Goal: Task Accomplishment & Management: Use online tool/utility

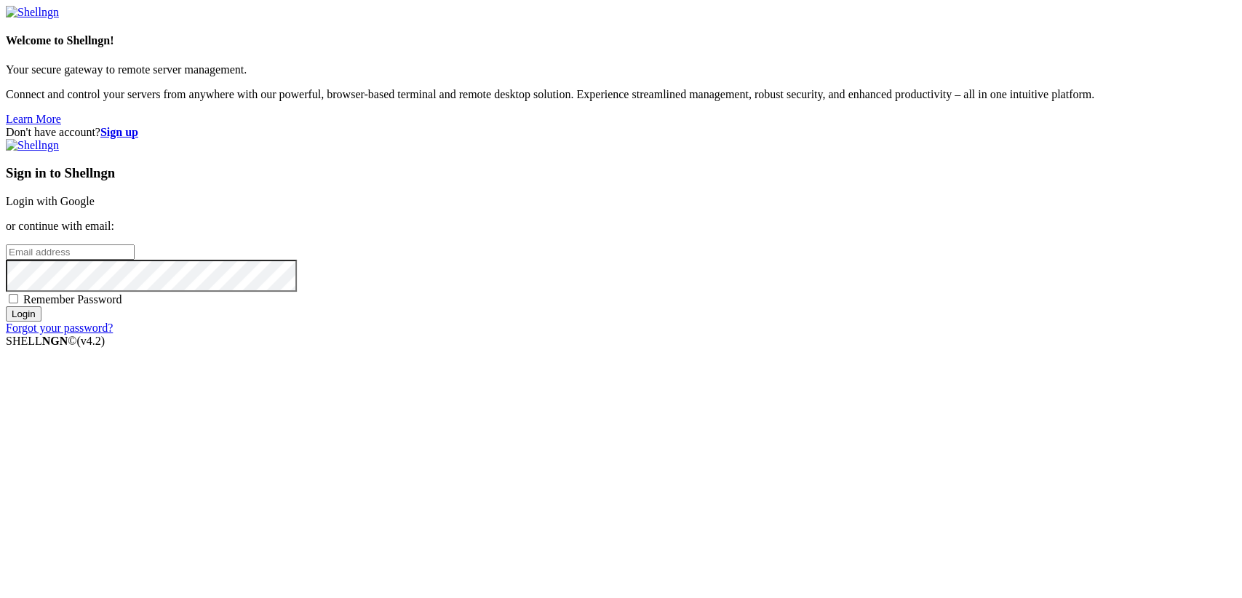
type input "[TECHNICAL_ID]"
click at [95, 207] on link "Login with Google" at bounding box center [50, 201] width 89 height 12
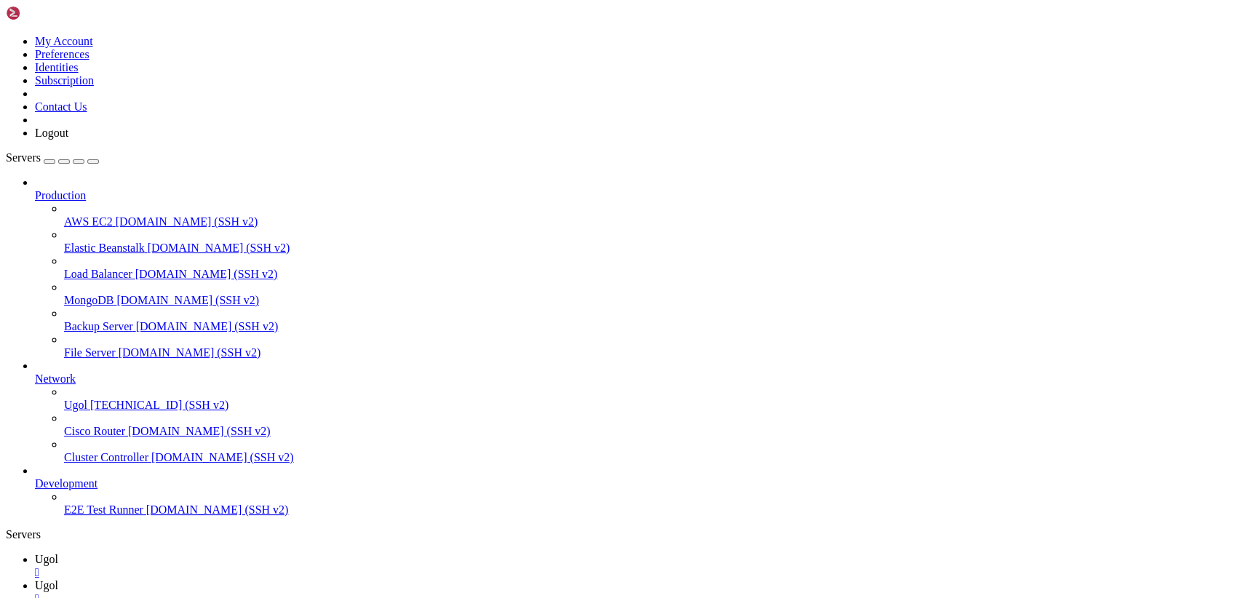
scroll to position [0, 0]
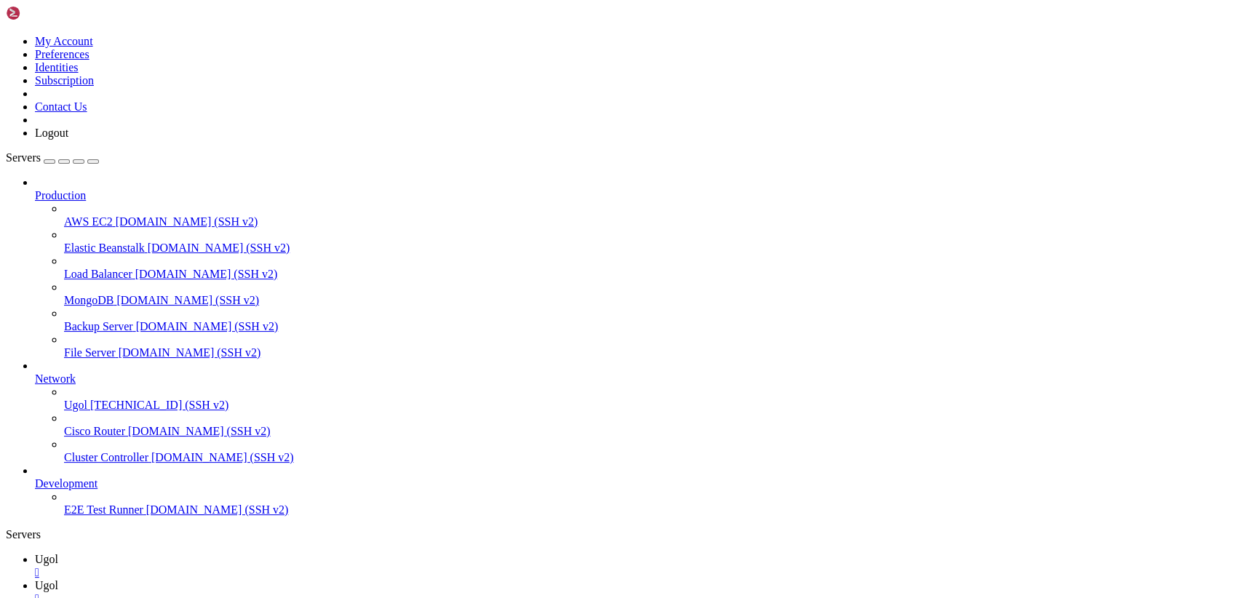
type input "/var/www/my-old-laravel-app/app/Http/Controllers"
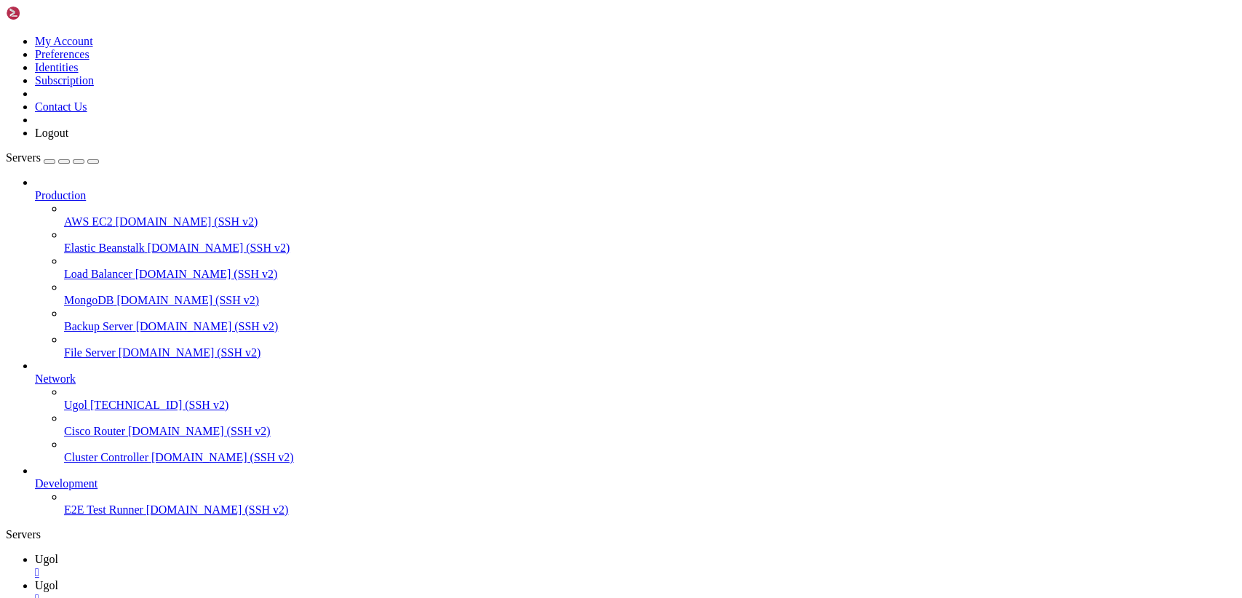
scroll to position [169, 0]
drag, startPoint x: 216, startPoint y: 73, endPoint x: 556, endPoint y: 612, distance: 636.6
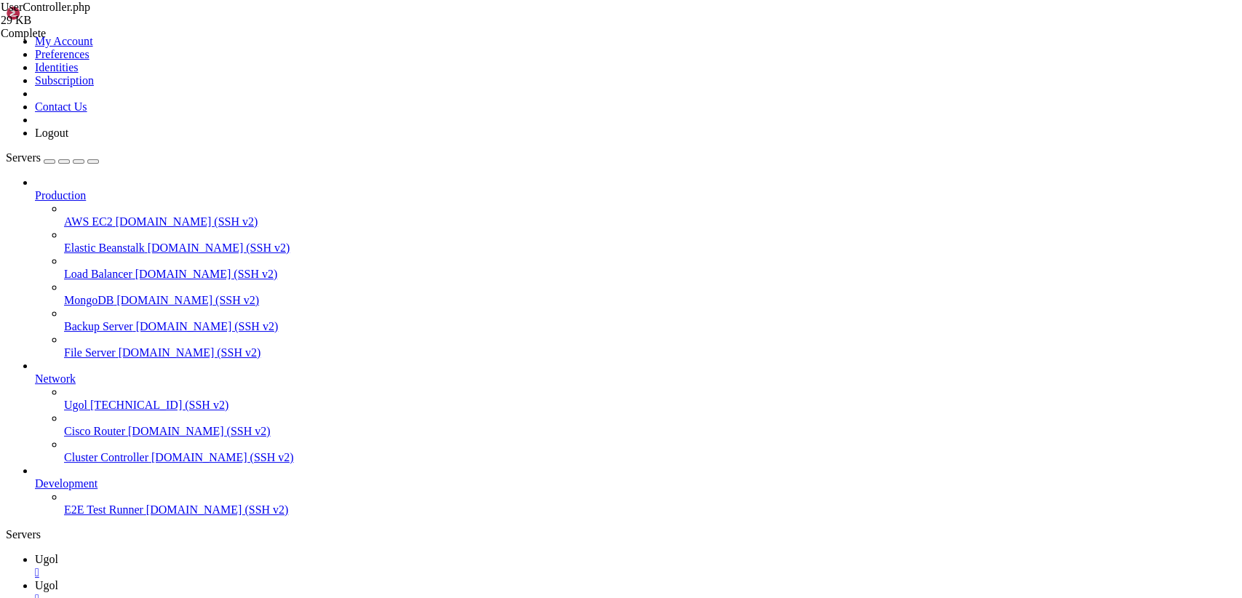
type textarea "} }"
drag, startPoint x: 247, startPoint y: 567, endPoint x: 233, endPoint y: 575, distance: 15.6
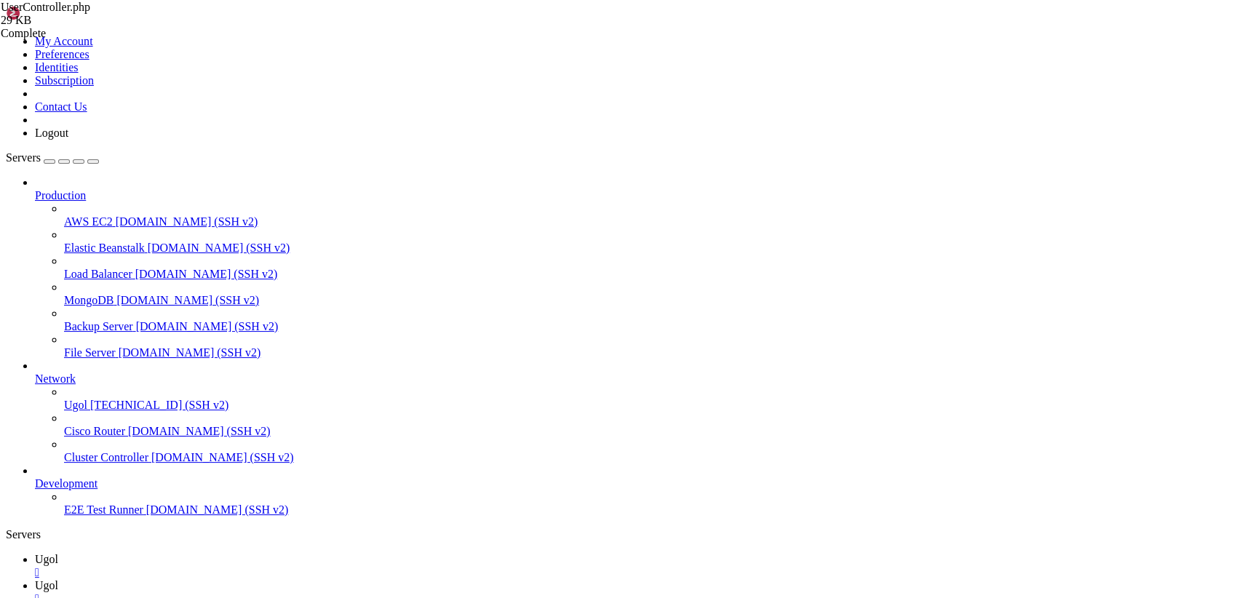
drag, startPoint x: 235, startPoint y: 576, endPoint x: 81, endPoint y: -62, distance: 656.4
paste textarea "}"
type textarea "}"
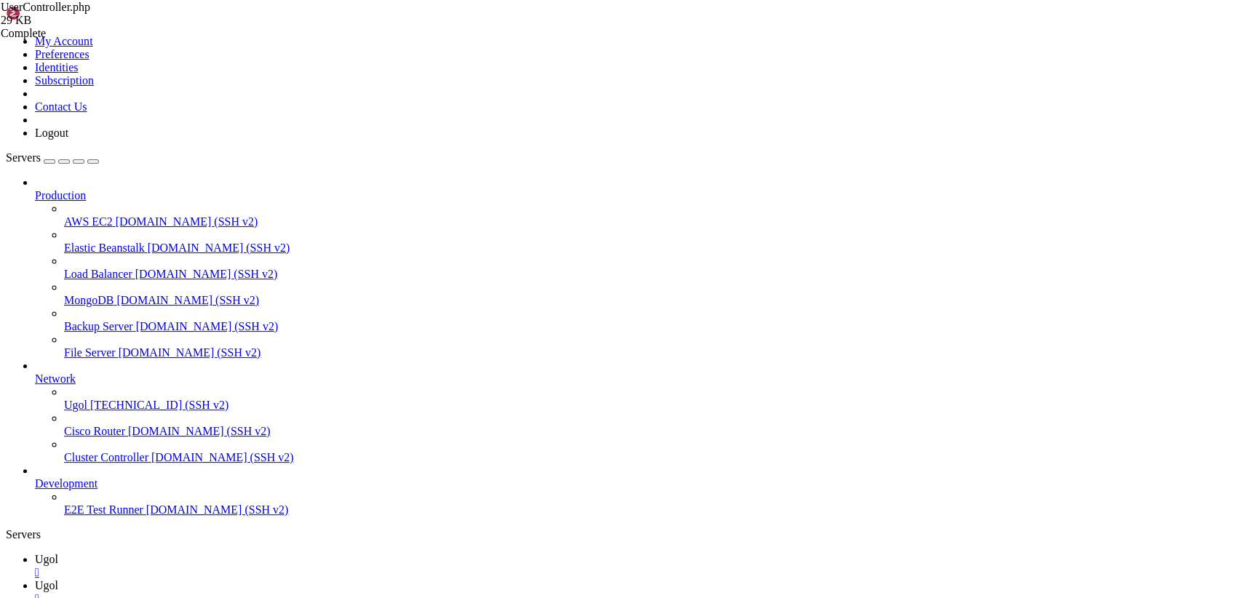
type input "/var/www/my-old-laravel-app/app"
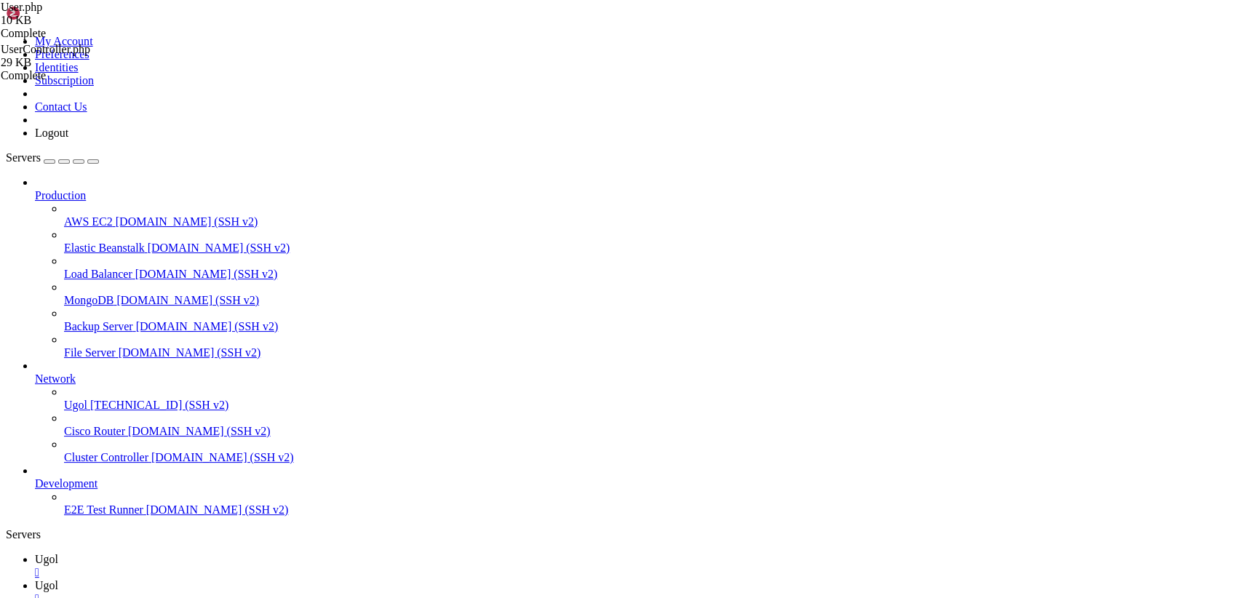
drag, startPoint x: 218, startPoint y: 71, endPoint x: 453, endPoint y: 636, distance: 611.5
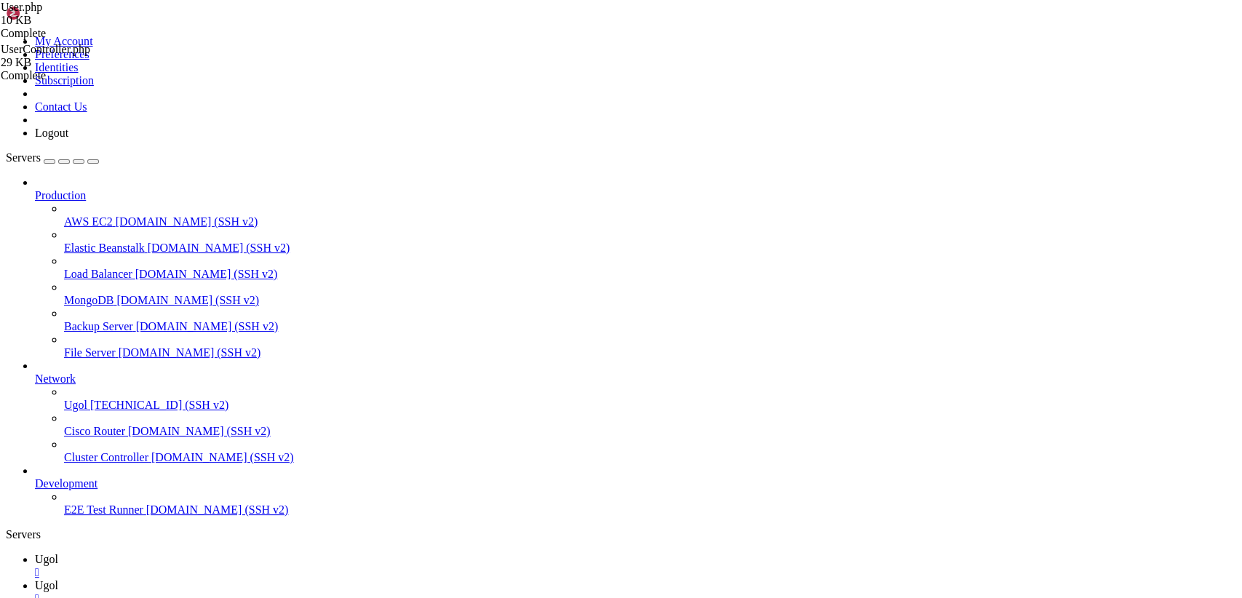
drag, startPoint x: 241, startPoint y: 576, endPoint x: 39, endPoint y: -62, distance: 669.1
paste textarea "}"
type textarea "}"
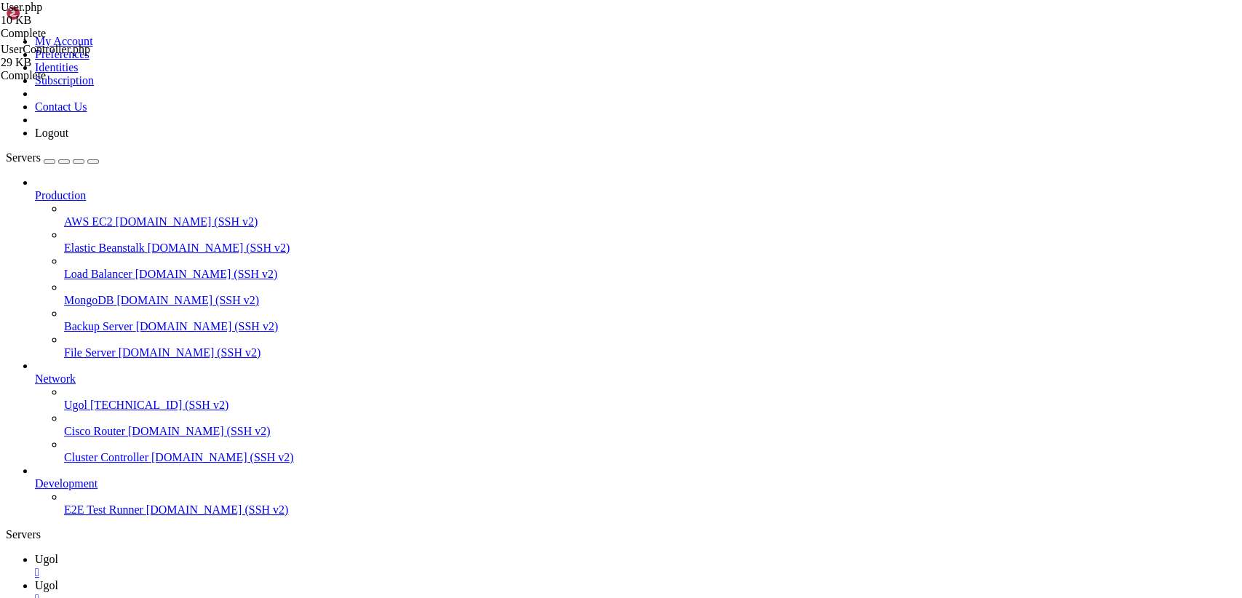
drag, startPoint x: 240, startPoint y: 183, endPoint x: 190, endPoint y: 50, distance: 142.3
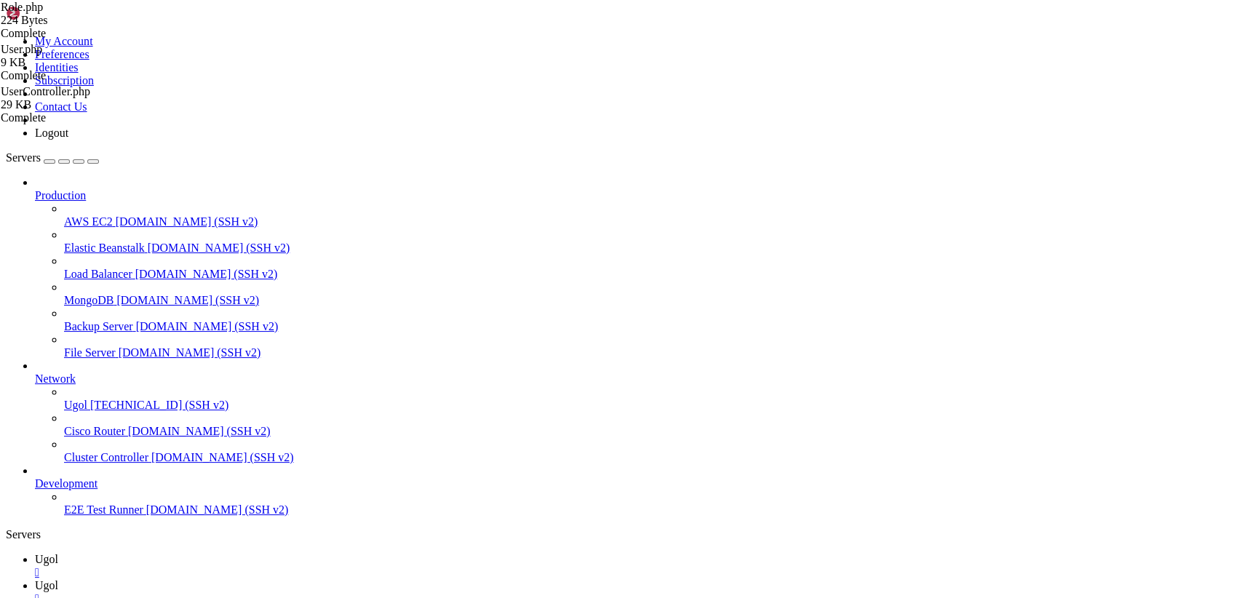
paste textarea "}"
type textarea "}"
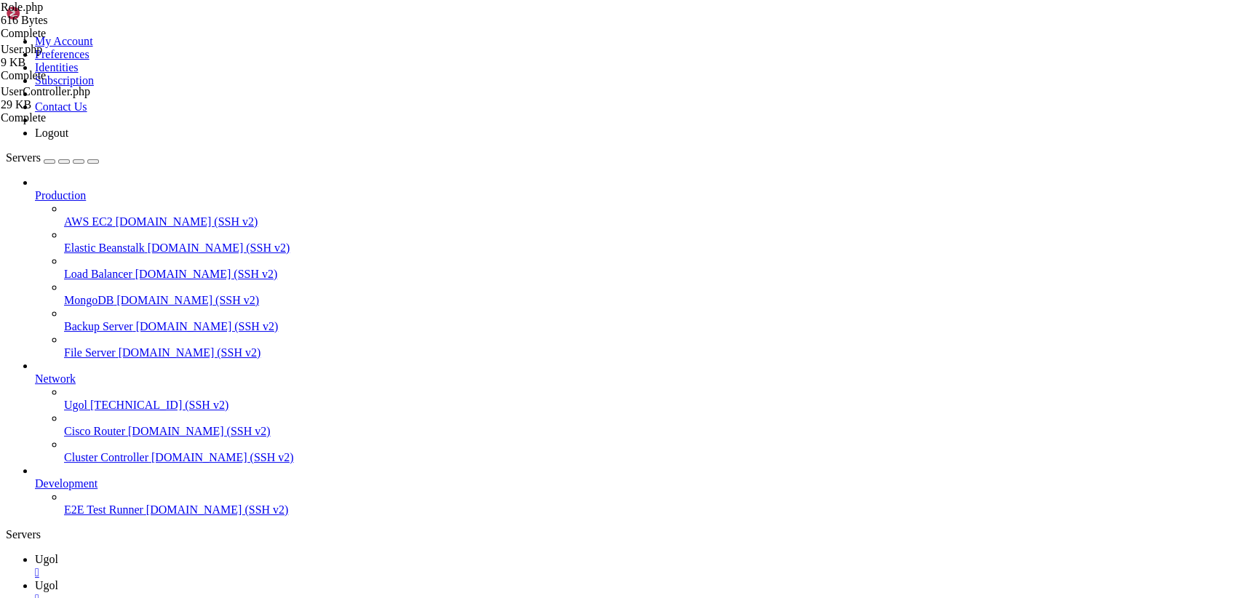
type input "/var/www/my-old-laravel-app/app/Http/Controllers"
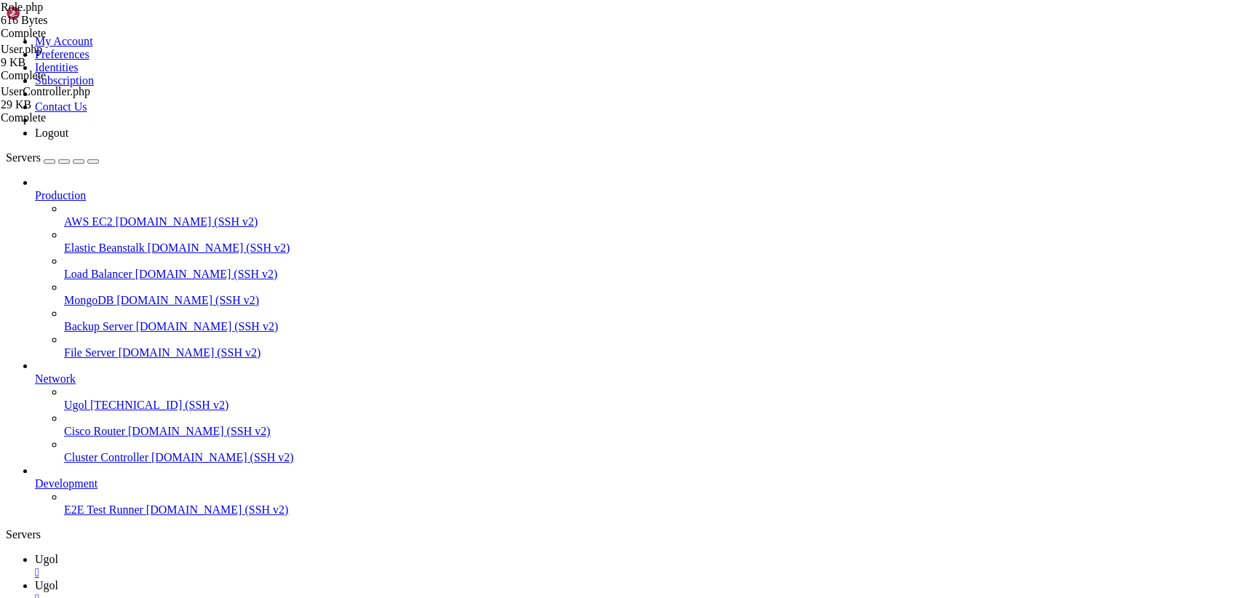
scroll to position [169, 0]
drag, startPoint x: 218, startPoint y: 75, endPoint x: 512, endPoint y: 636, distance: 633.3
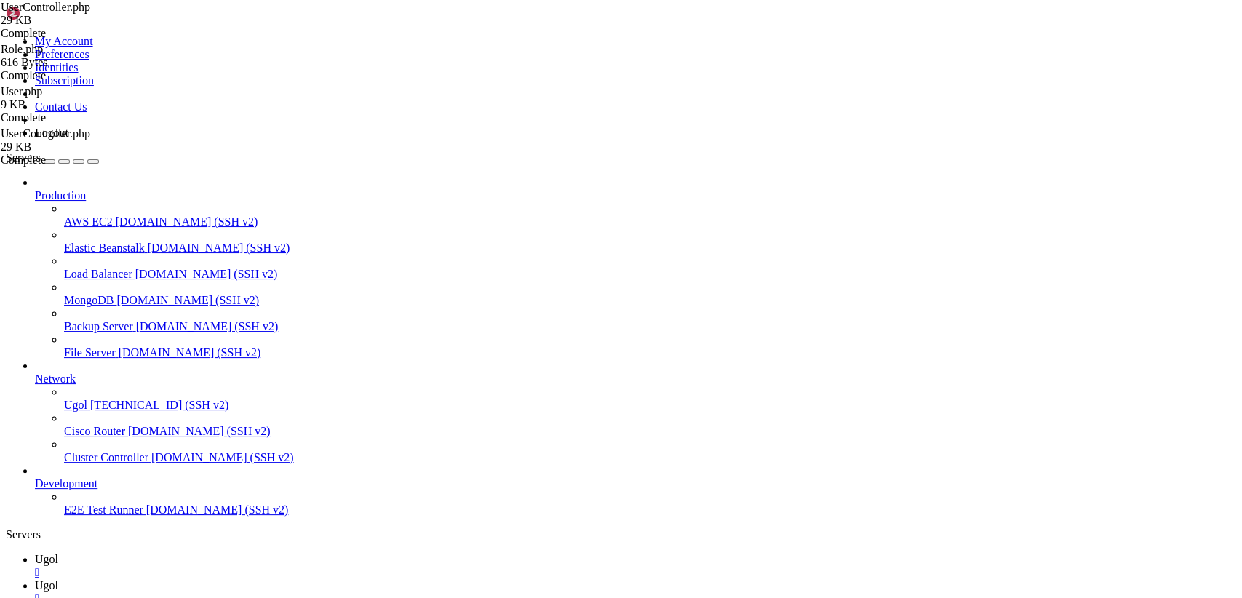
type textarea "} }"
paste textarea "return response()->json(['message' => 'Объекты успешно от"
drag, startPoint x: 247, startPoint y: 574, endPoint x: 0, endPoint y: -62, distance: 682.0
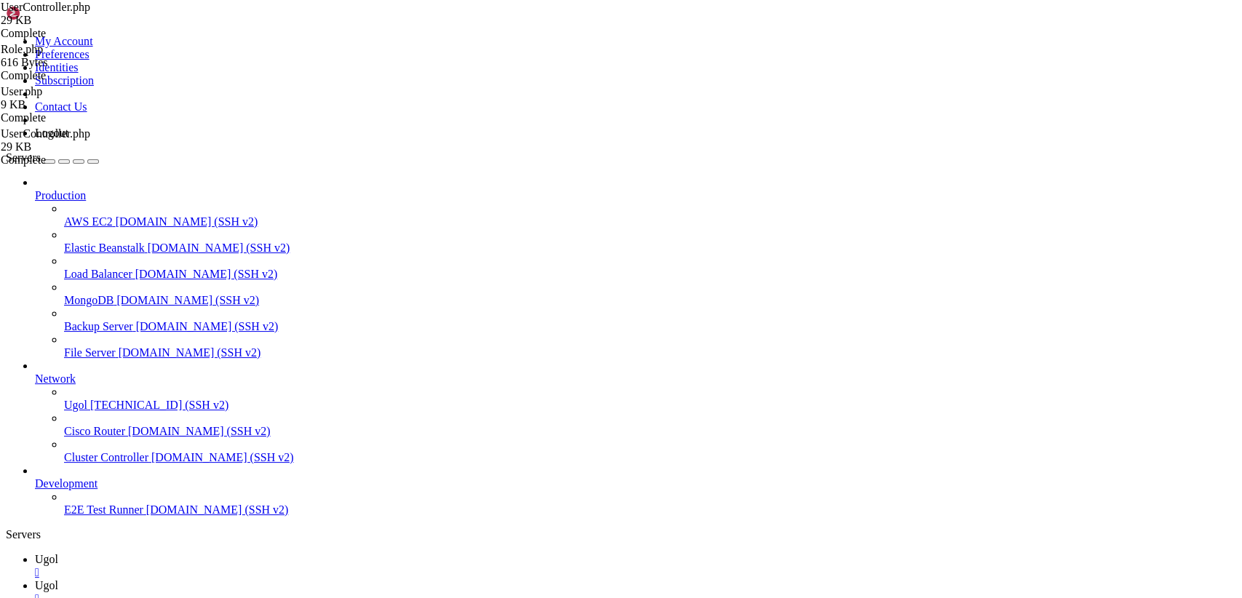
type textarea "<?php"
paste textarea "}"
type textarea "}"
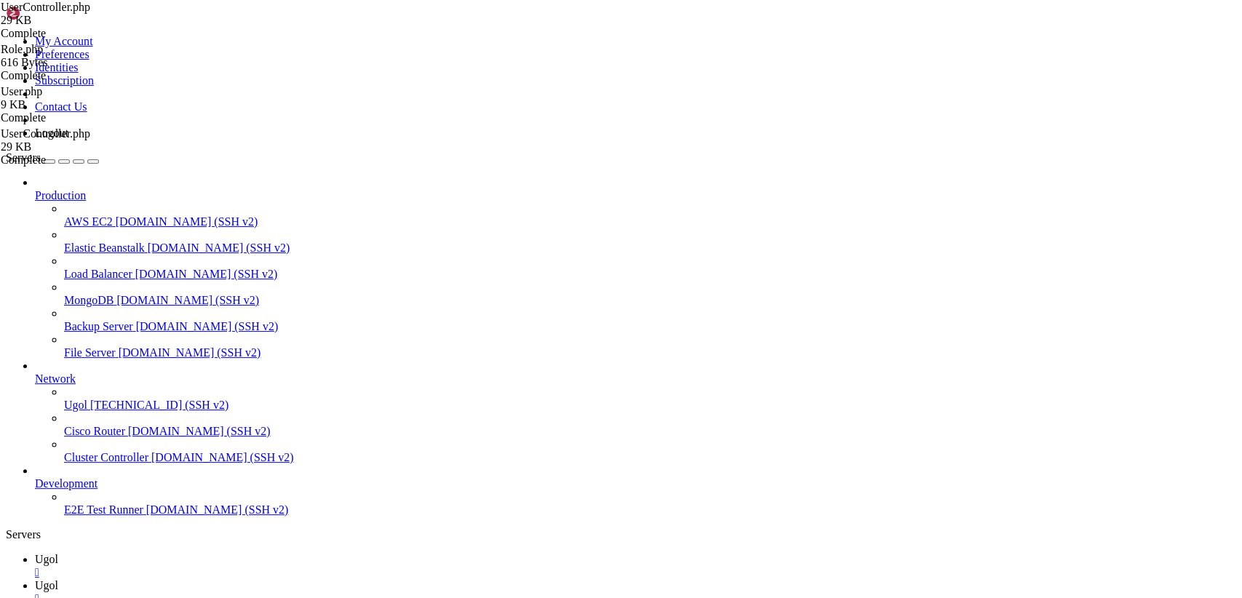
type input "/var/www/my-old-laravel-app/app"
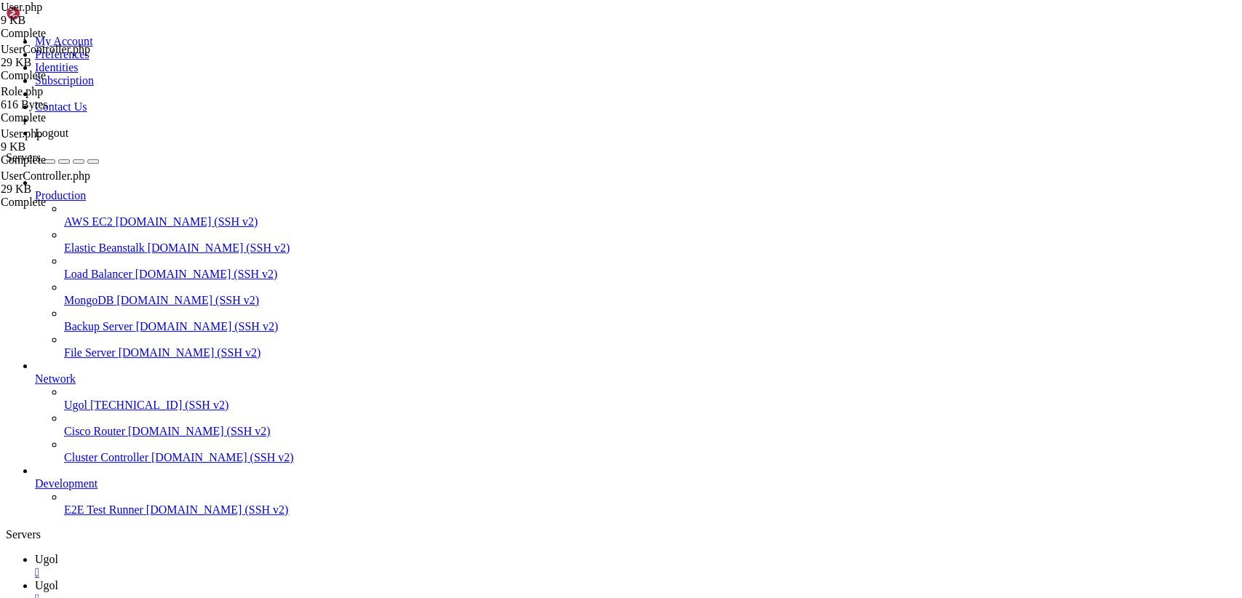
drag, startPoint x: 217, startPoint y: 72, endPoint x: 569, endPoint y: 636, distance: 664.8
type textarea "}"
drag, startPoint x: 1211, startPoint y: 55, endPoint x: 1044, endPoint y: 33, distance: 168.1
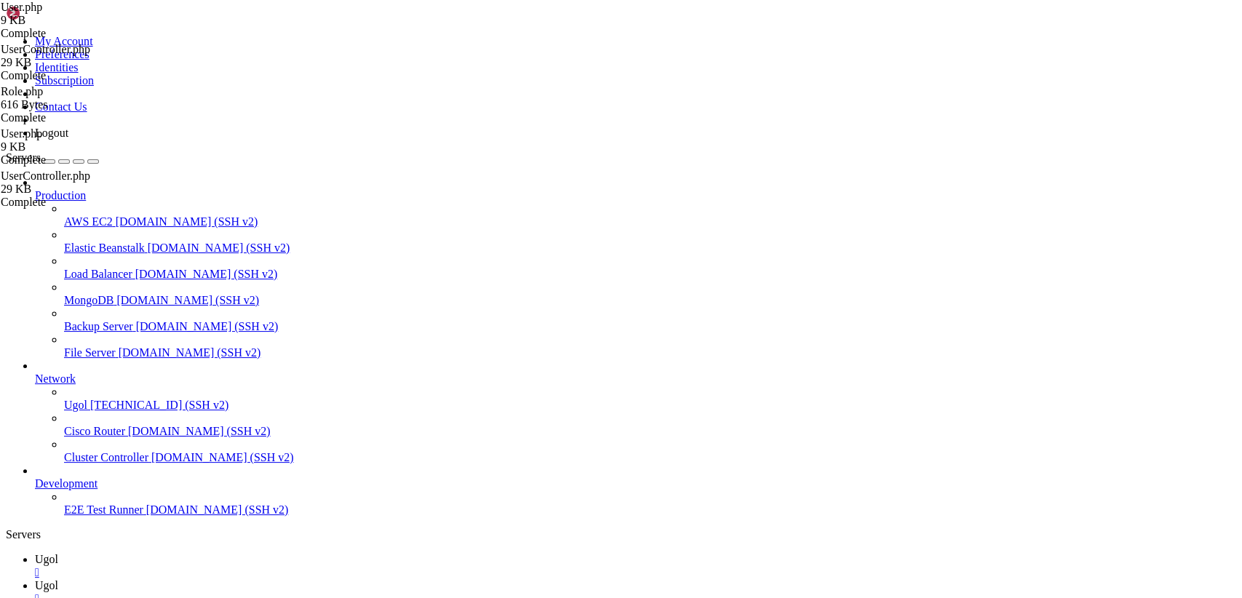
scroll to position [169, 0]
drag, startPoint x: 258, startPoint y: 284, endPoint x: 145, endPoint y: 22, distance: 286.1
type textarea "}"
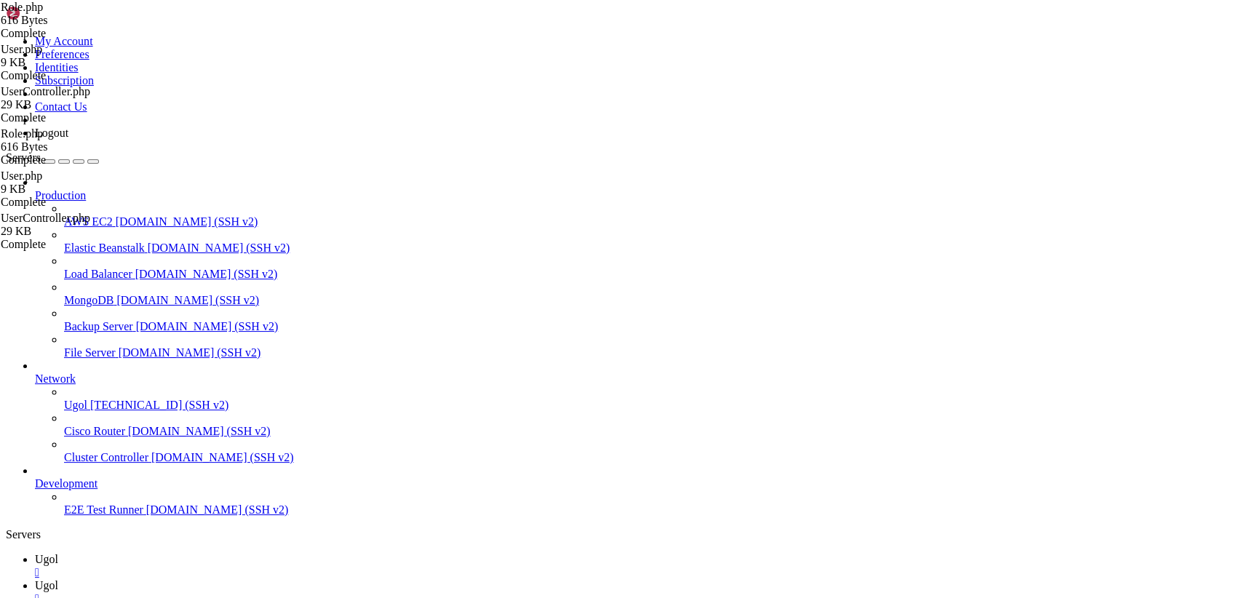
type input "/var/www/my-old-laravel-app/app/Http/Controllers"
drag, startPoint x: 215, startPoint y: 75, endPoint x: 577, endPoint y: 636, distance: 667.4
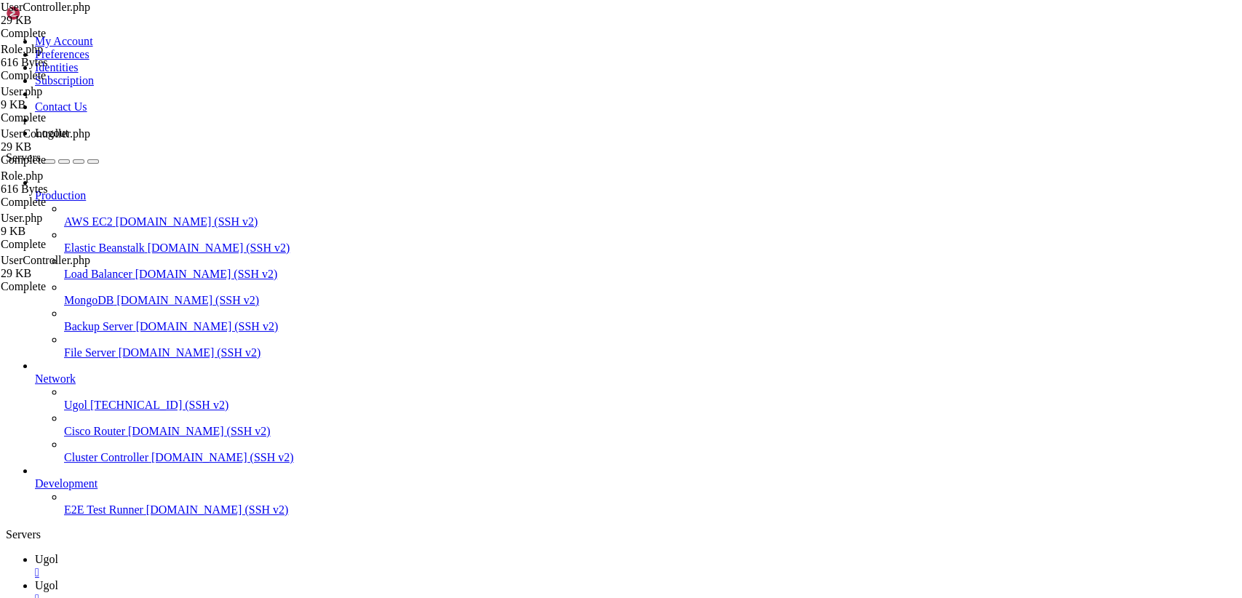
drag, startPoint x: 796, startPoint y: 573, endPoint x: 103, endPoint y: -35, distance: 922.3
type textarea "<?php"
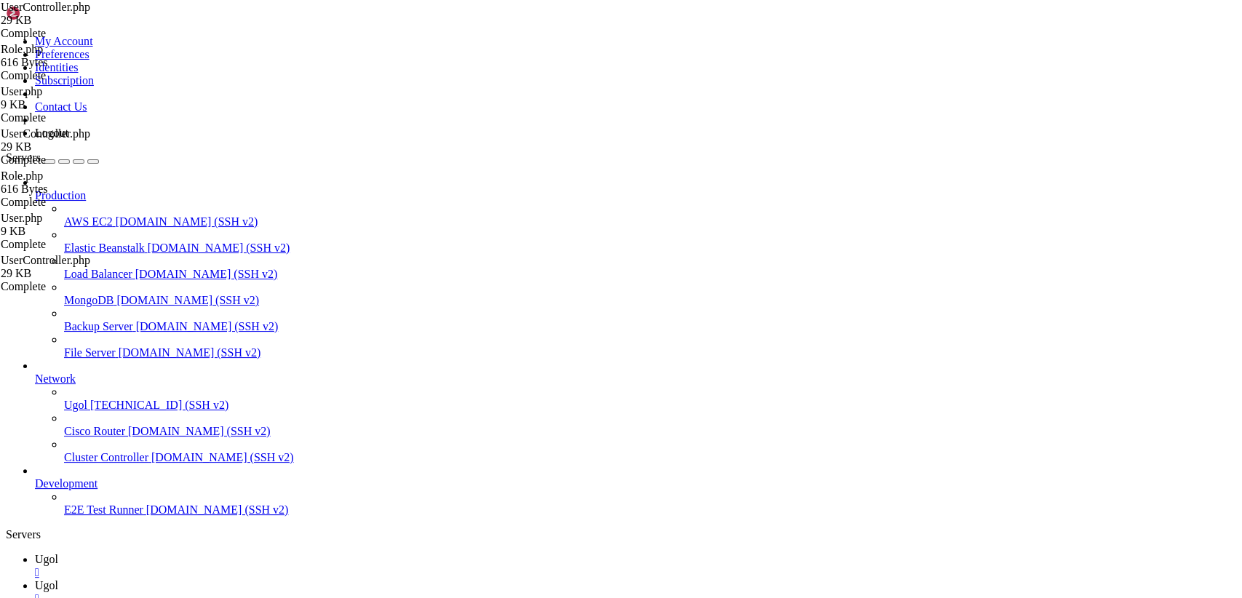
paste textarea "}"
type textarea "}"
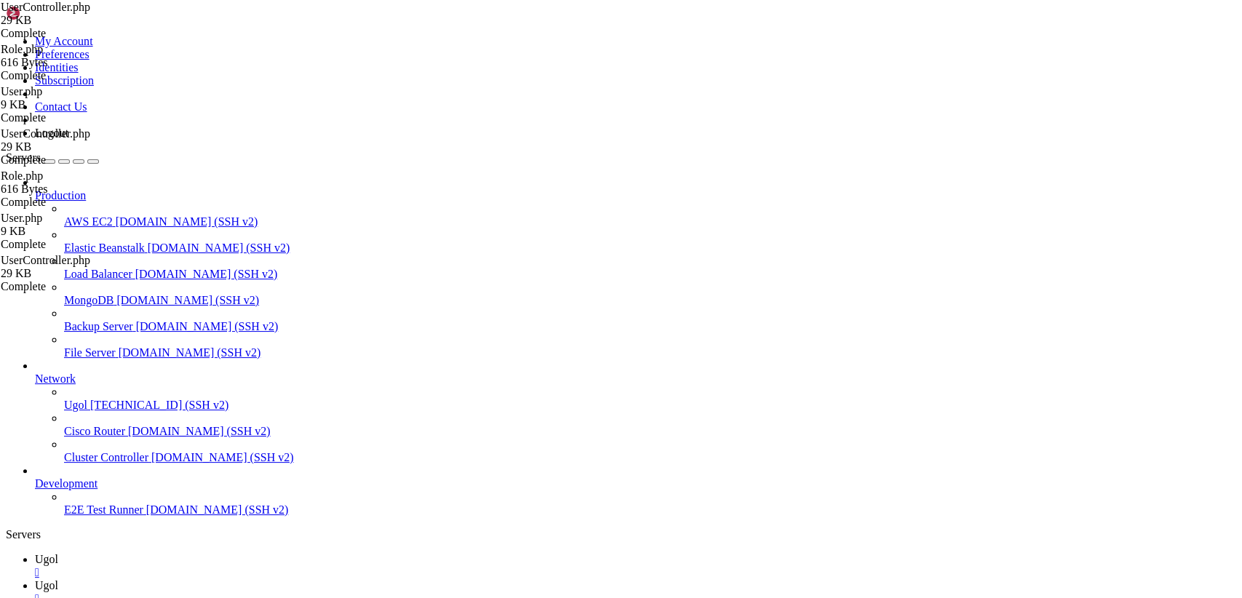
type input "/var/www/my-old-laravel-app/app/Models"
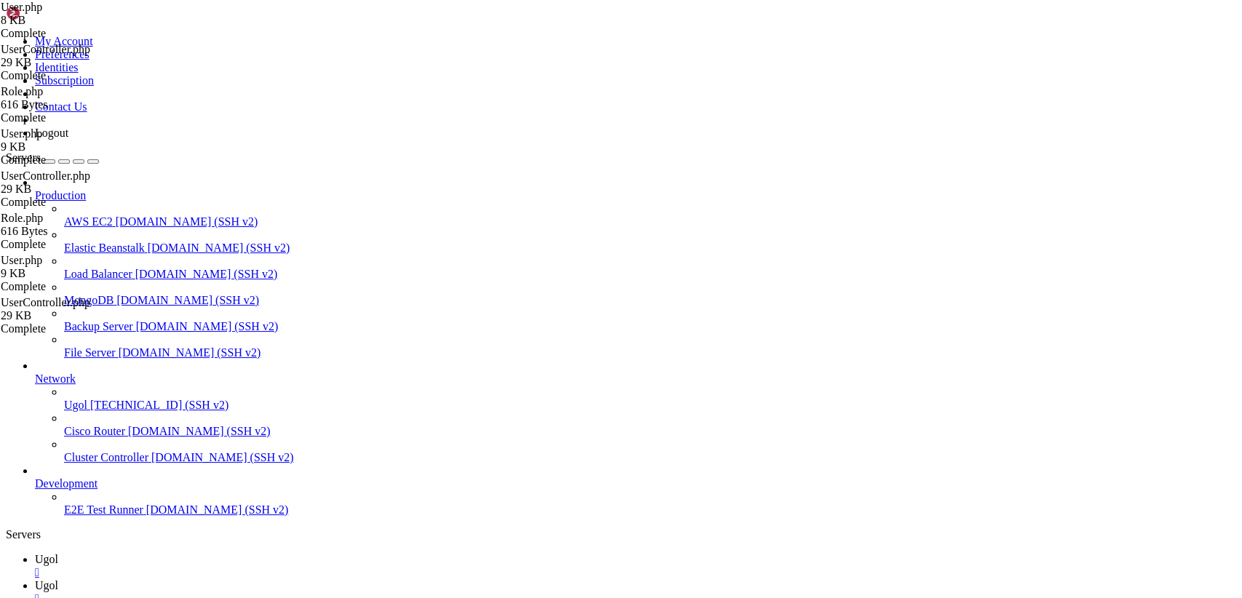
scroll to position [1401, 0]
drag, startPoint x: 219, startPoint y: 76, endPoint x: 725, endPoint y: 636, distance: 754.7
drag, startPoint x: 453, startPoint y: 55, endPoint x: 167, endPoint y: 27, distance: 286.6
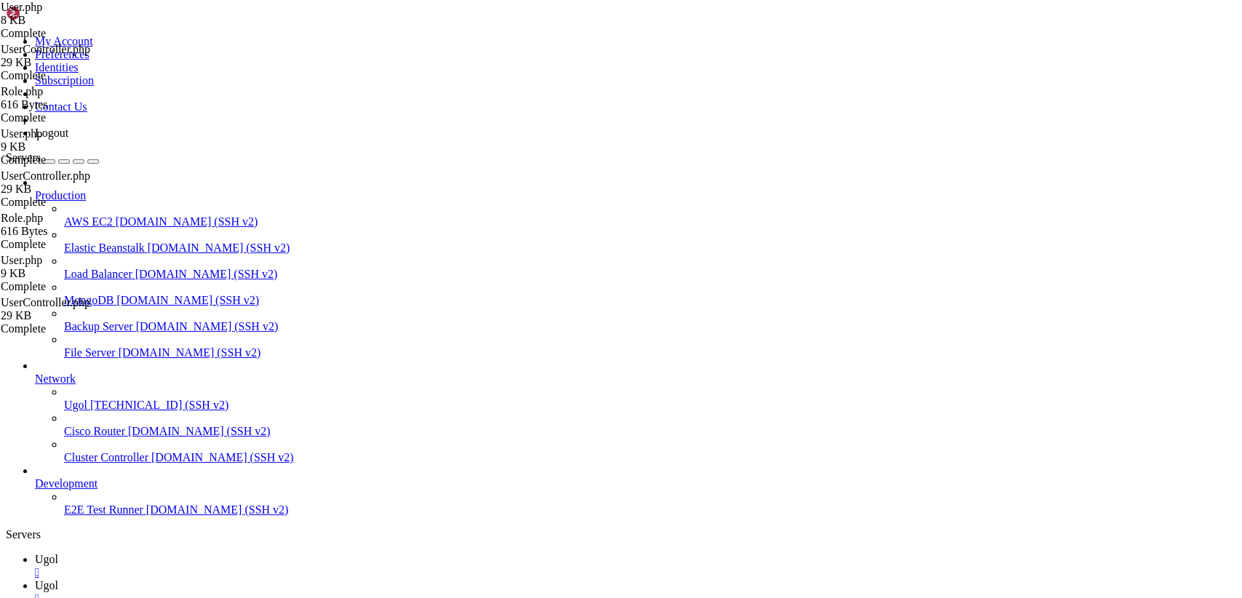
drag, startPoint x: 234, startPoint y: 575, endPoint x: 97, endPoint y: -57, distance: 646.9
type textarea "<?php"
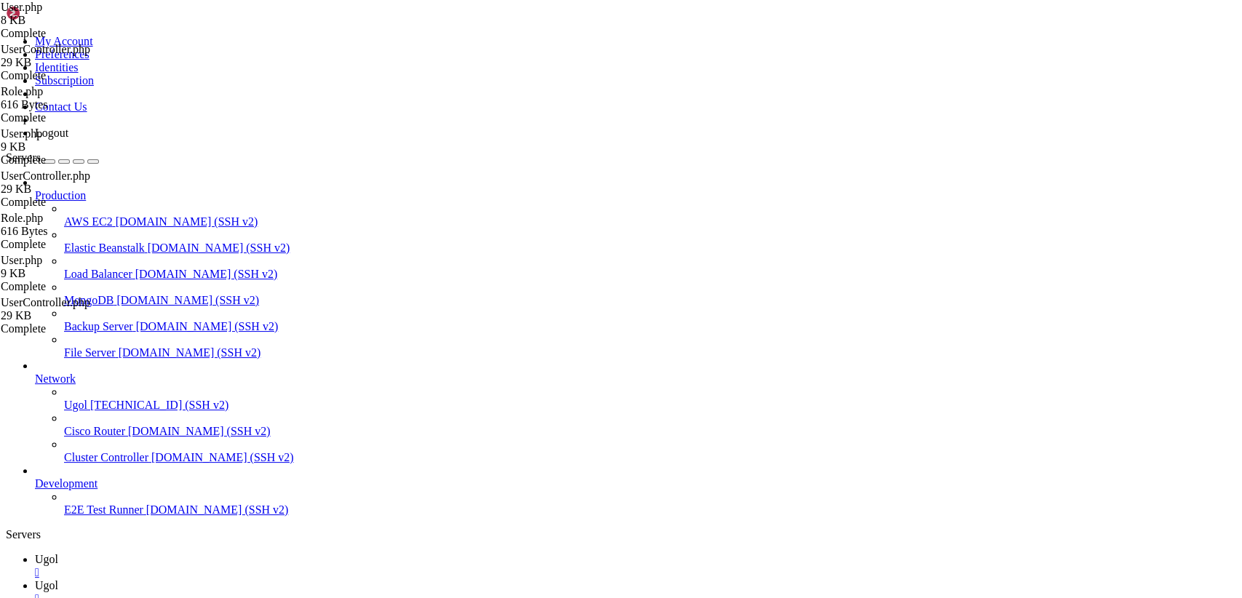
paste textarea "}"
type textarea "}"
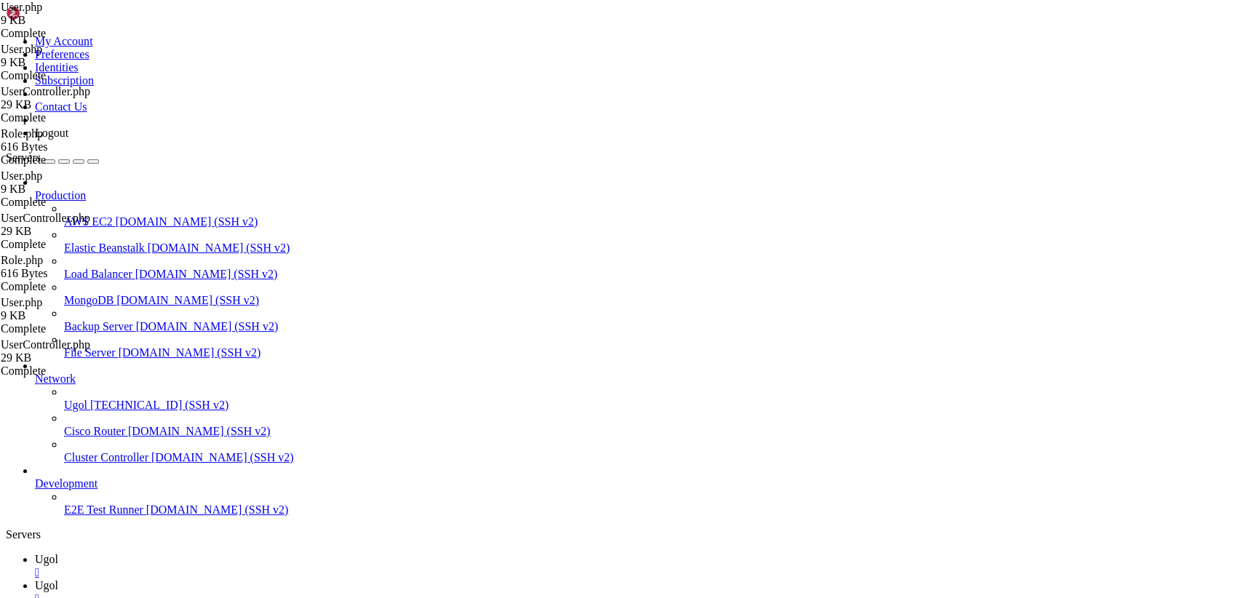
drag, startPoint x: 218, startPoint y: 73, endPoint x: 463, endPoint y: 636, distance: 613.9
type textarea "} }"
paste textarea "}"
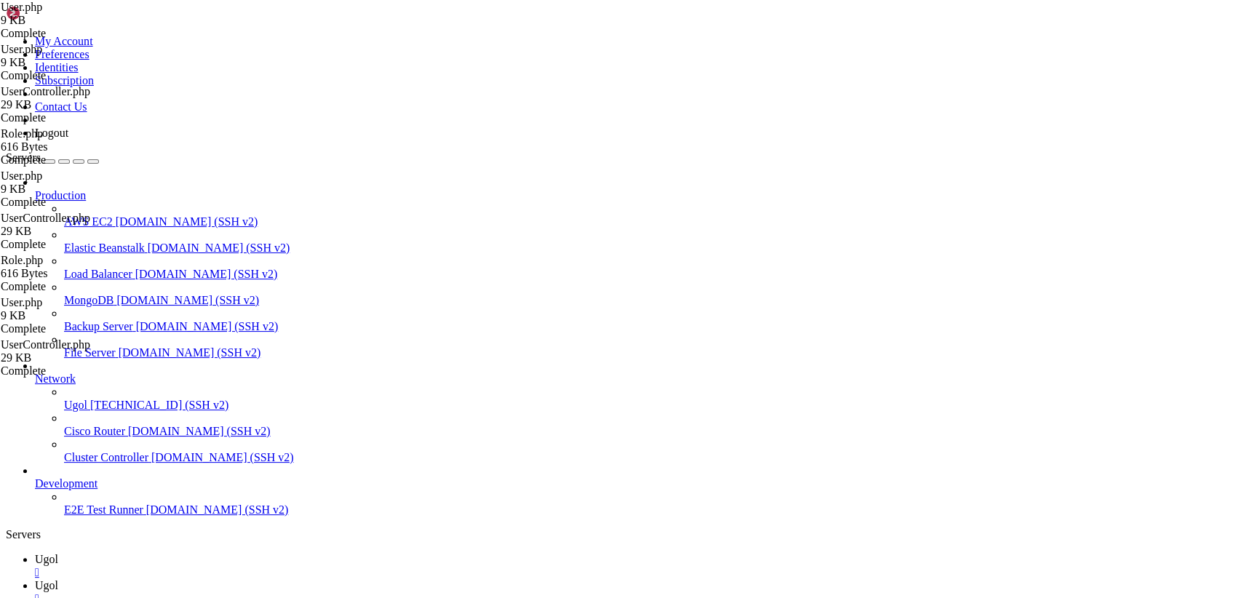
type textarea "}"
click at [218, 553] on link "Ugol " at bounding box center [635, 566] width 1201 height 26
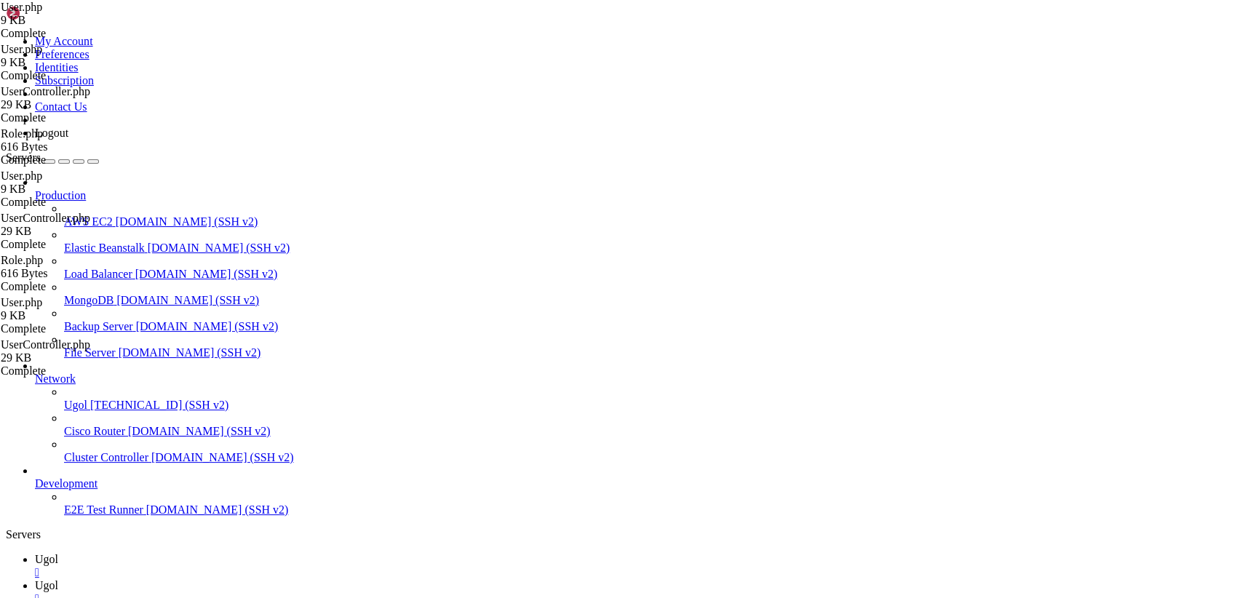
scroll to position [36, 0]
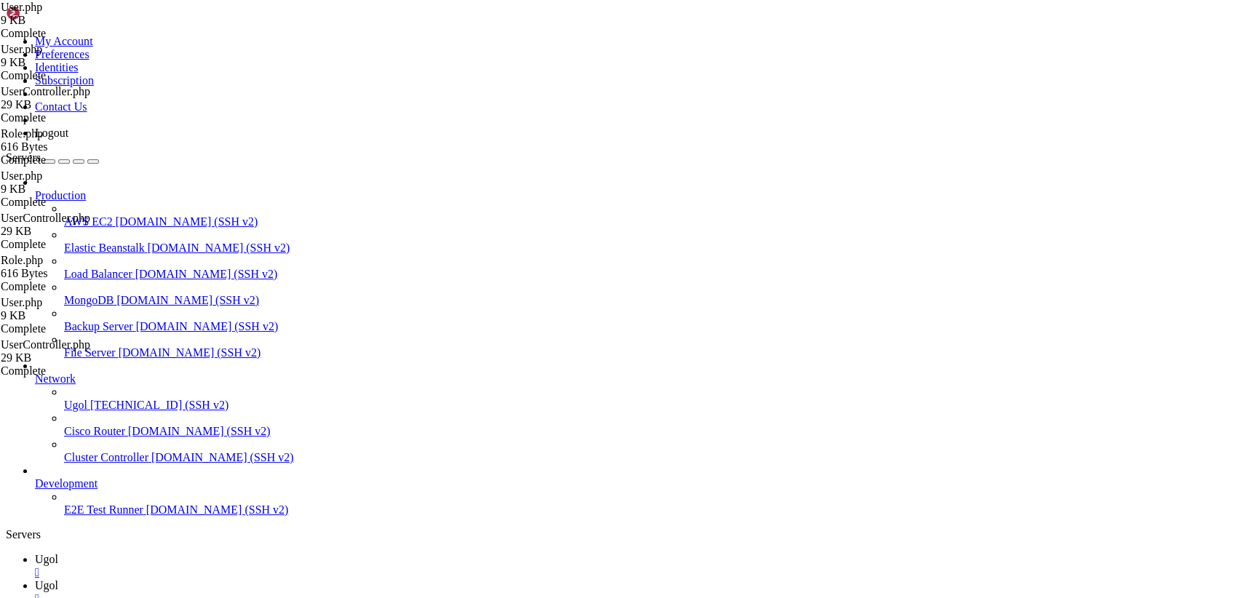
drag, startPoint x: 143, startPoint y: 1290, endPoint x: -17, endPoint y: 910, distance: 411.9
click at [266, 579] on link "Ugol " at bounding box center [635, 592] width 1201 height 26
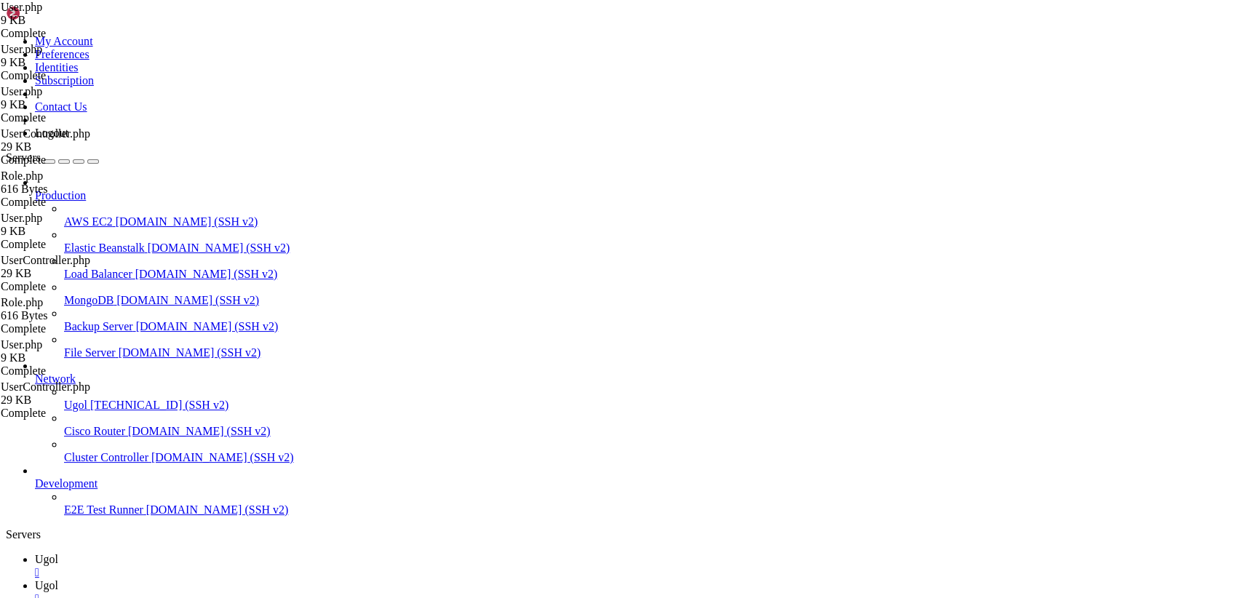
scroll to position [1611, 0]
drag, startPoint x: 216, startPoint y: 71, endPoint x: 552, endPoint y: 636, distance: 657.7
type textarea "}"
drag, startPoint x: 1203, startPoint y: 58, endPoint x: 1192, endPoint y: 56, distance: 10.4
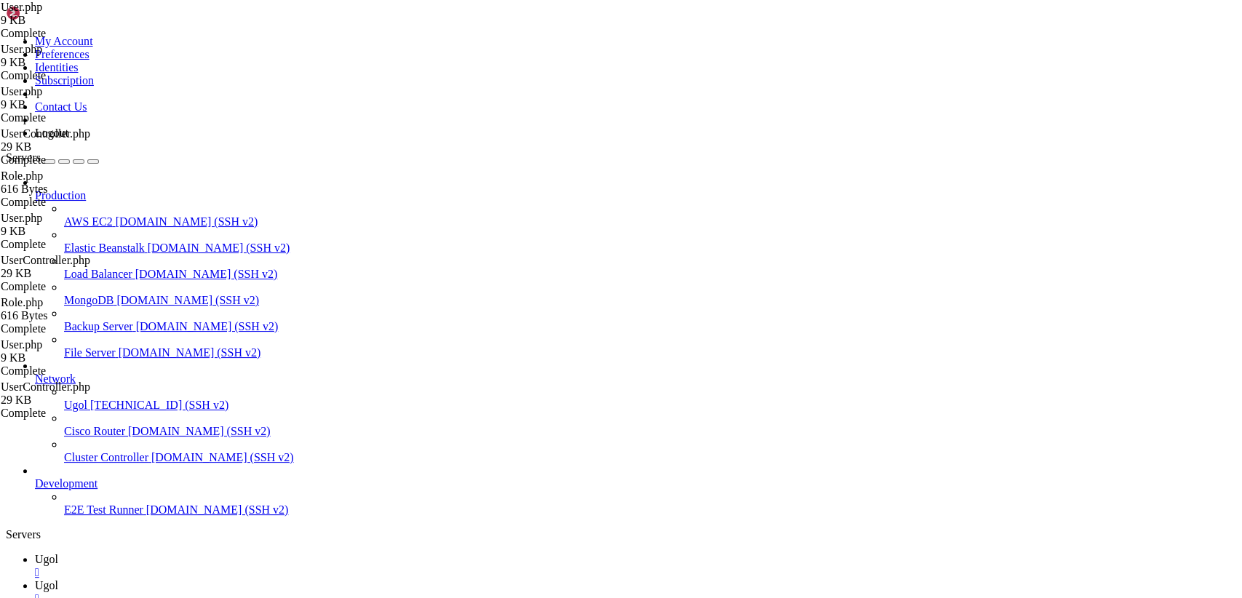
drag, startPoint x: 215, startPoint y: 72, endPoint x: 659, endPoint y: 636, distance: 717.6
type textarea "}"
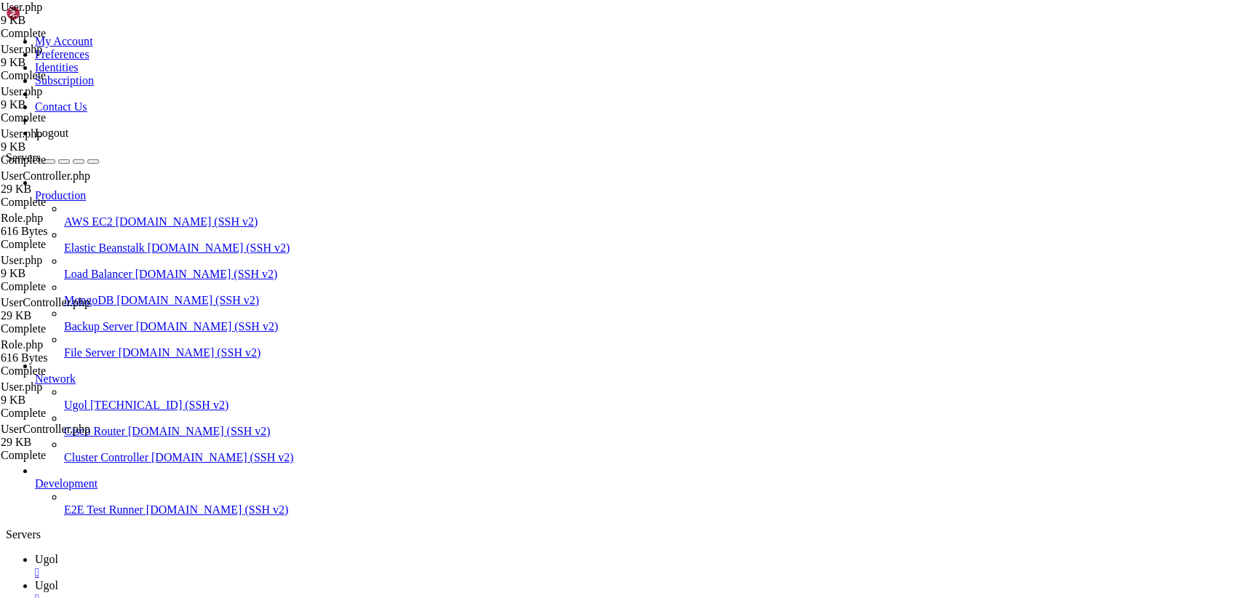
drag, startPoint x: 274, startPoint y: 350, endPoint x: 172, endPoint y: 52, distance: 315.0
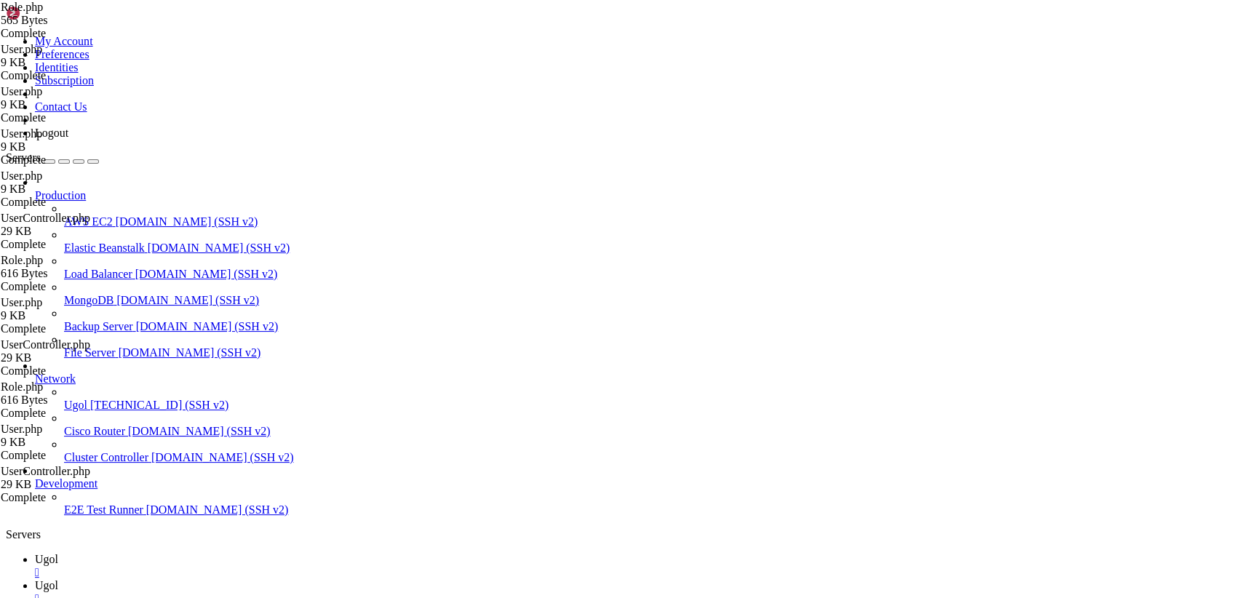
drag, startPoint x: 238, startPoint y: 356, endPoint x: 163, endPoint y: 27, distance: 337.3
paste textarea "}"
type textarea "}"
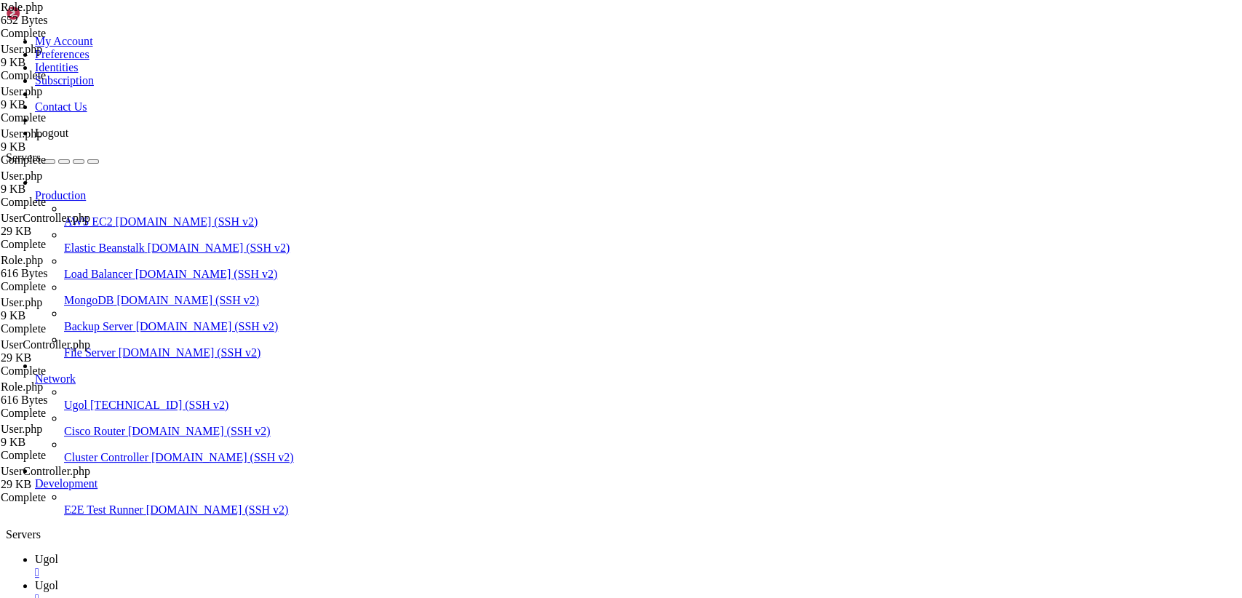
click at [58, 553] on span "Ugol" at bounding box center [46, 559] width 23 height 12
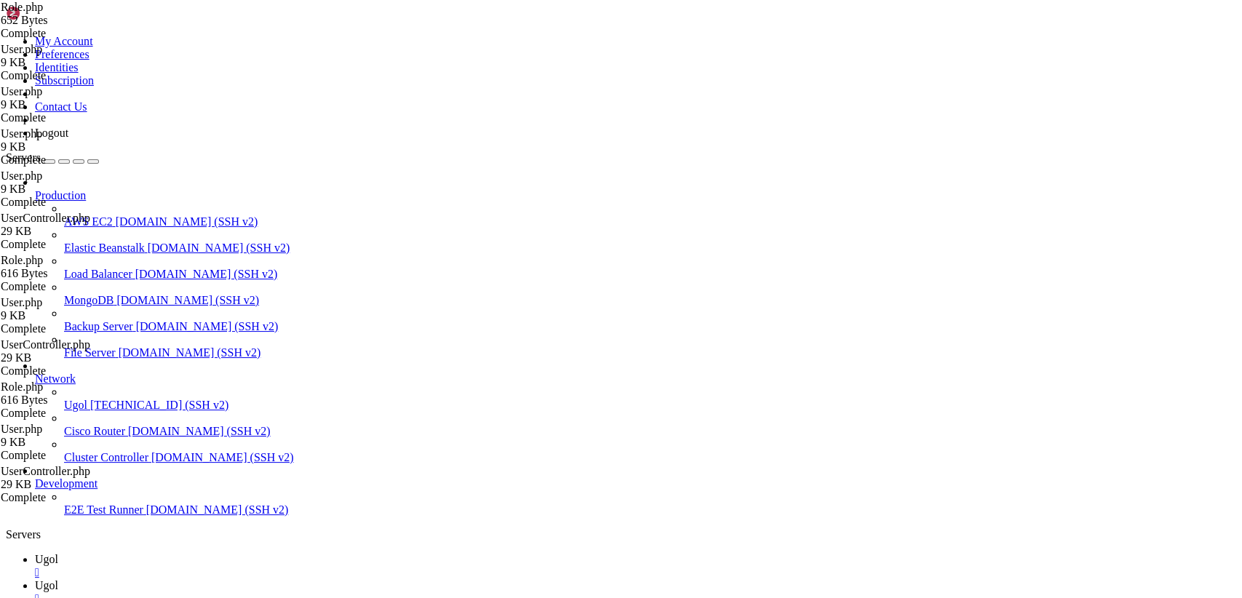
click at [35, 579] on icon at bounding box center [35, 585] width 0 height 12
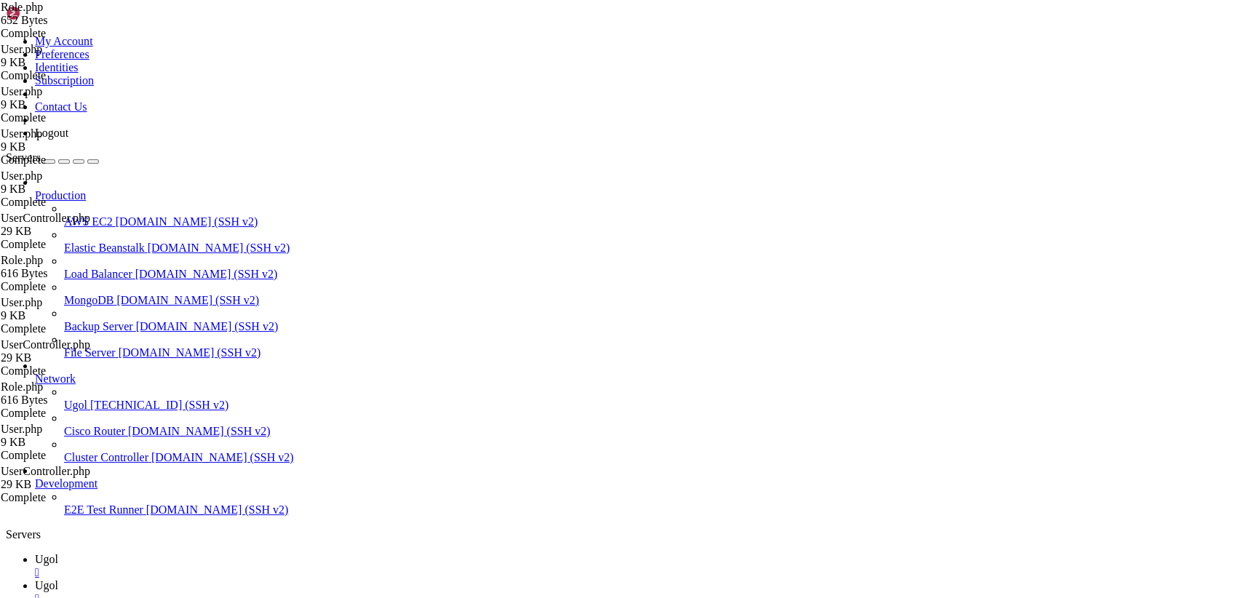
type input "/var/www/my-old-laravel-app/app/Http/Controllers"
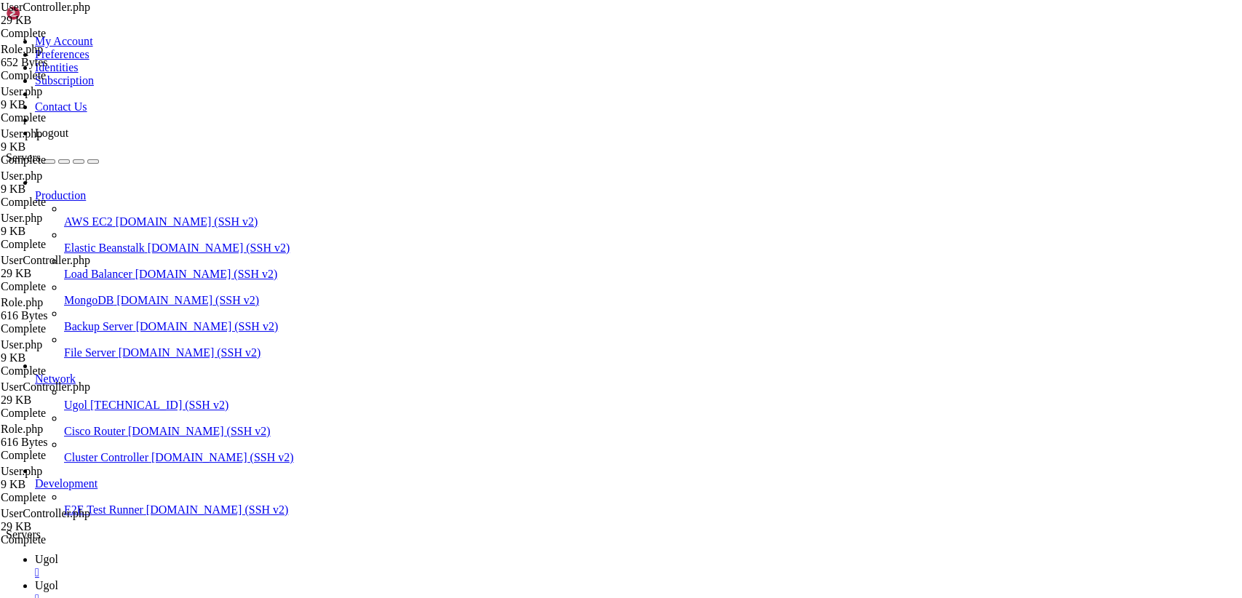
scroll to position [5190, 0]
drag, startPoint x: 217, startPoint y: 72, endPoint x: 658, endPoint y: 636, distance: 716.2
type textarea "} }"
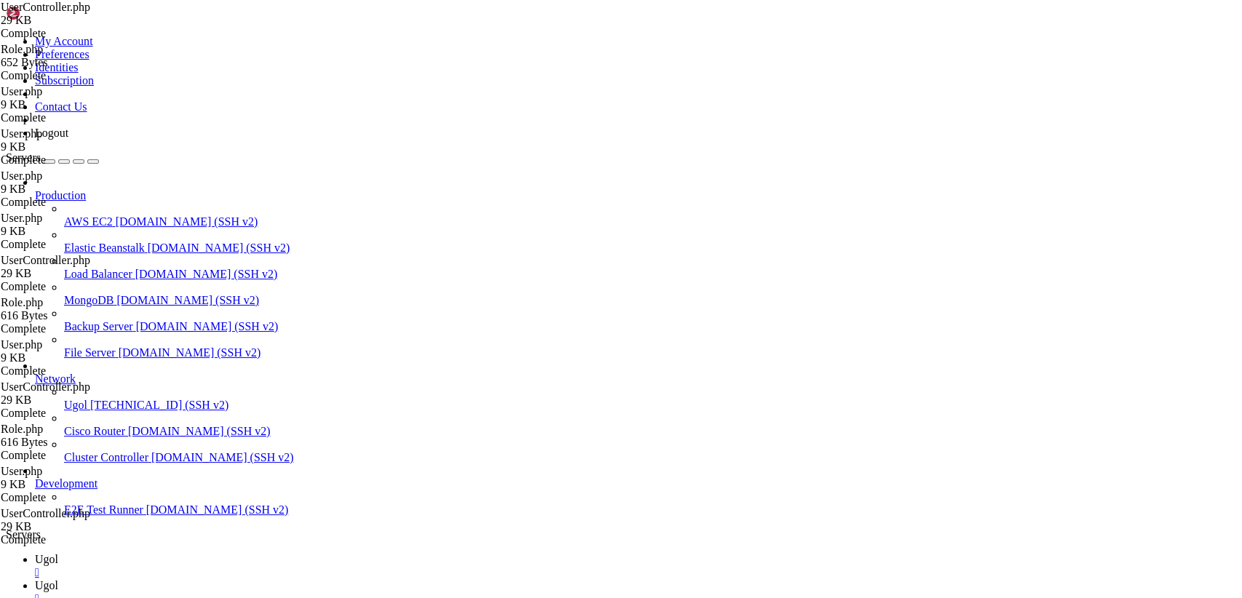
scroll to position [0, 0]
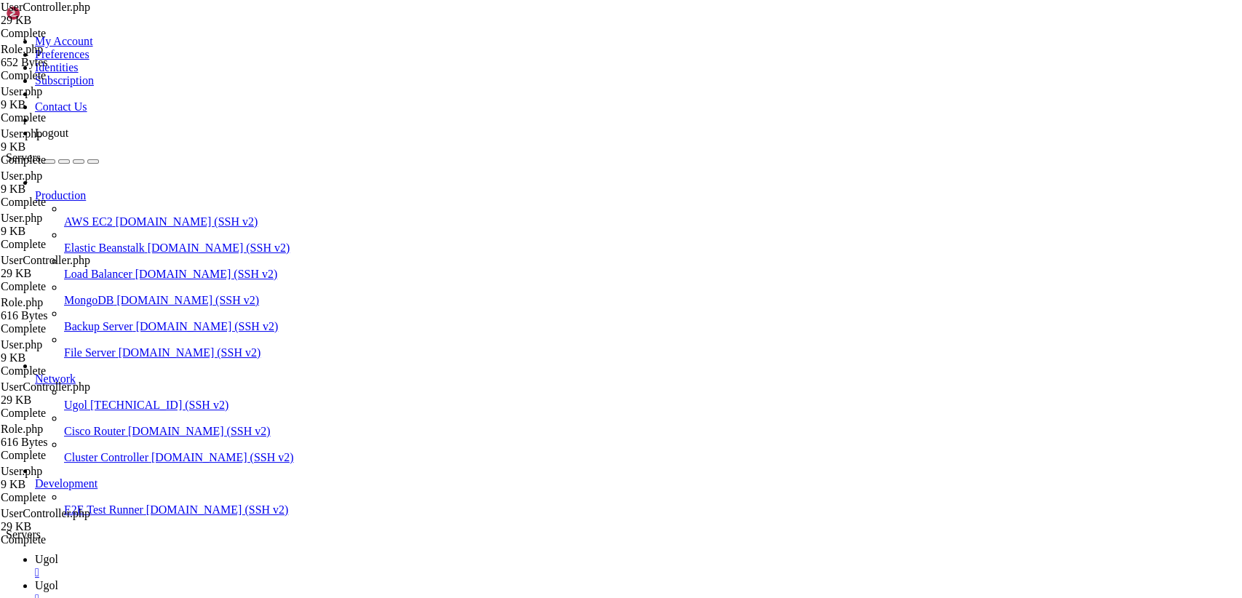
type input "/var/www/my-old-laravel-app/app/Models"
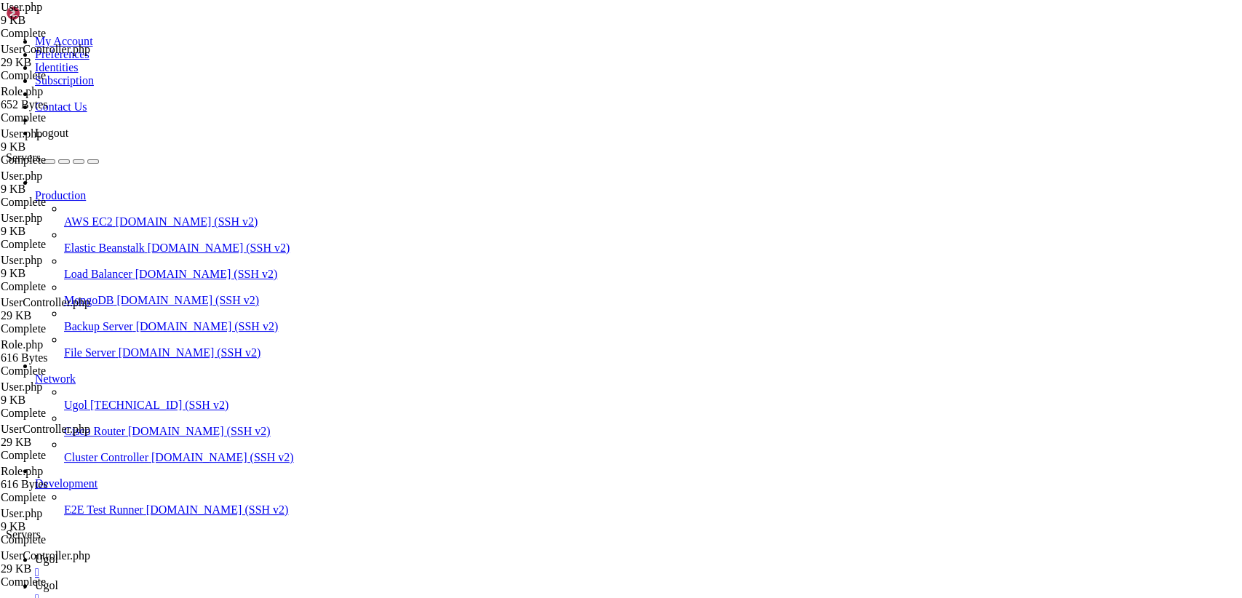
scroll to position [1611, 0]
drag, startPoint x: 220, startPoint y: 75, endPoint x: 517, endPoint y: 636, distance: 634.3
type textarea "} }"
paste textarea "}"
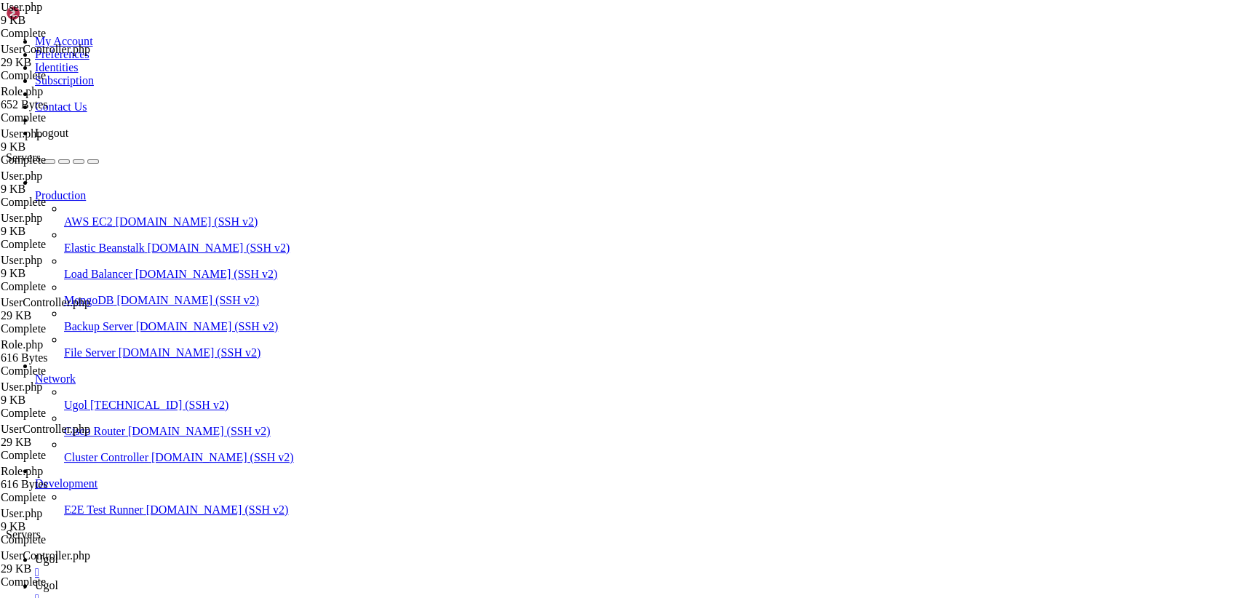
type textarea "}"
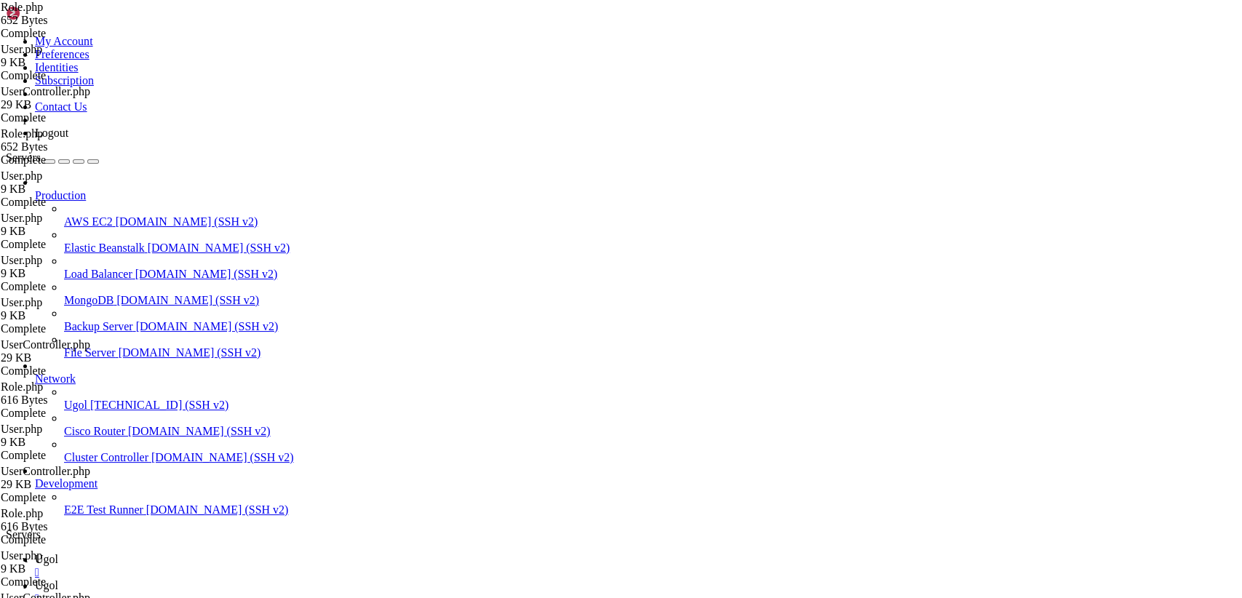
drag, startPoint x: 254, startPoint y: 376, endPoint x: 132, endPoint y: 31, distance: 365.6
type textarea "}"
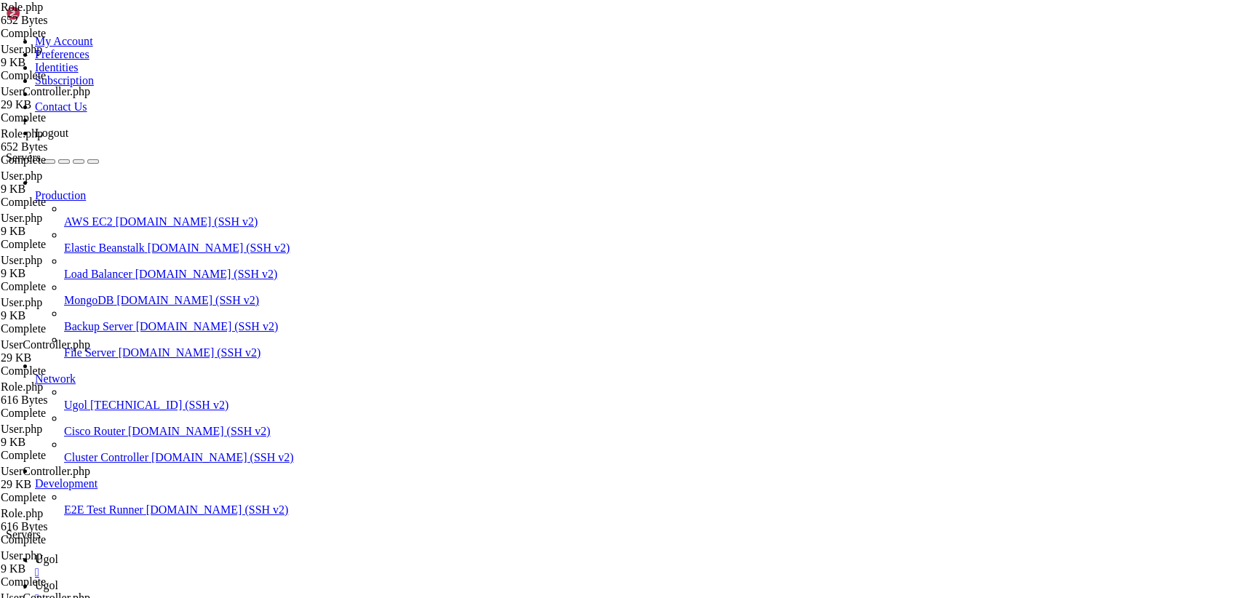
type input "/var/www/my-old-laravel-app/app/Http/Controllers"
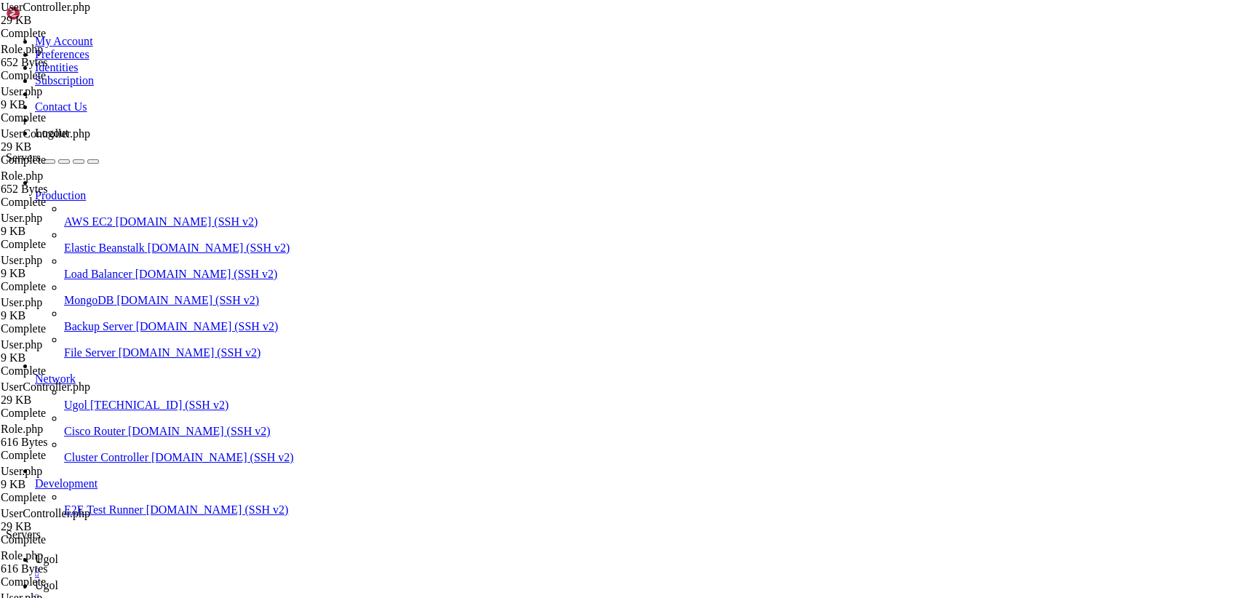
scroll to position [5190, 0]
drag, startPoint x: 216, startPoint y: 68, endPoint x: 600, endPoint y: 636, distance: 685.5
type textarea "}"
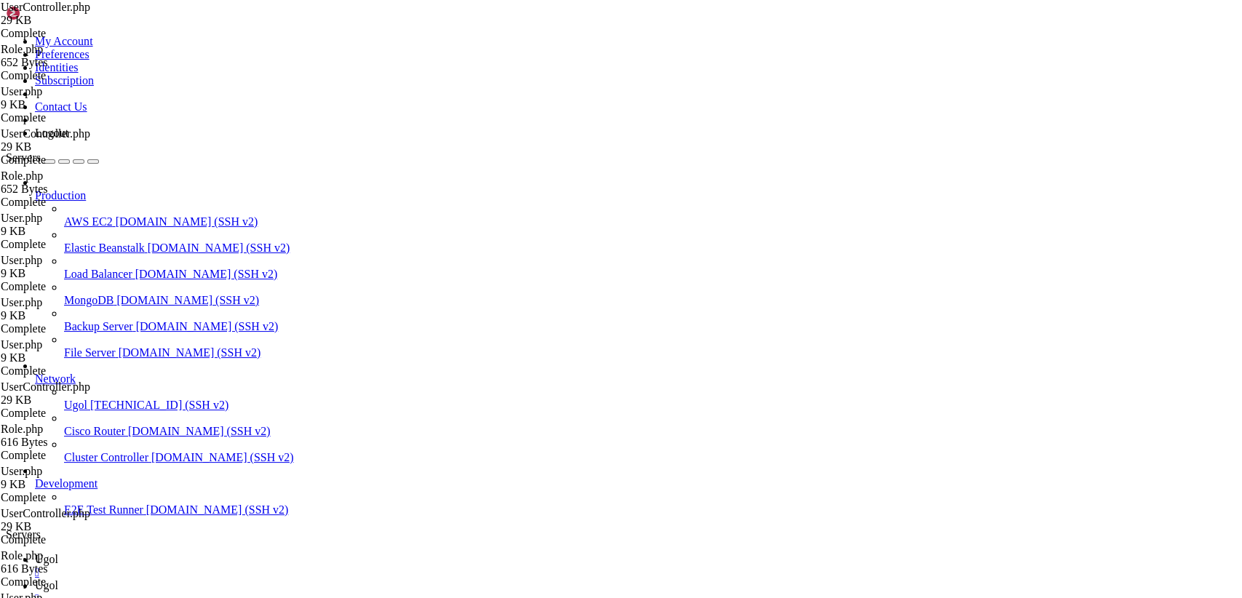
scroll to position [0, 0]
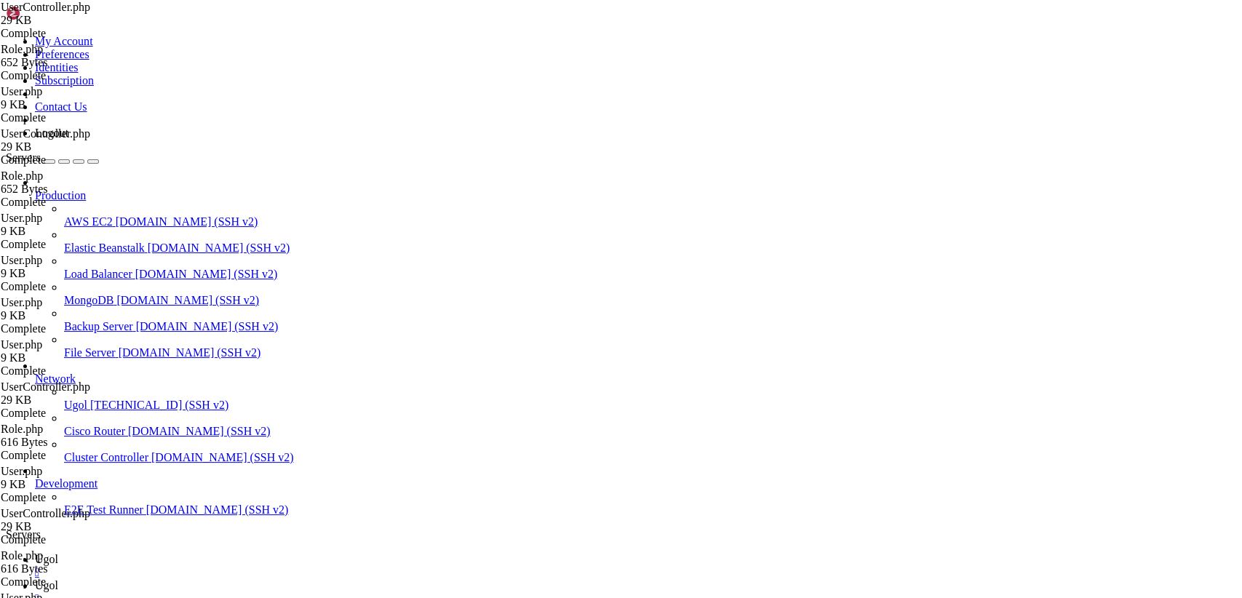
type input "/var/www/my-old-laravel-app/app/Models"
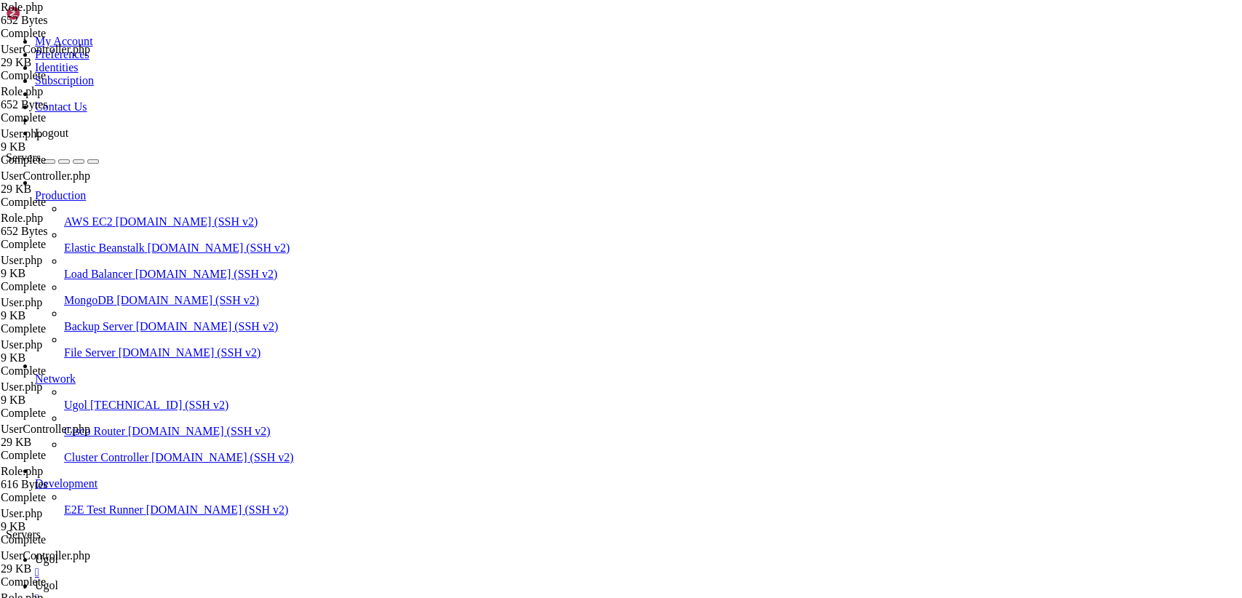
drag, startPoint x: 256, startPoint y: 378, endPoint x: 140, endPoint y: 45, distance: 353.0
type textarea "}"
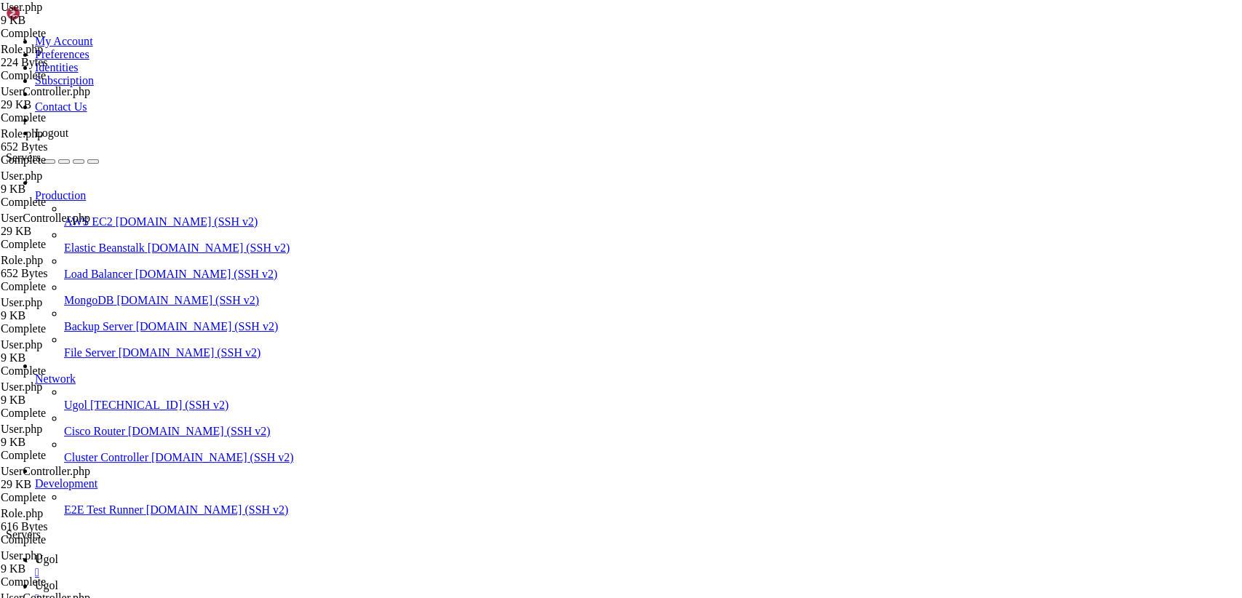
scroll to position [1611, 0]
drag, startPoint x: 215, startPoint y: 71, endPoint x: 629, endPoint y: 636, distance: 700.7
type textarea "}"
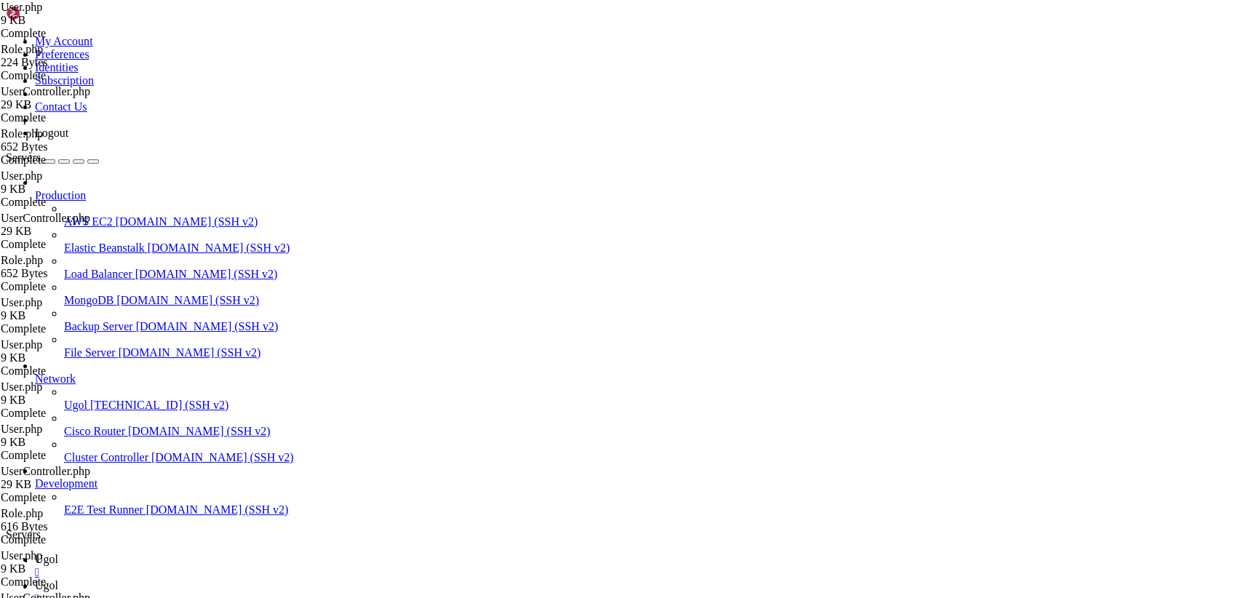
drag, startPoint x: 218, startPoint y: 71, endPoint x: 497, endPoint y: 636, distance: 629.9
type textarea "}"
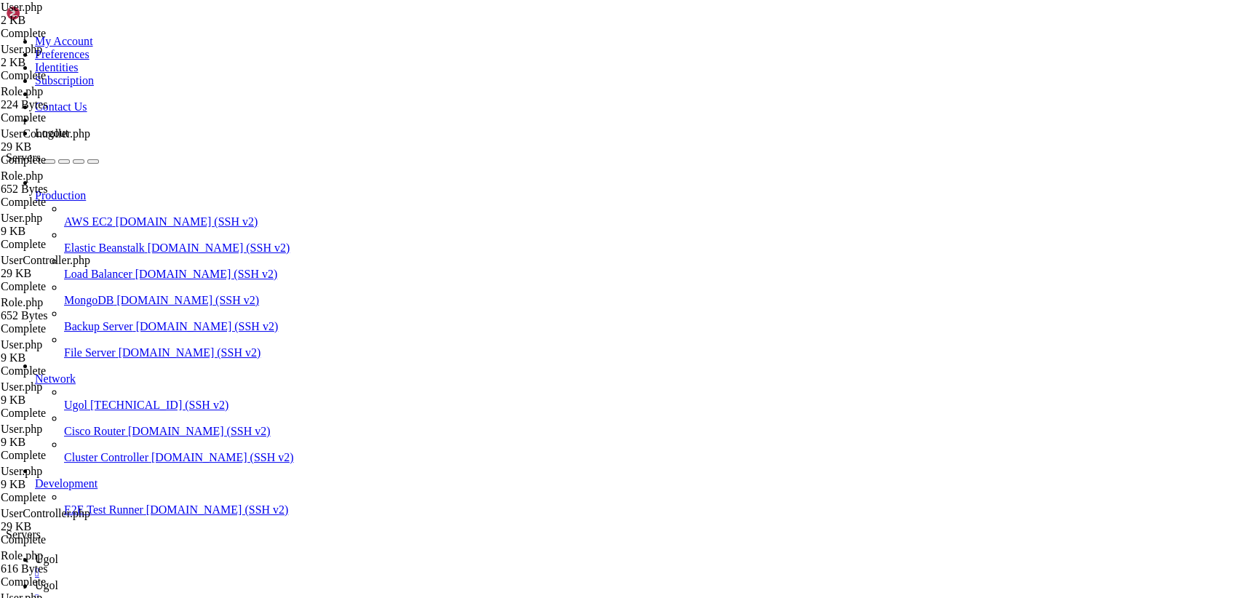
scroll to position [1392, 0]
drag, startPoint x: 243, startPoint y: 277, endPoint x: 234, endPoint y: 248, distance: 30.4
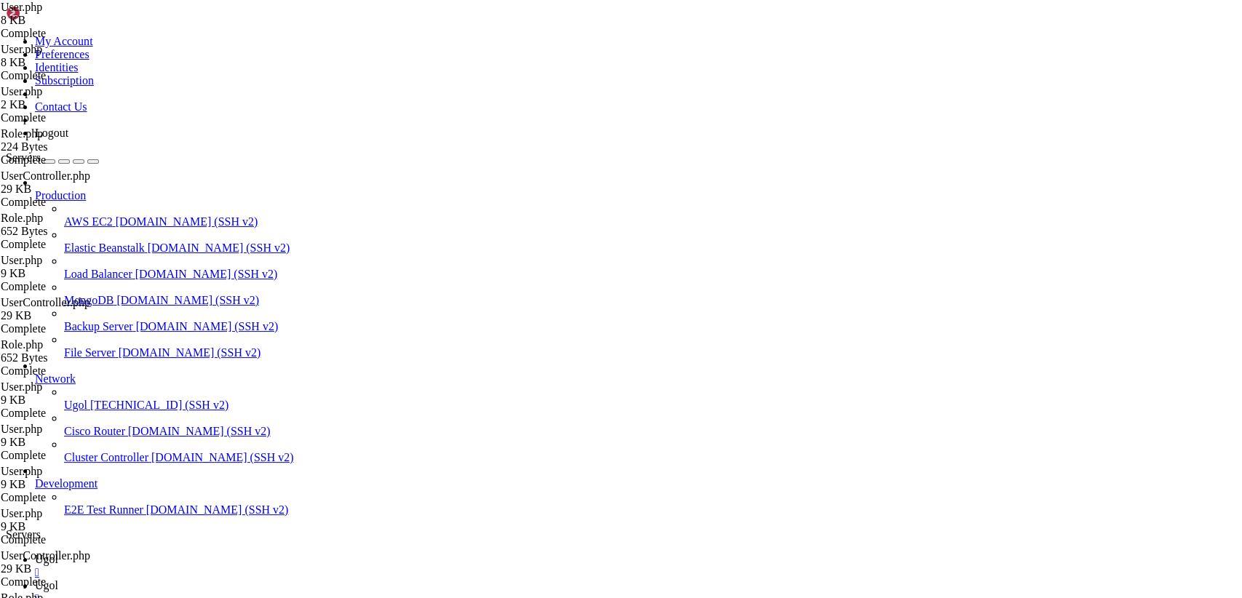
paste textarea "}"
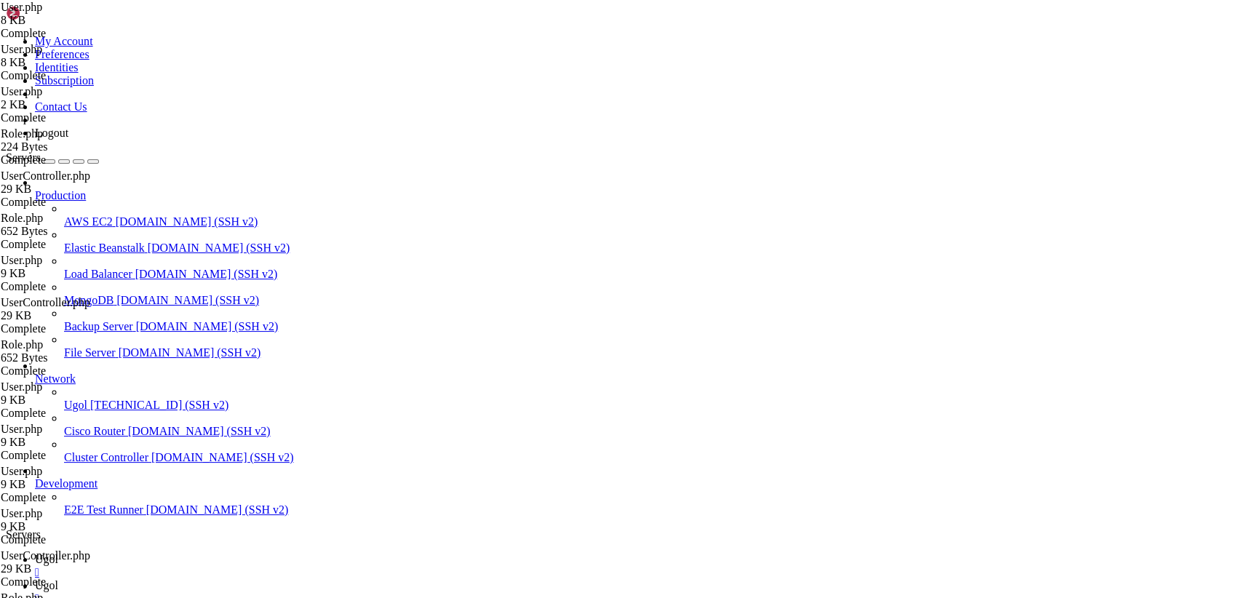
paste textarea "}"
click at [212, 553] on link "Ugol " at bounding box center [635, 566] width 1201 height 26
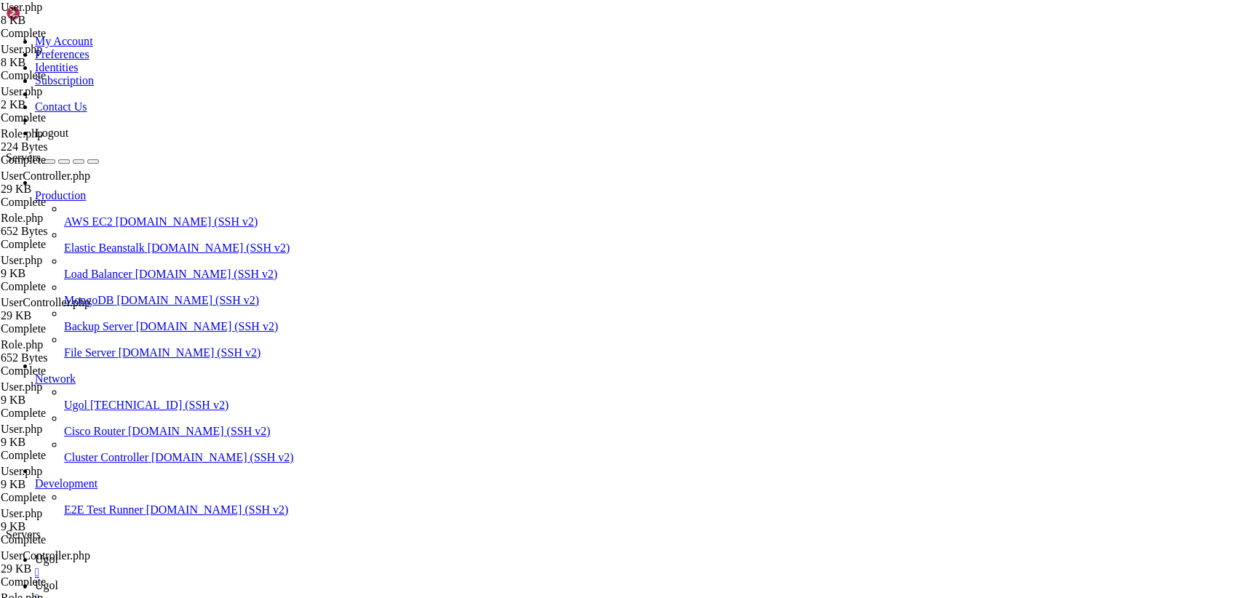
click at [290, 579] on link "Ugol " at bounding box center [635, 592] width 1201 height 26
drag, startPoint x: 219, startPoint y: 71, endPoint x: 521, endPoint y: 636, distance: 640.2
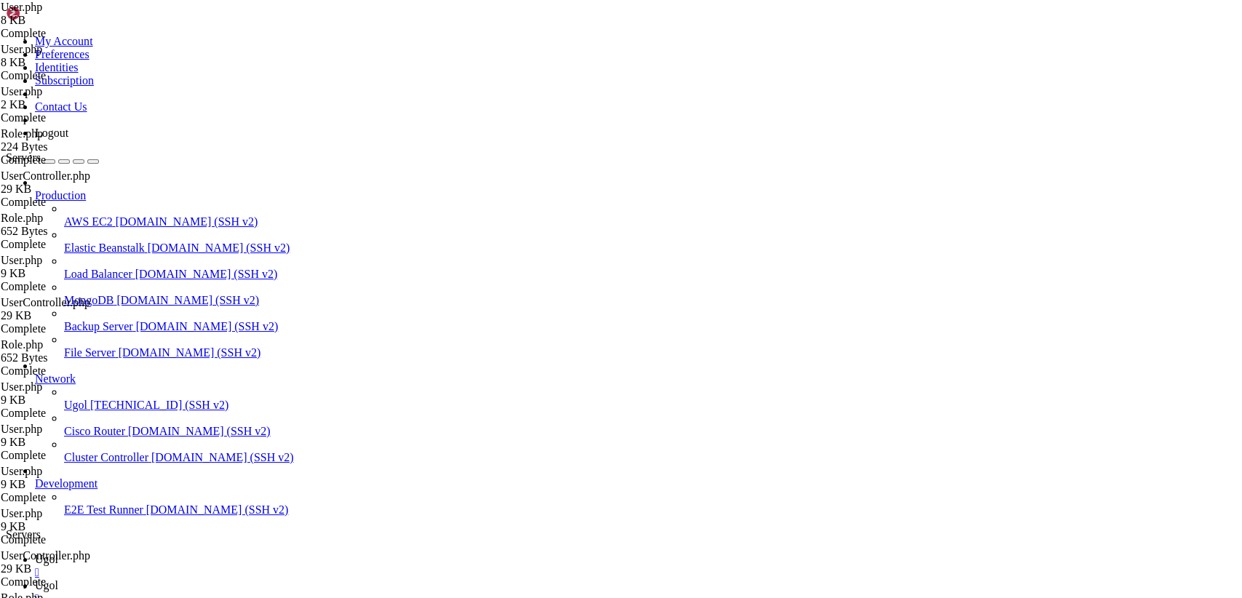
paste textarea
type textarea "}"
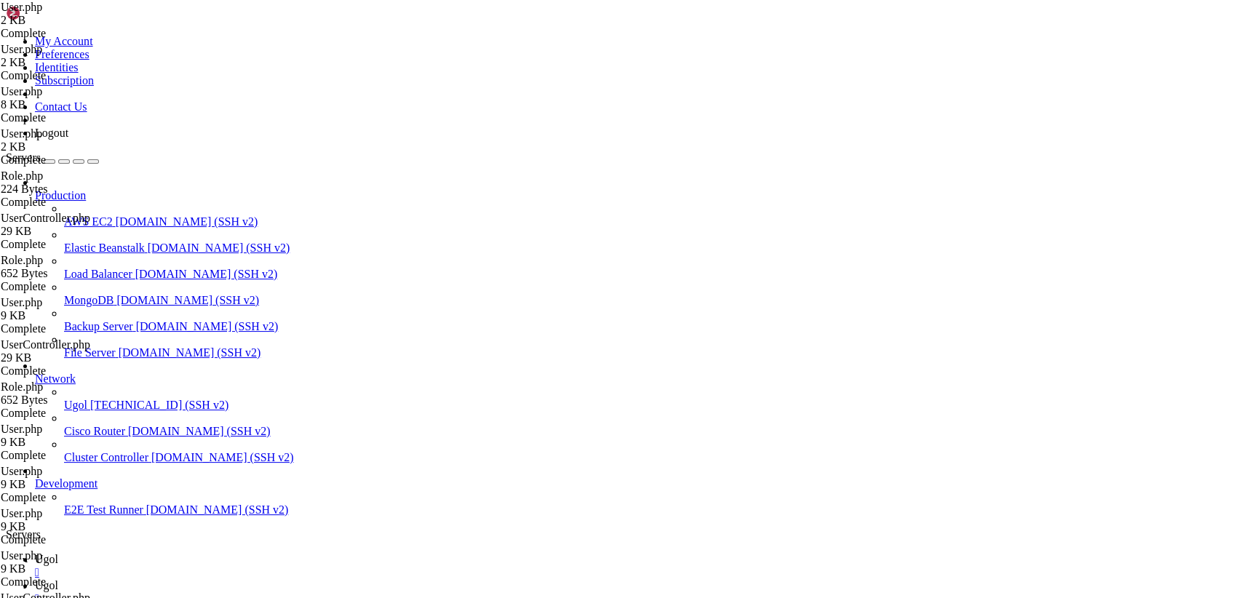
type textarea "*/"
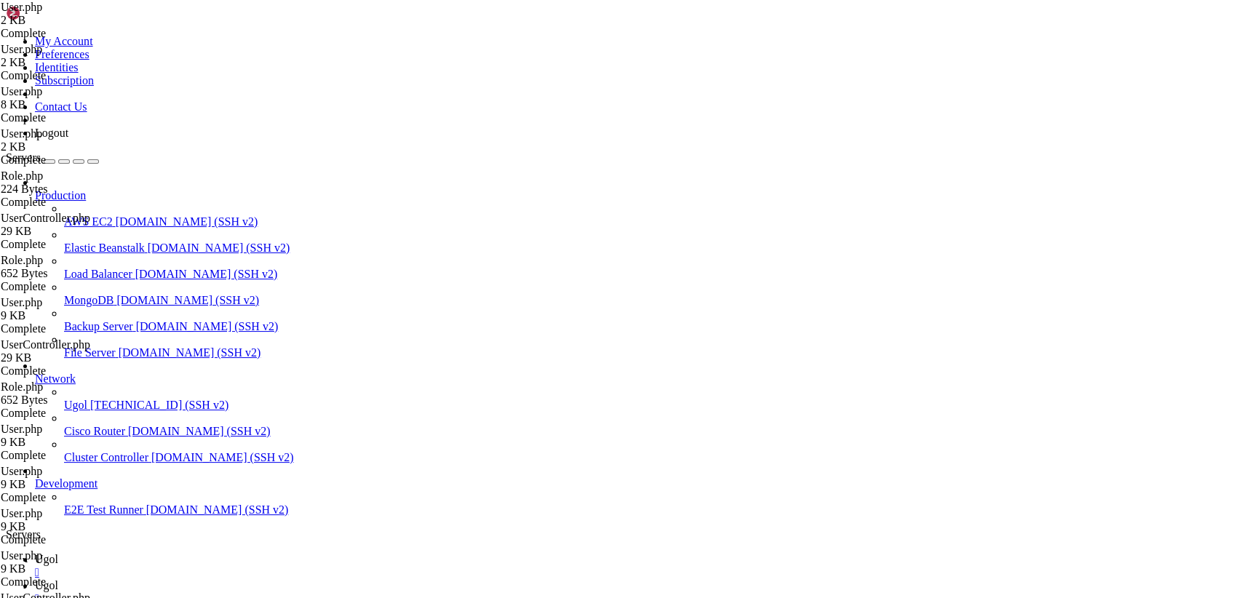
scroll to position [0, 0]
paste textarea "}"
type textarea "}"
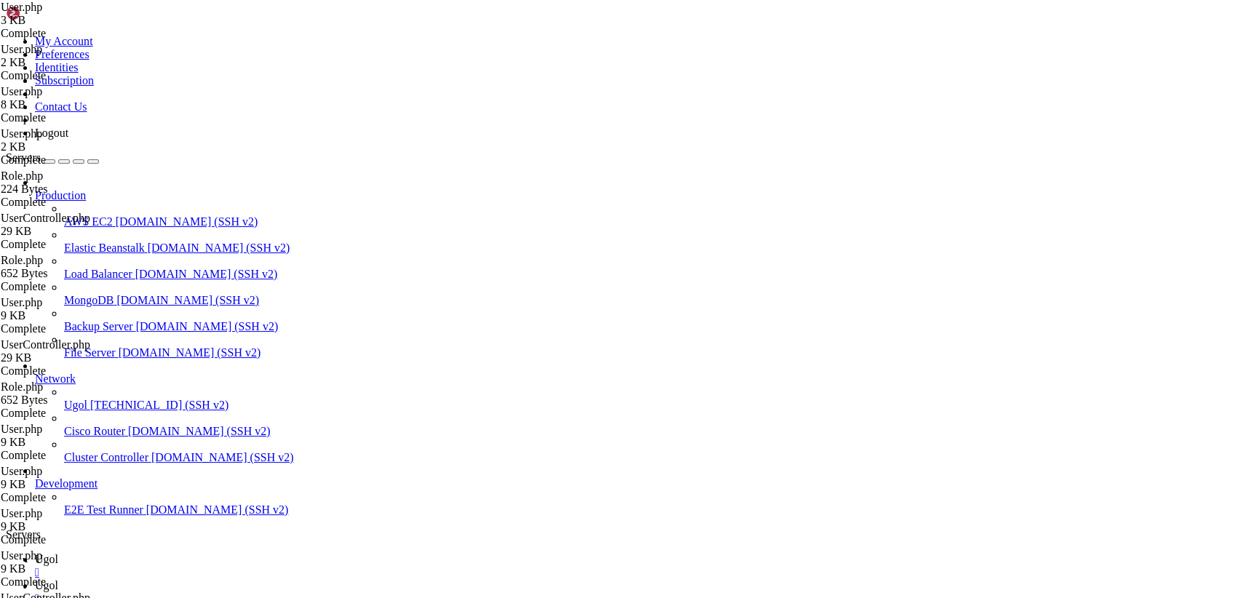
type input "/var/www/my-old-laravel-app/app/Http/Controllers"
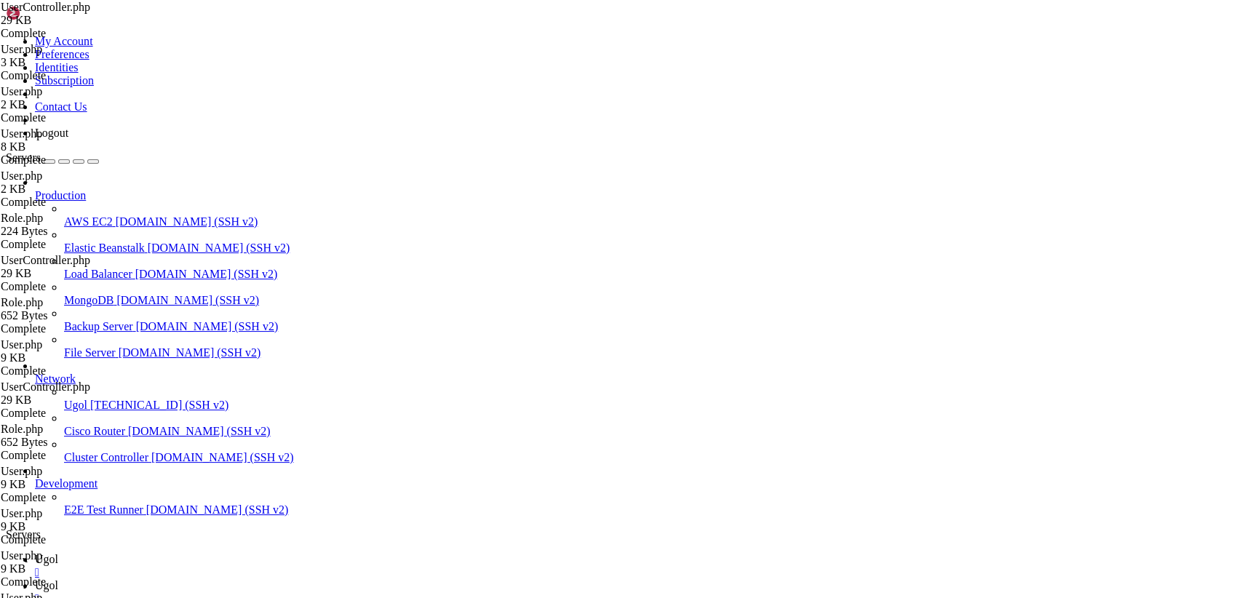
drag, startPoint x: 219, startPoint y: 132, endPoint x: 280, endPoint y: 132, distance: 61.1
paste textarea "Models\"
type textarea "use App\Models\Role;"
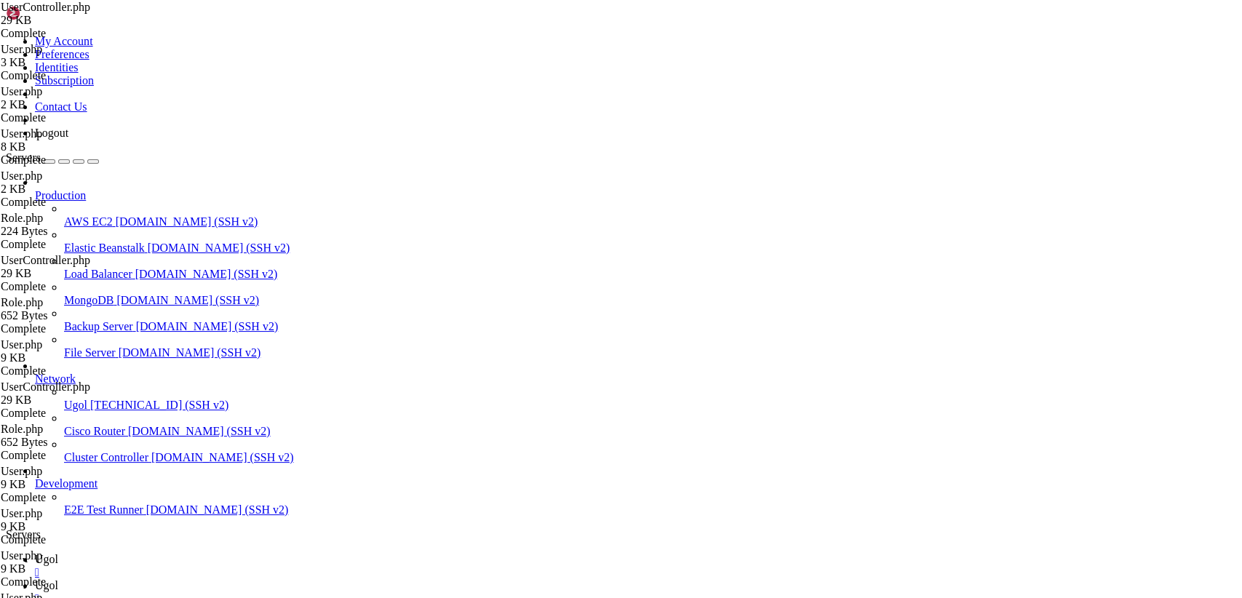
drag, startPoint x: 310, startPoint y: 134, endPoint x: 210, endPoint y: 132, distance: 100.4
type textarea "use App\Models\Role;"
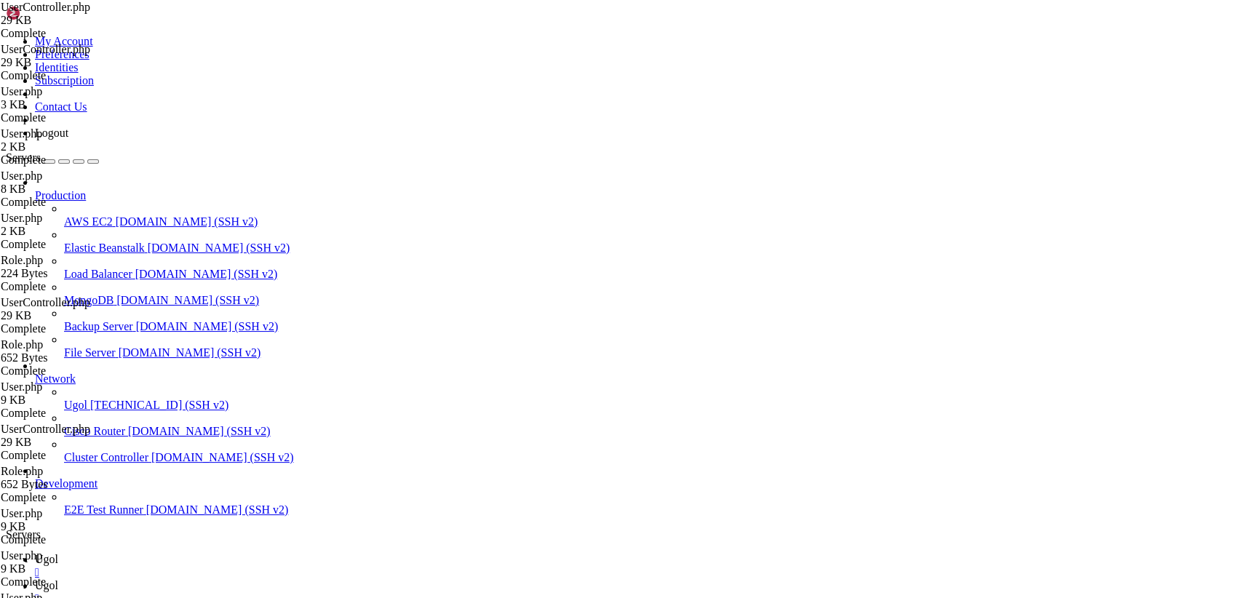
scroll to position [0, 0]
click at [58, 553] on span "Ugol" at bounding box center [46, 559] width 23 height 12
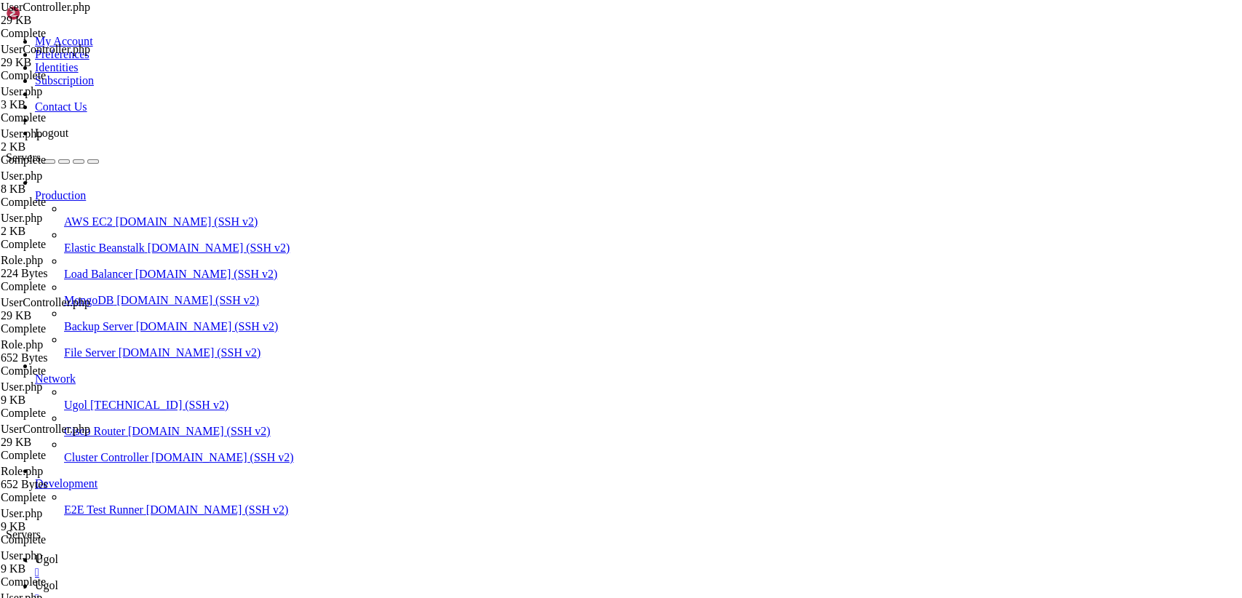
click at [58, 579] on span "Ugol" at bounding box center [46, 585] width 23 height 12
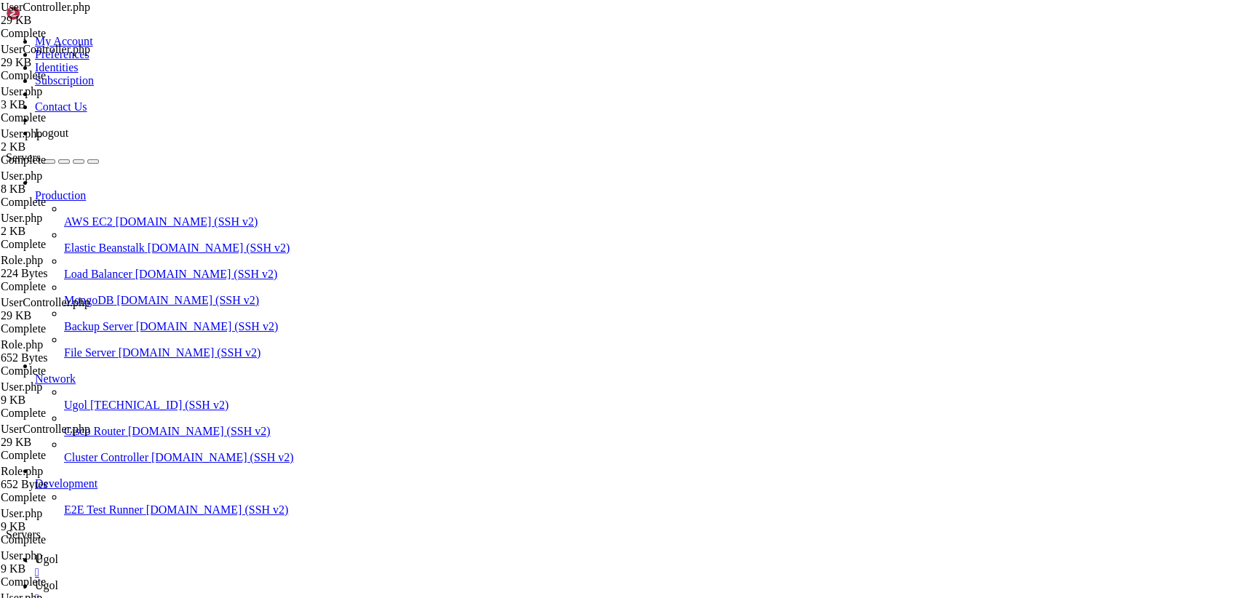
type input "/var/www/my-old-laravel-app/app/Models"
drag, startPoint x: 244, startPoint y: 181, endPoint x: 189, endPoint y: 50, distance: 142.2
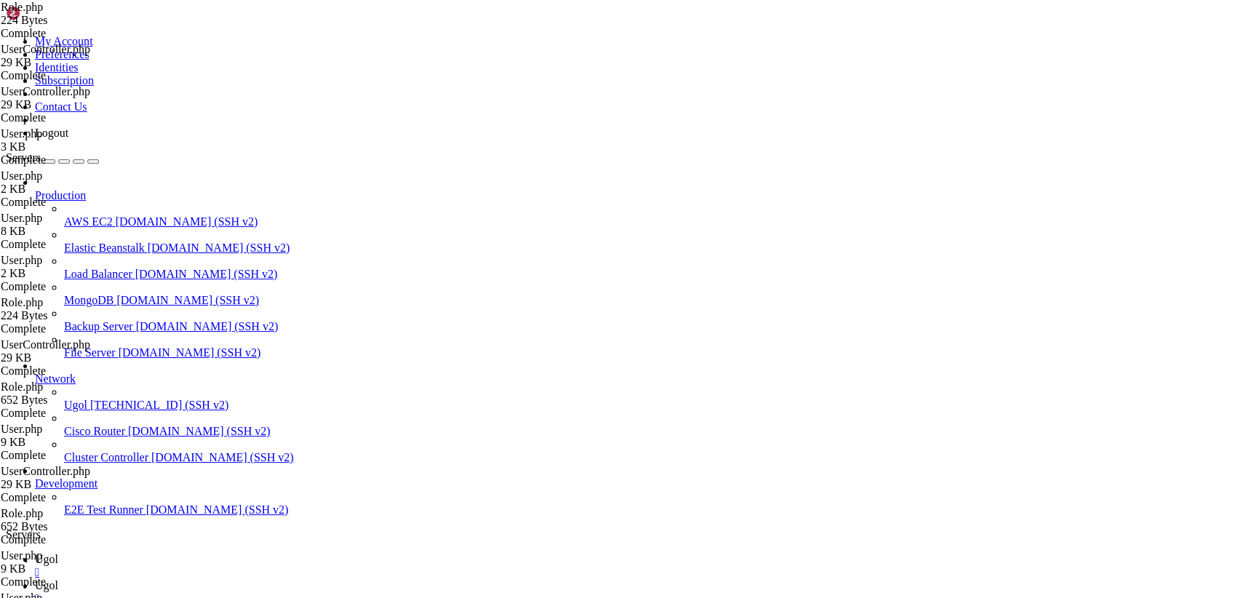
drag, startPoint x: 374, startPoint y: 46, endPoint x: 176, endPoint y: 44, distance: 197.9
drag, startPoint x: 292, startPoint y: 92, endPoint x: 214, endPoint y: 87, distance: 78.7
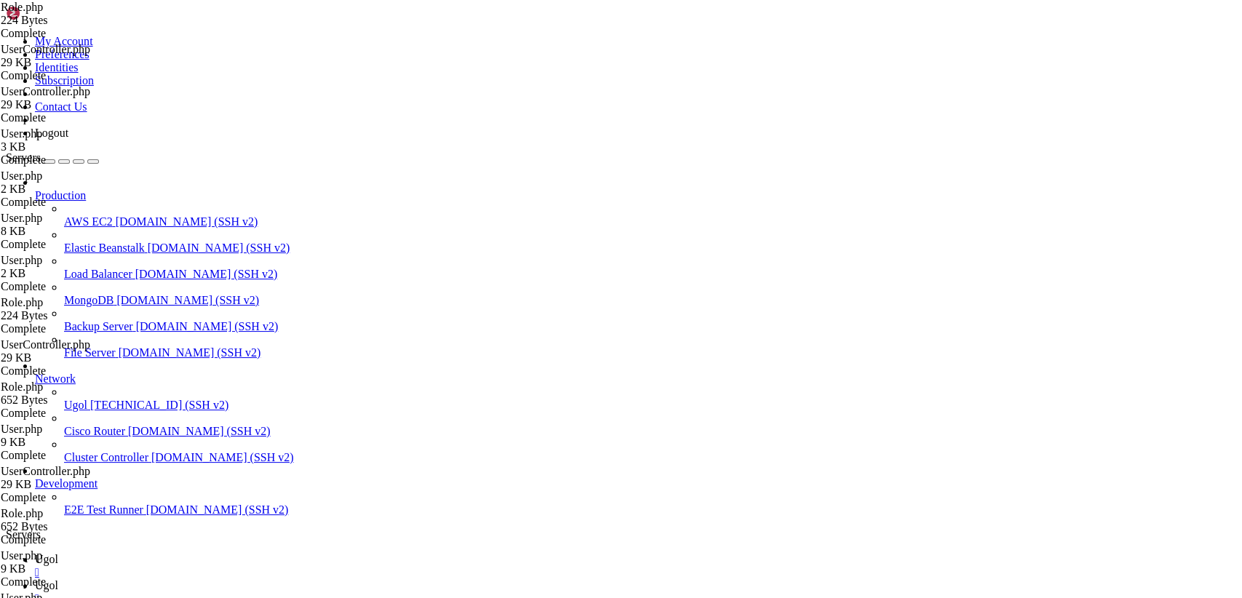
paste textarea "\Models"
type textarea "namespace App\Models;"
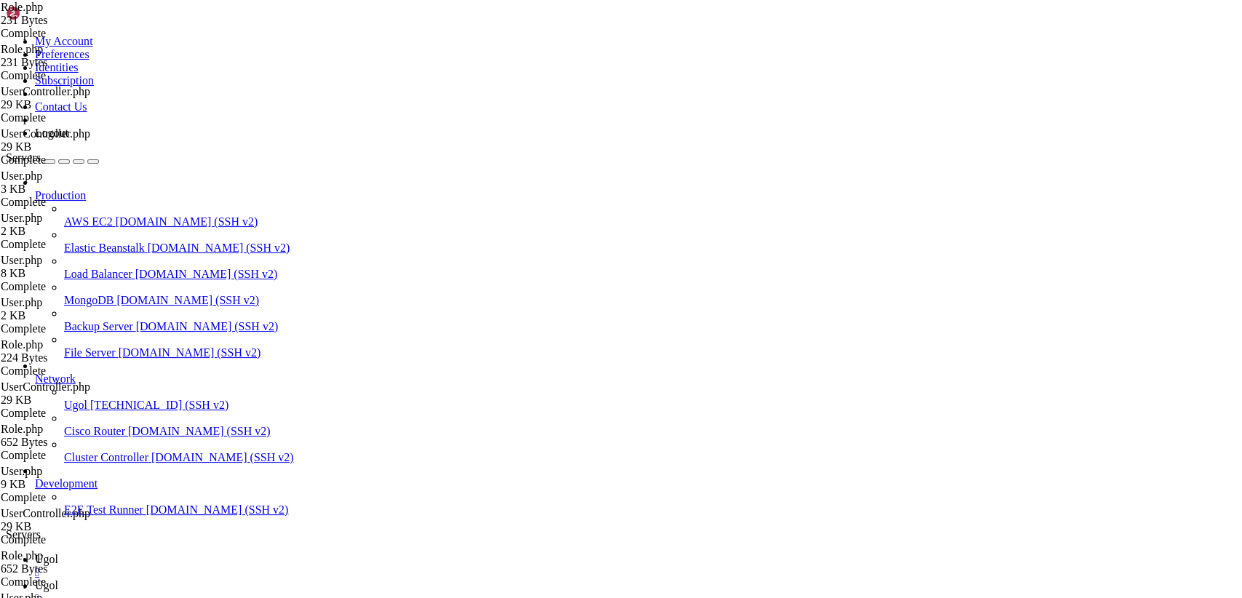
drag, startPoint x: 234, startPoint y: 163, endPoint x: 173, endPoint y: 27, distance: 149.1
paste textarea
drag, startPoint x: 246, startPoint y: 186, endPoint x: 158, endPoint y: 35, distance: 174.4
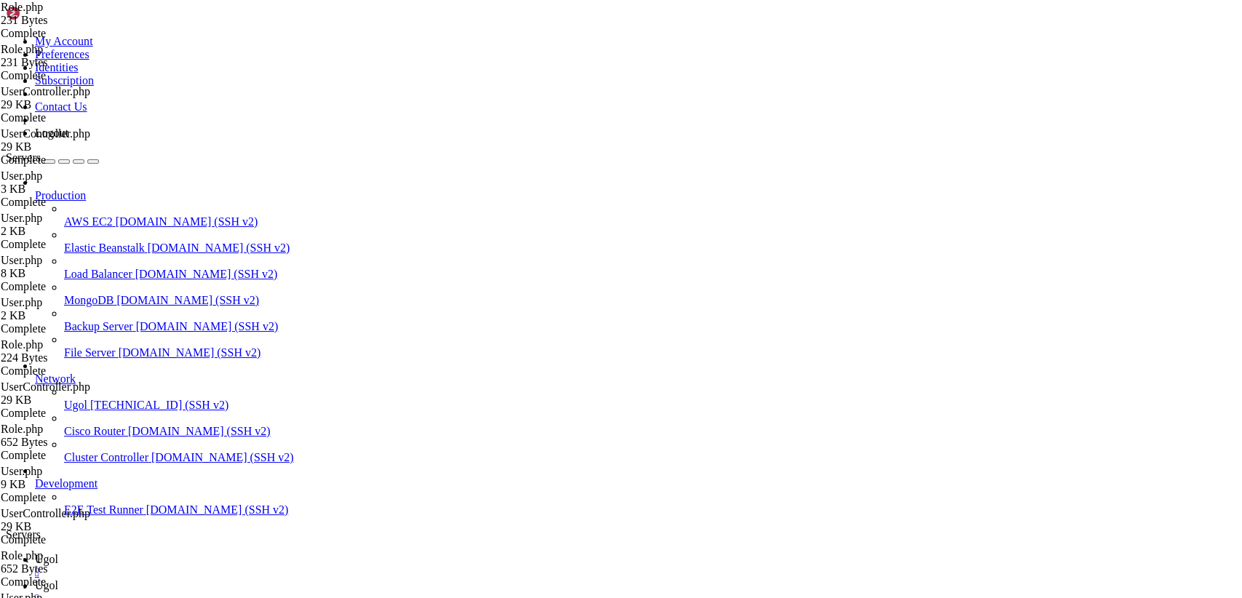
paste textarea "}"
type textarea "}"
drag, startPoint x: 222, startPoint y: 17, endPoint x: 223, endPoint y: 38, distance: 20.4
click at [58, 553] on span "Ugol" at bounding box center [46, 559] width 23 height 12
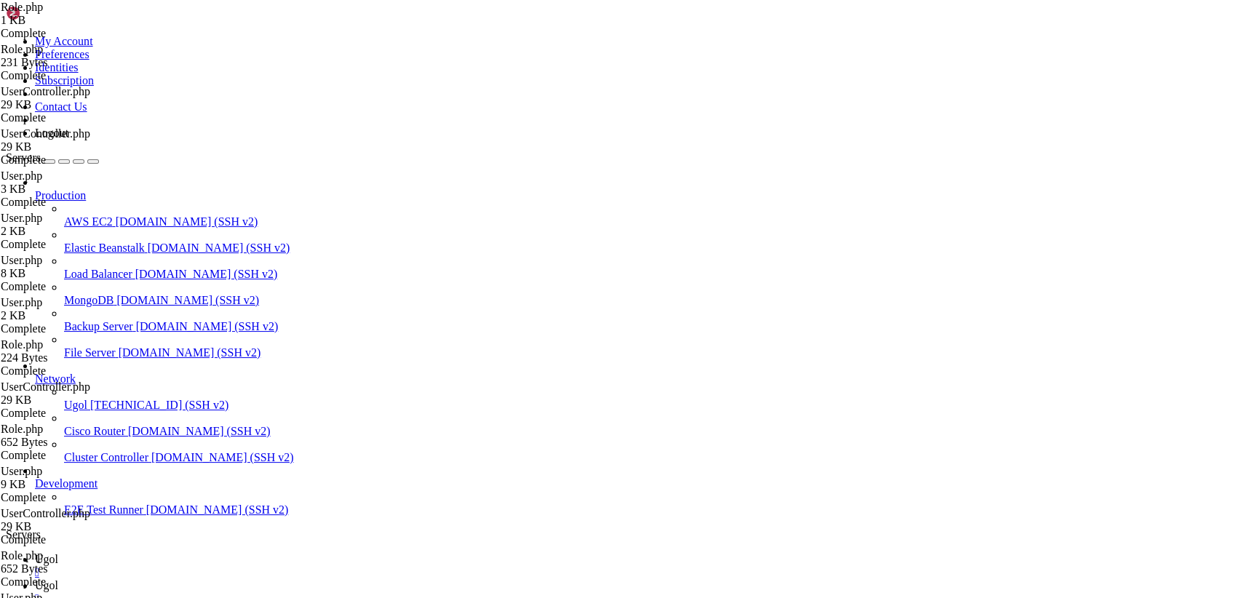
scroll to position [1657, 0]
click at [266, 579] on link "Ugol " at bounding box center [635, 592] width 1201 height 26
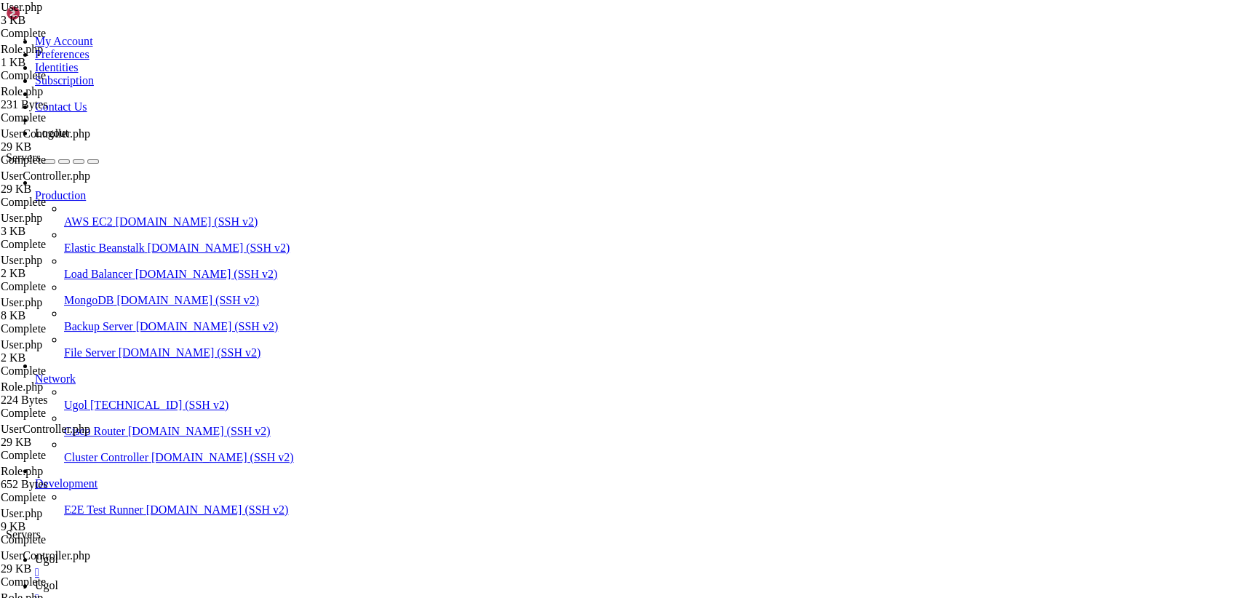
scroll to position [146, 0]
drag, startPoint x: 247, startPoint y: 410, endPoint x: 229, endPoint y: 382, distance: 33.3
paste textarea "}"
paste textarea
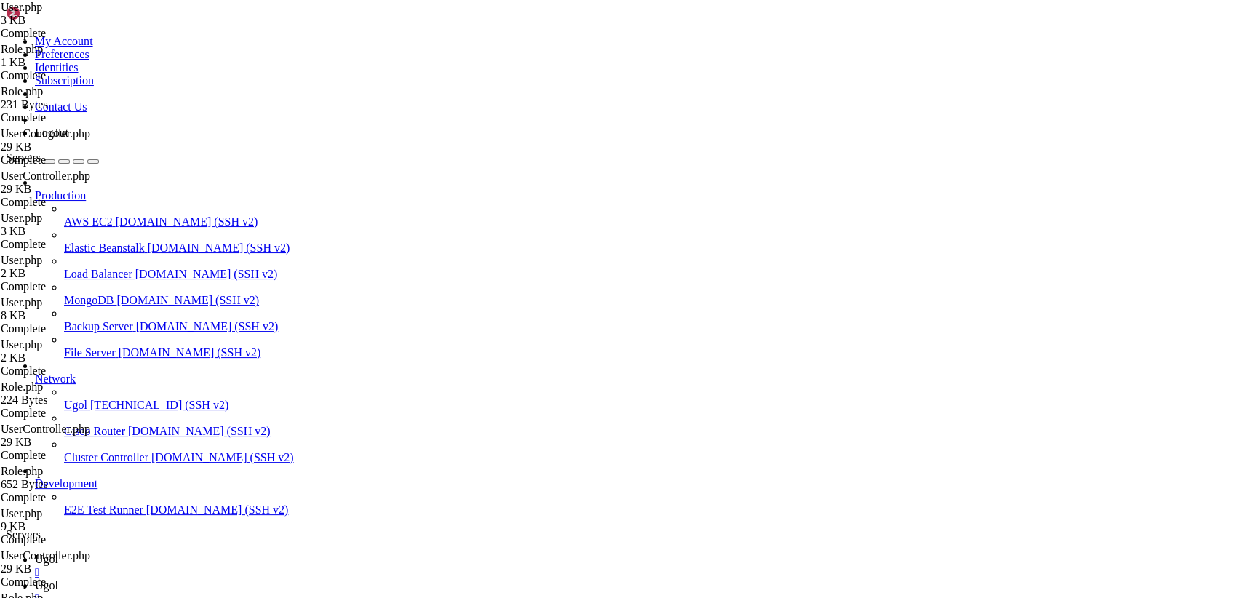
type textarea "}"
click at [58, 553] on span "Ugol" at bounding box center [46, 559] width 23 height 12
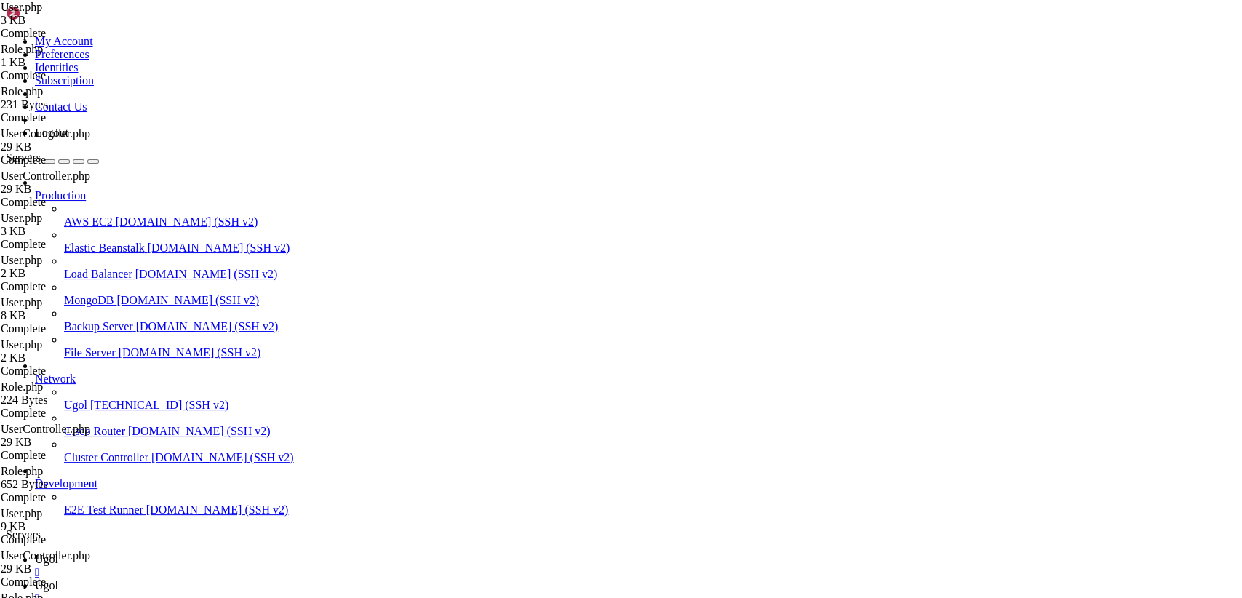
scroll to position [2053, 0]
click at [35, 579] on icon at bounding box center [35, 585] width 0 height 12
drag, startPoint x: 234, startPoint y: 218, endPoint x: 205, endPoint y: 191, distance: 39.2
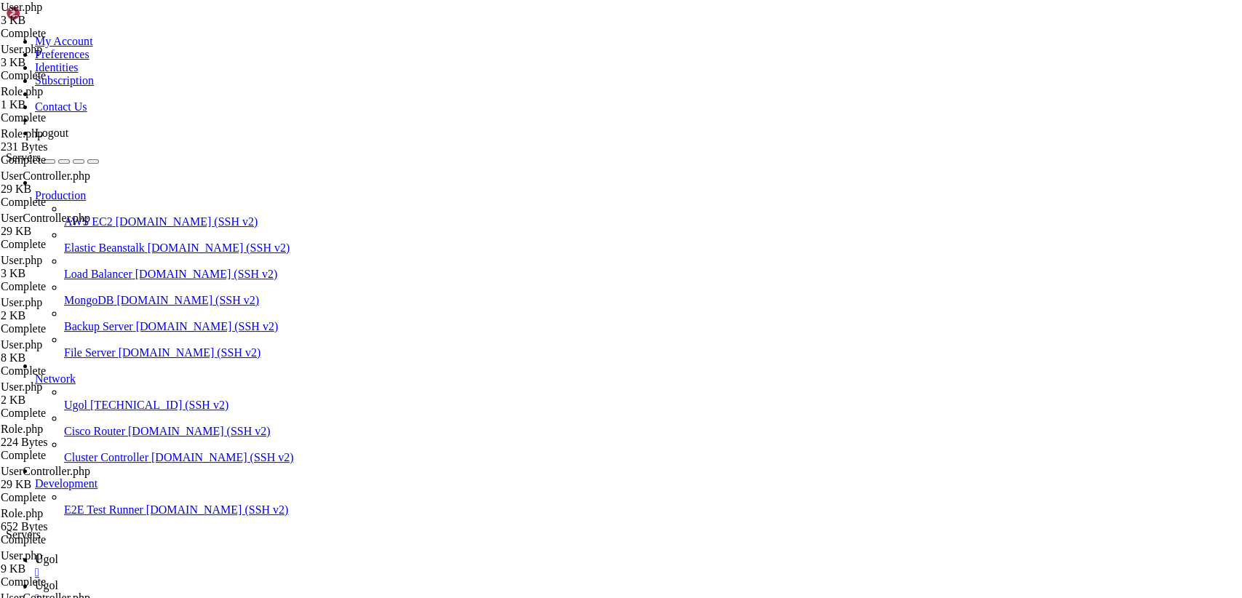
drag, startPoint x: 216, startPoint y: 76, endPoint x: 527, endPoint y: 632, distance: 637.1
type textarea "} }"
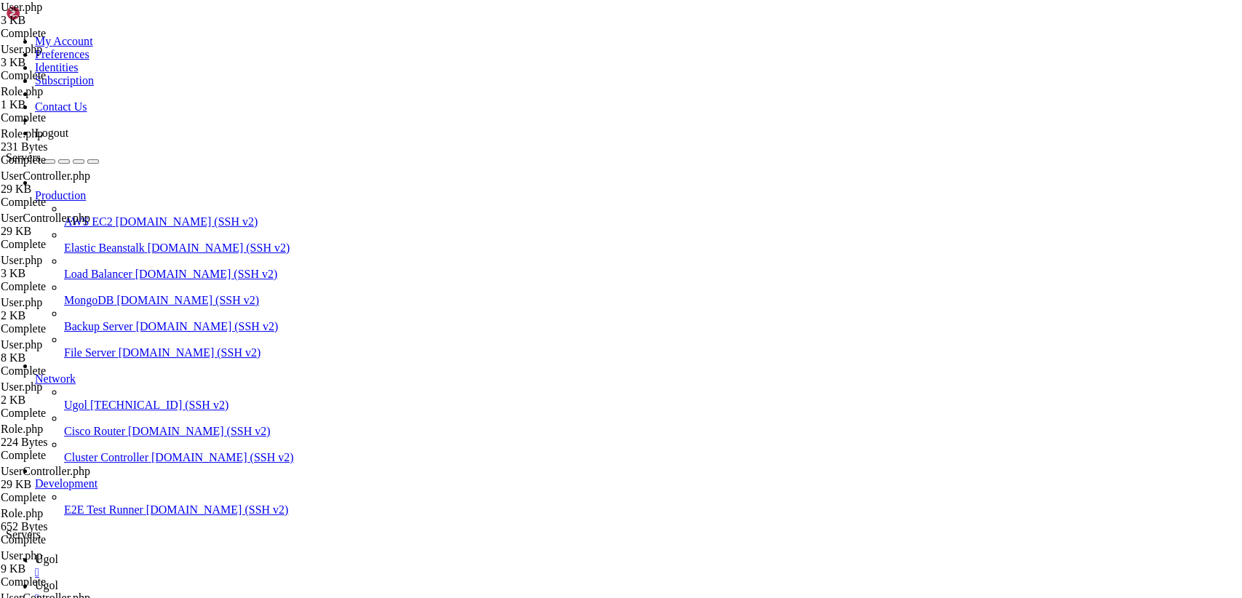
drag, startPoint x: 255, startPoint y: 472, endPoint x: 236, endPoint y: 434, distance: 43.3
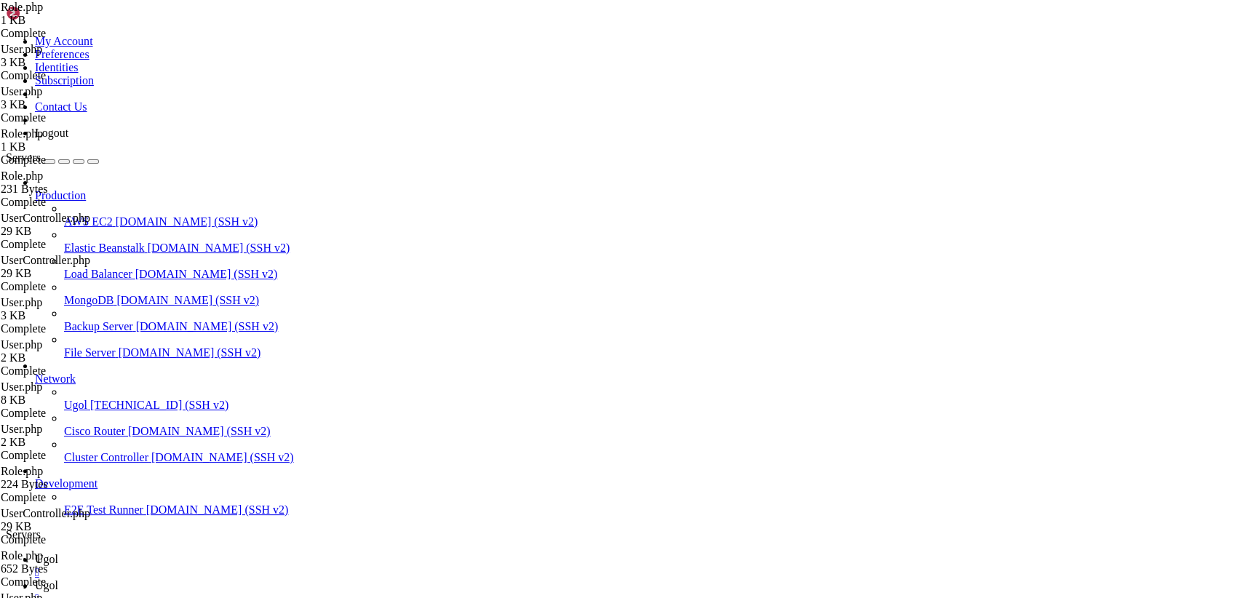
drag, startPoint x: 234, startPoint y: 431, endPoint x: 258, endPoint y: 453, distance: 33.5
paste textarea
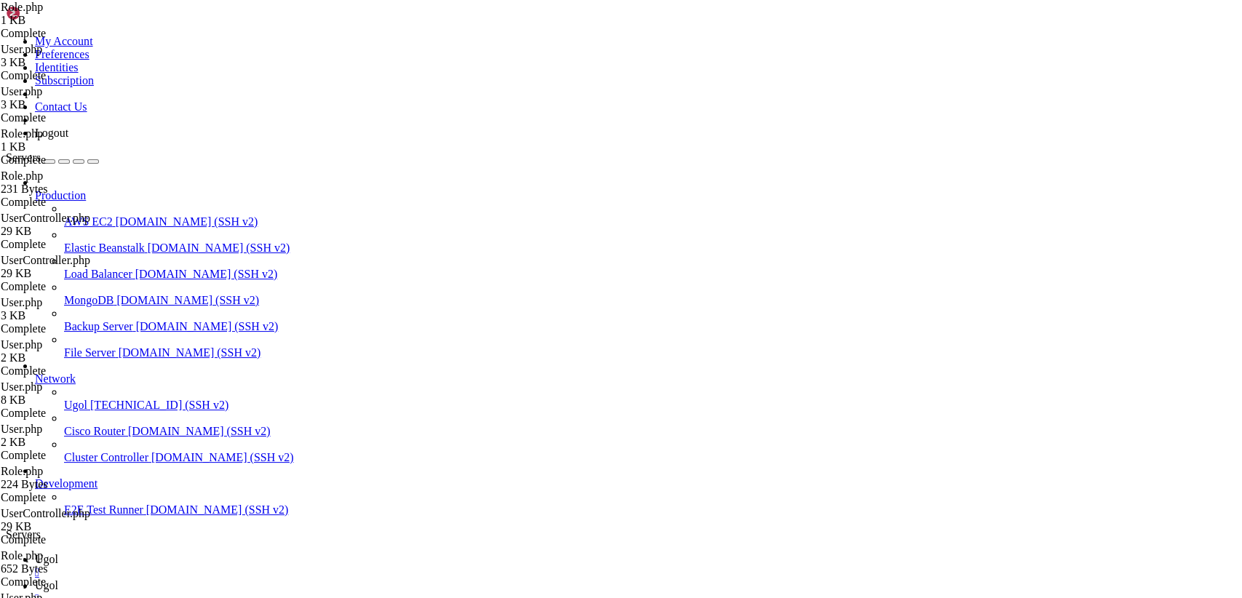
paste textarea
type textarea "}"
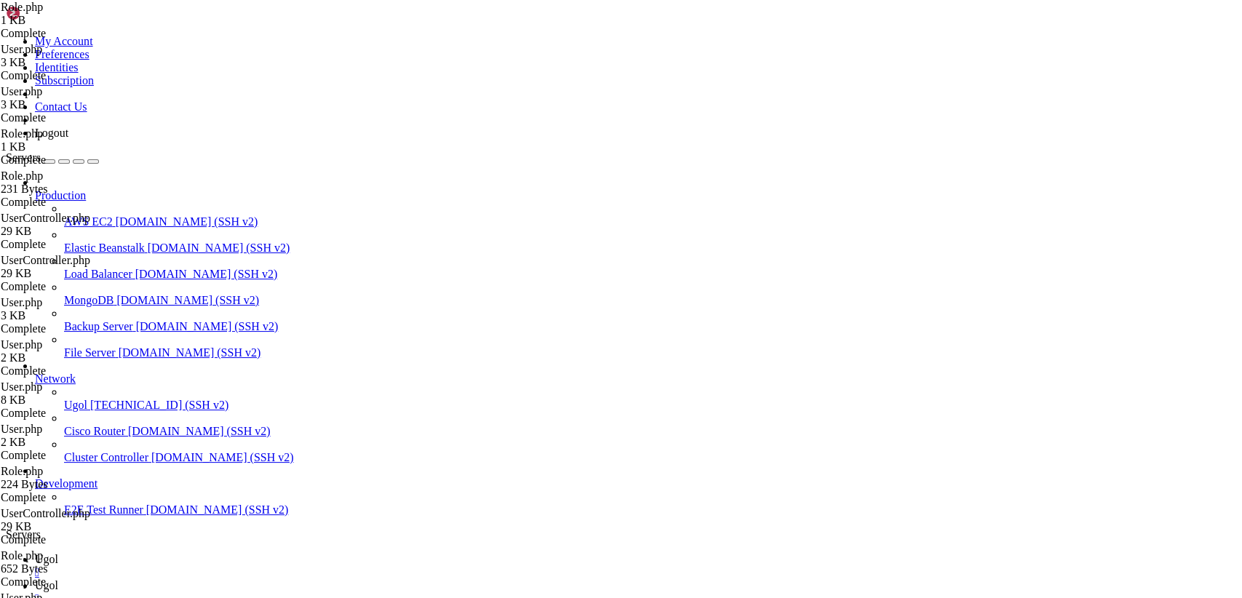
type input "/var/www/my-old-laravel-app/app"
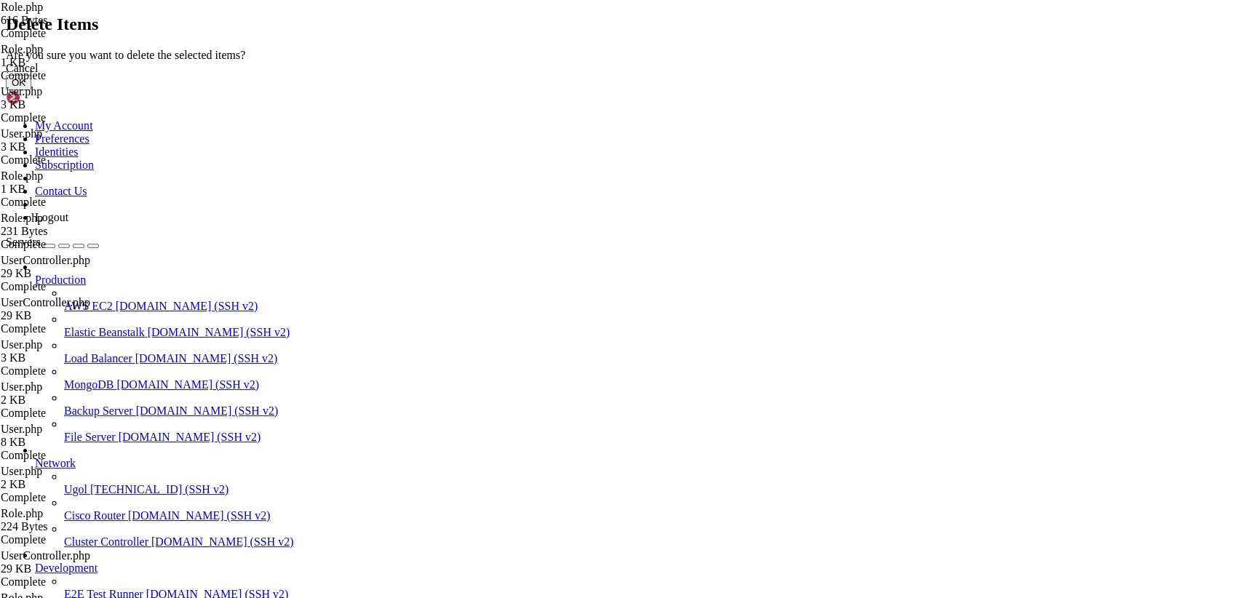
click at [31, 90] on button "OK" at bounding box center [18, 82] width 25 height 15
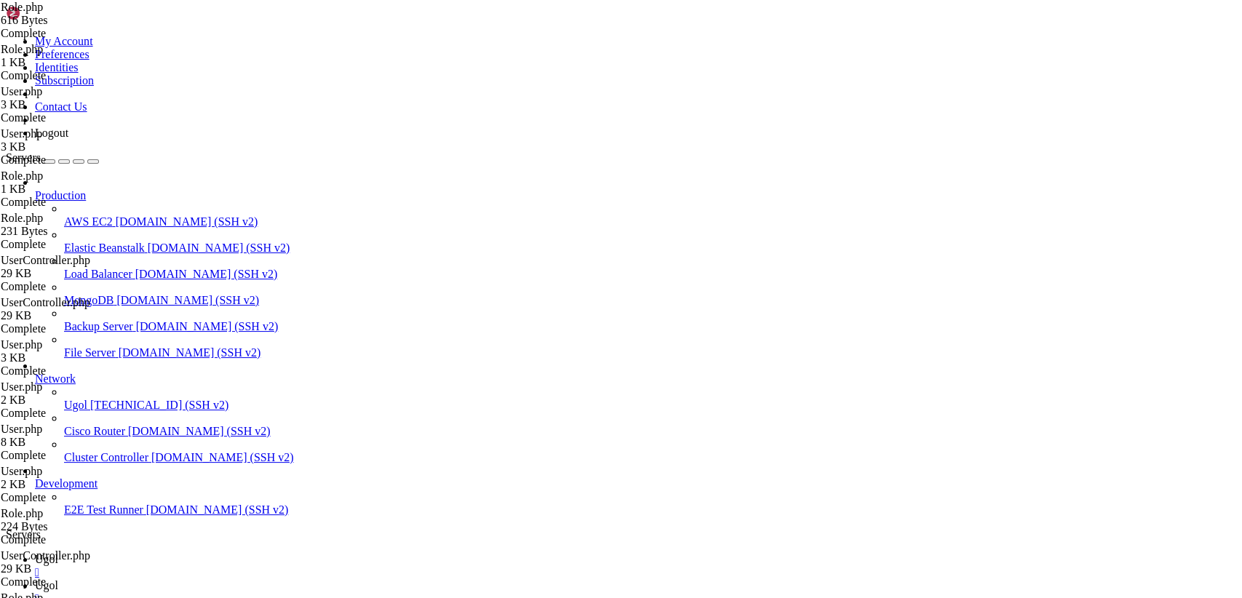
scroll to position [135, 0]
type textarea "use App\Role;"
drag, startPoint x: 280, startPoint y: 143, endPoint x: 199, endPoint y: 140, distance: 80.8
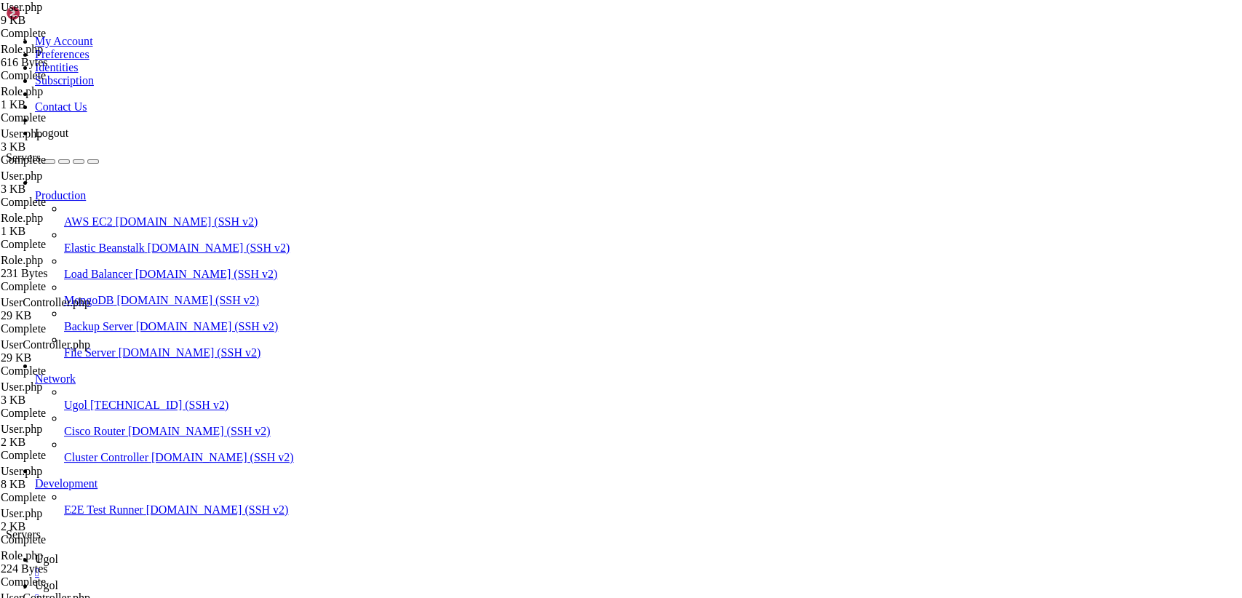
paste textarea "use App\Models\Role;"
drag, startPoint x: 234, startPoint y: 339, endPoint x: 320, endPoint y: 390, distance: 99.8
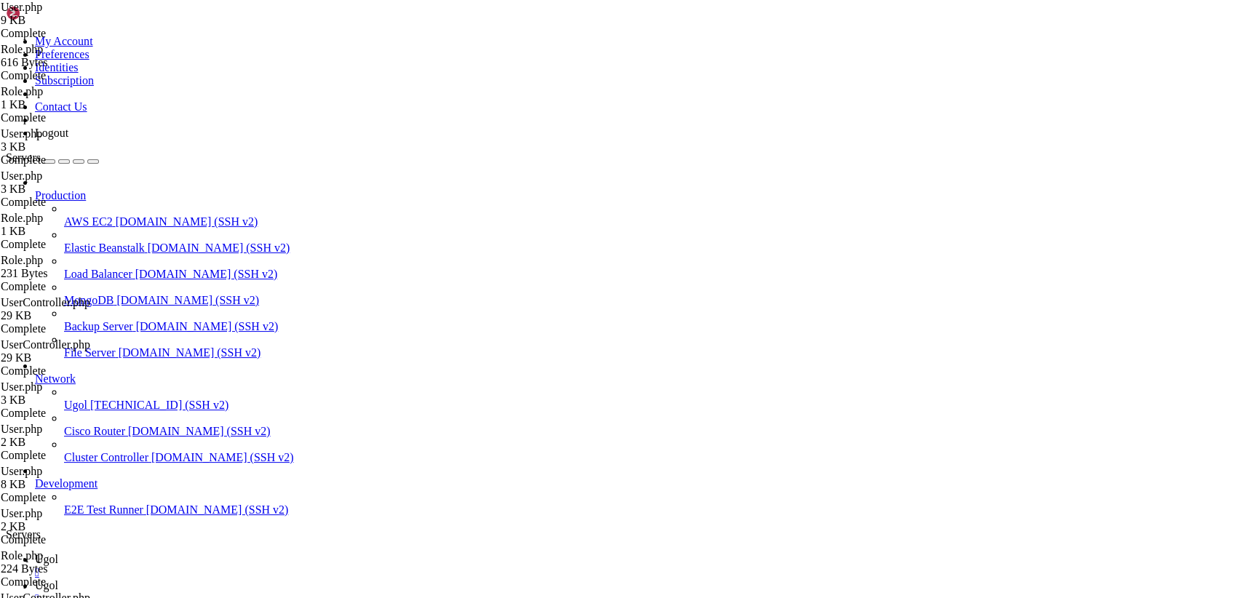
drag, startPoint x: 250, startPoint y: 375, endPoint x: 231, endPoint y: 348, distance: 33.1
paste textarea "}"
paste textarea
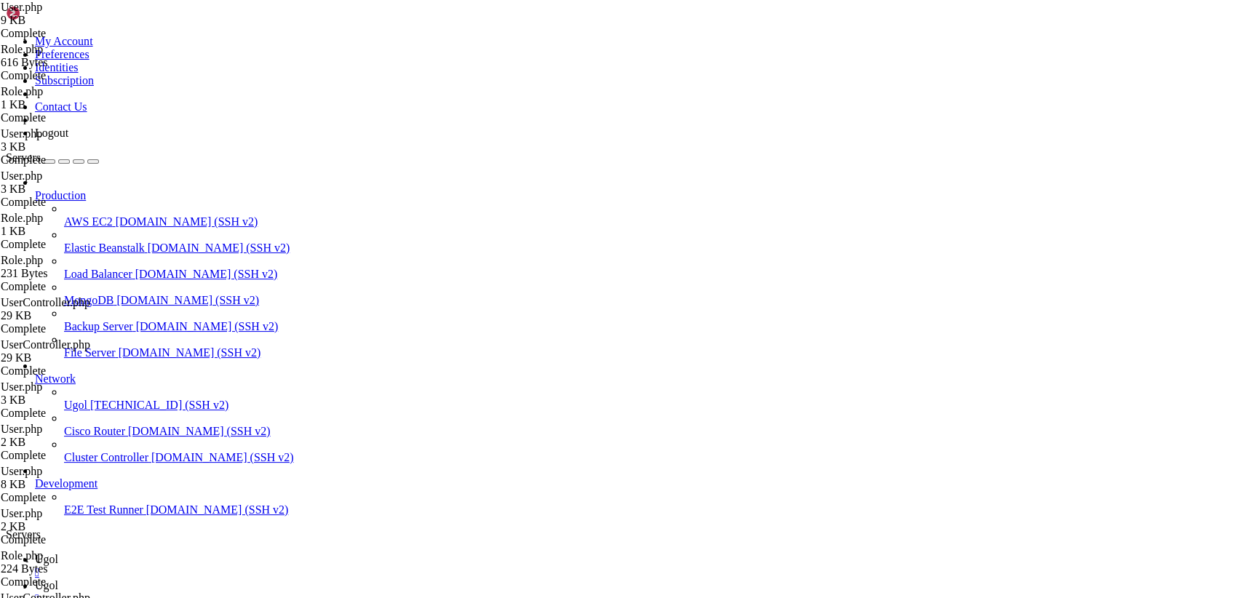
type textarea "return $this->belongsToMany(Role::class, 'role_user', 'user_id', 'role_id');"
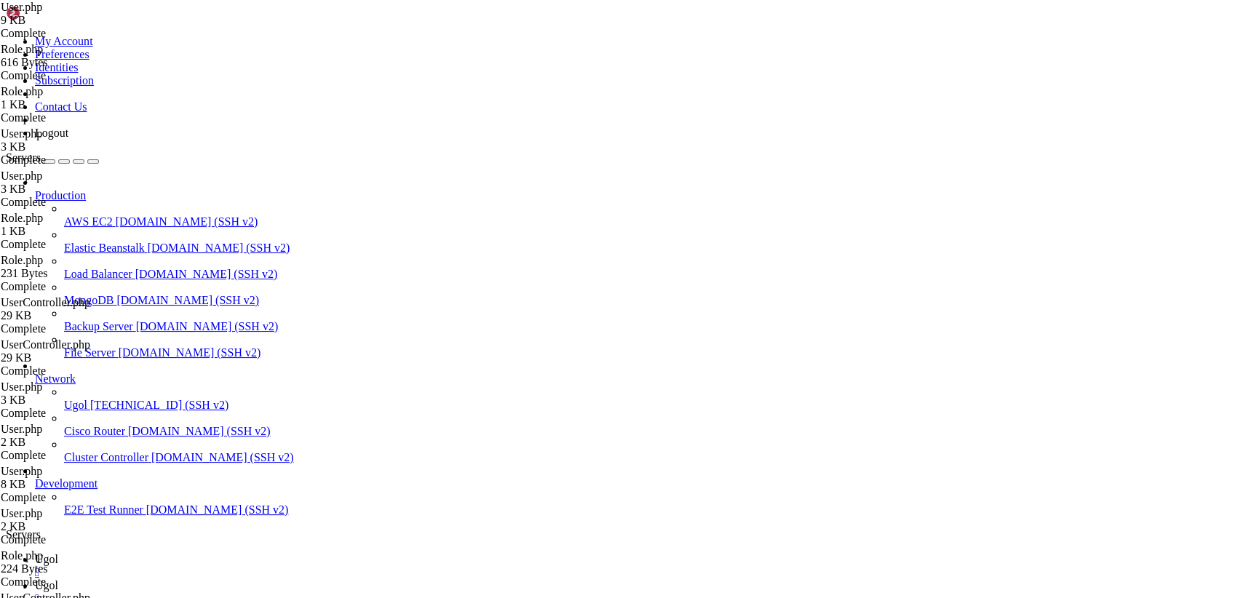
scroll to position [0, 0]
drag, startPoint x: 218, startPoint y: 17, endPoint x: 196, endPoint y: 164, distance: 149.2
click at [58, 553] on span "Ugol" at bounding box center [46, 559] width 23 height 12
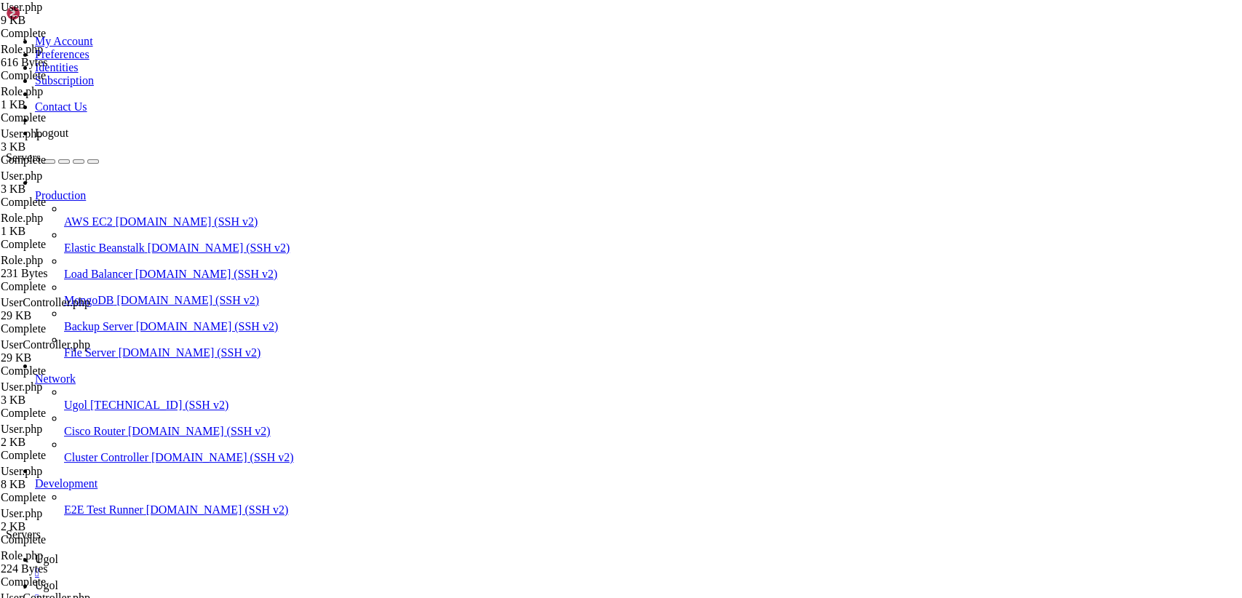
scroll to position [2287, 0]
click at [274, 579] on link "Ugol " at bounding box center [635, 592] width 1201 height 26
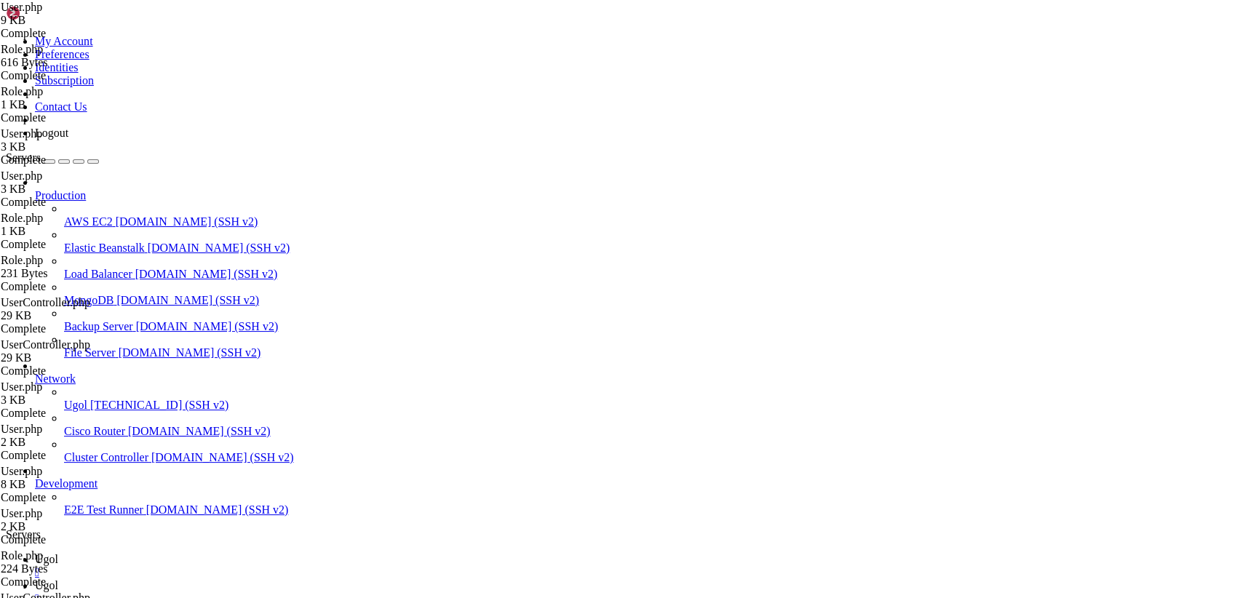
type input "/var/www/my-old-laravel-app/app/Models"
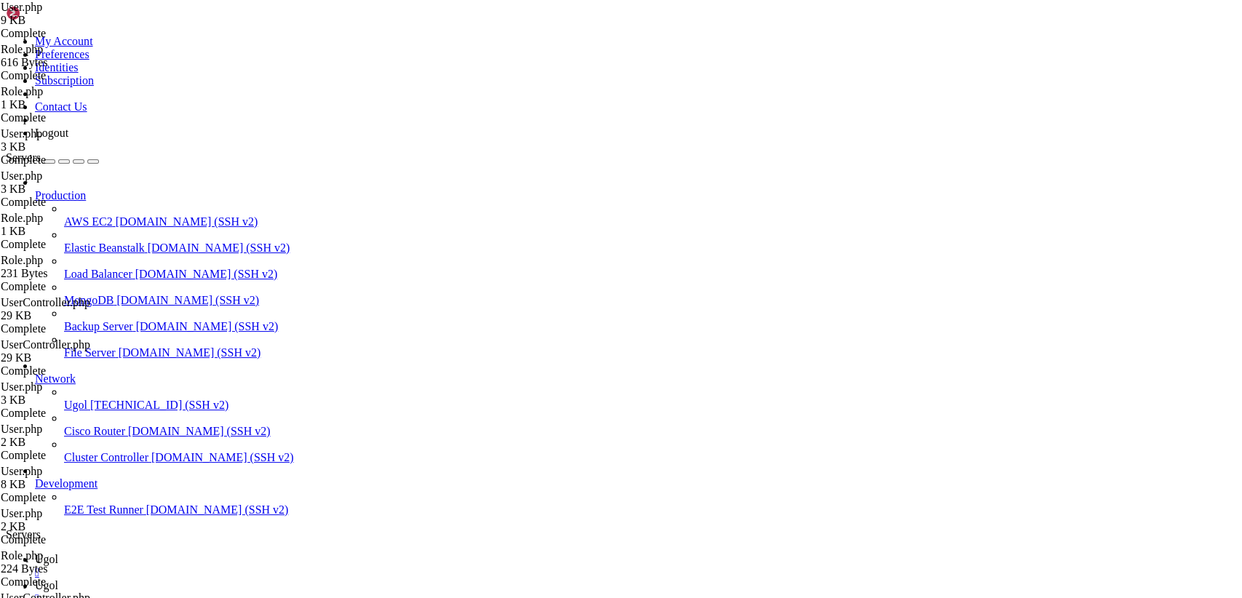
drag, startPoint x: 232, startPoint y: 498, endPoint x: 501, endPoint y: 493, distance: 268.5
paste textarea "return $this->roles()->whereIn('[DOMAIN_NAME]', $roles)->exists("
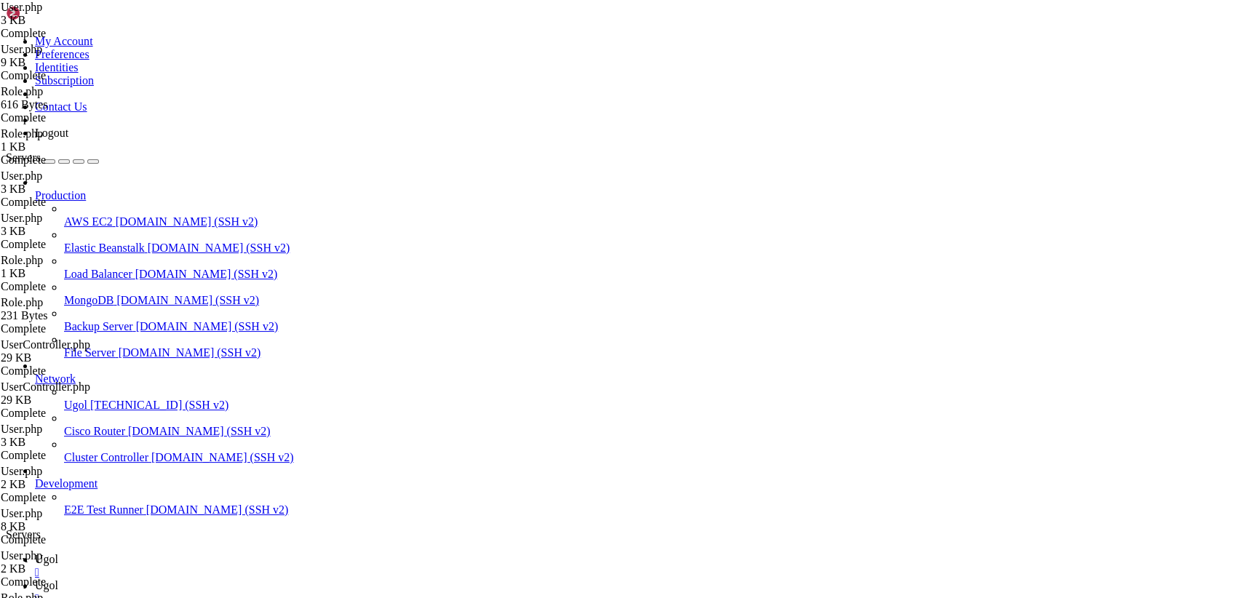
paste textarea "return $this->roles()->whereIn('[DOMAIN_NAME]', $roles)->exists("
type textarea "return $this->roles()->whereIn('[DOMAIN_NAME]', $roles)->exists();"
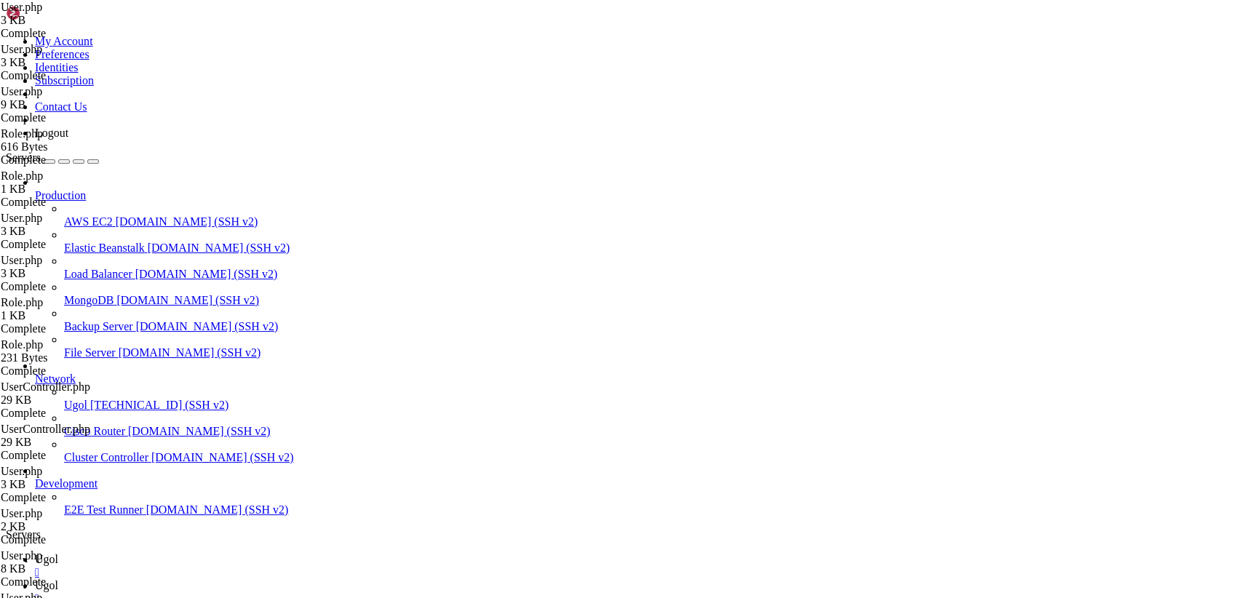
scroll to position [194, 0]
drag, startPoint x: 506, startPoint y: 347, endPoint x: 228, endPoint y: 346, distance: 277.9
type textarea "return $this->roles()->whereIn('id', $roles)->exists();"
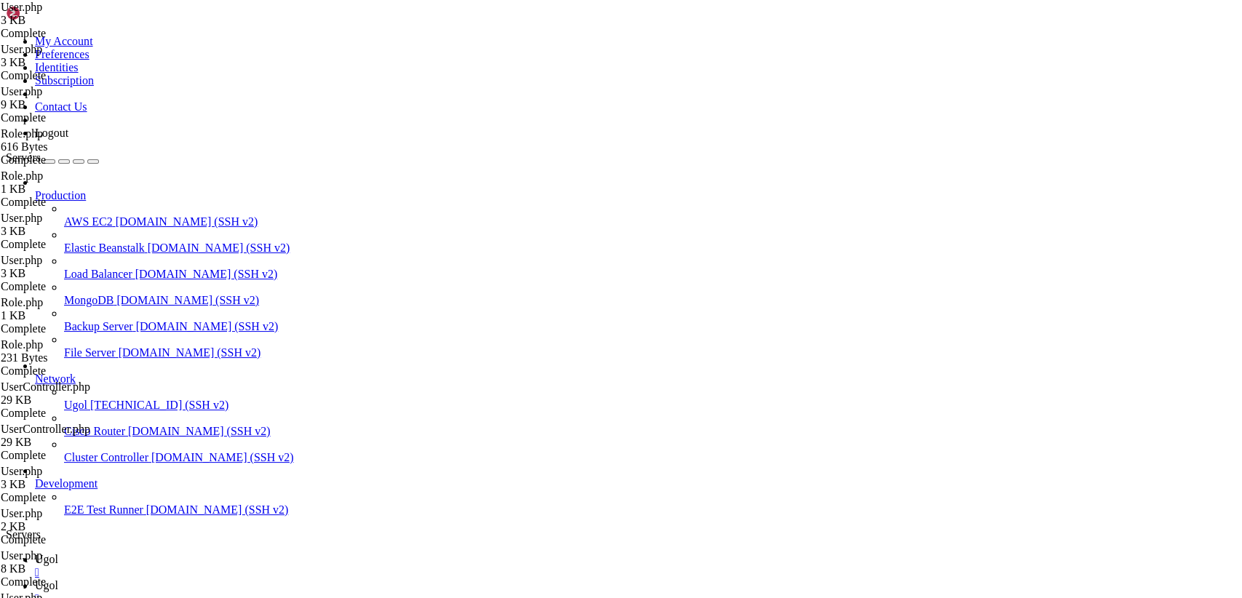
drag, startPoint x: 218, startPoint y: 71, endPoint x: 620, endPoint y: 636, distance: 693.3
paste textarea
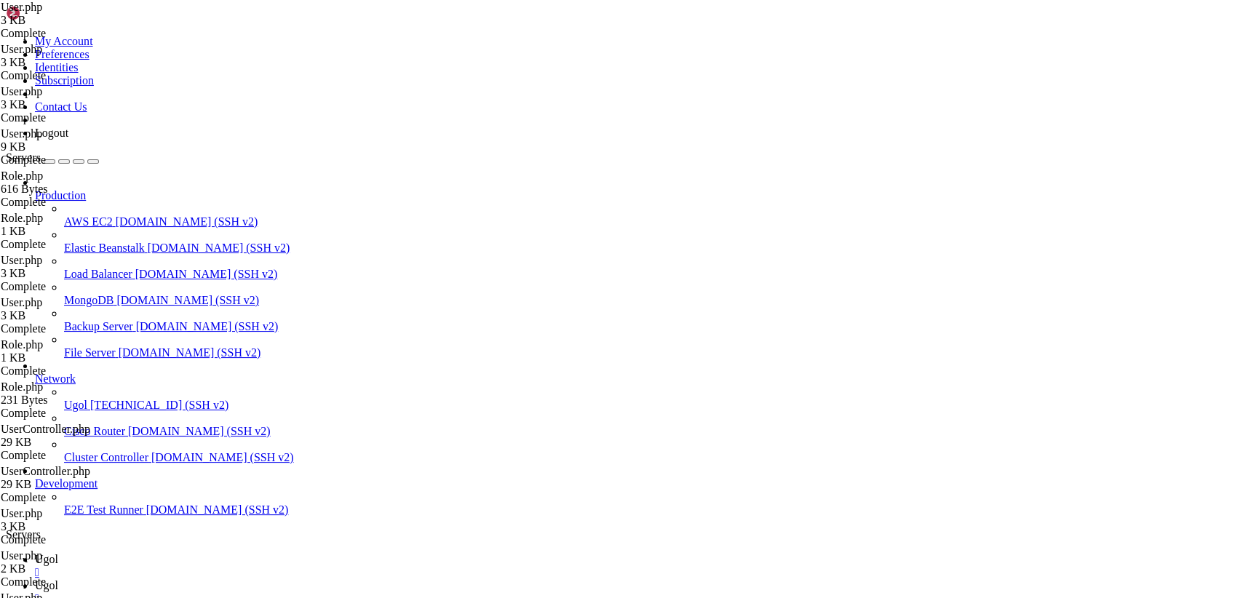
type textarea "}"
drag, startPoint x: 220, startPoint y: 69, endPoint x: 574, endPoint y: 636, distance: 668.0
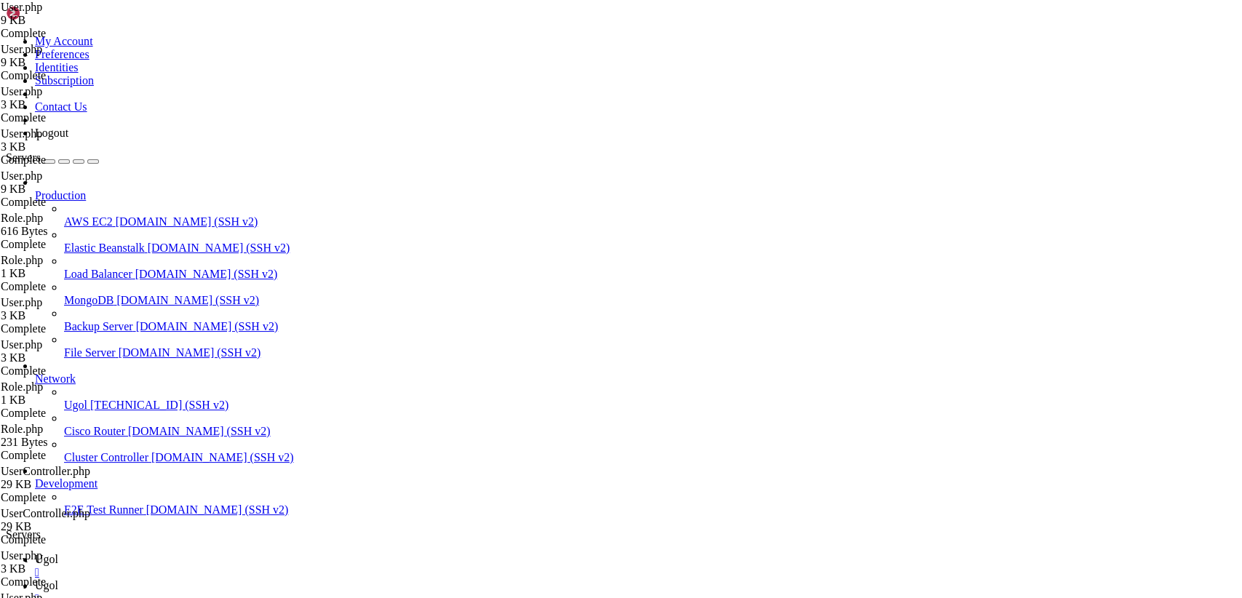
type textarea "}"
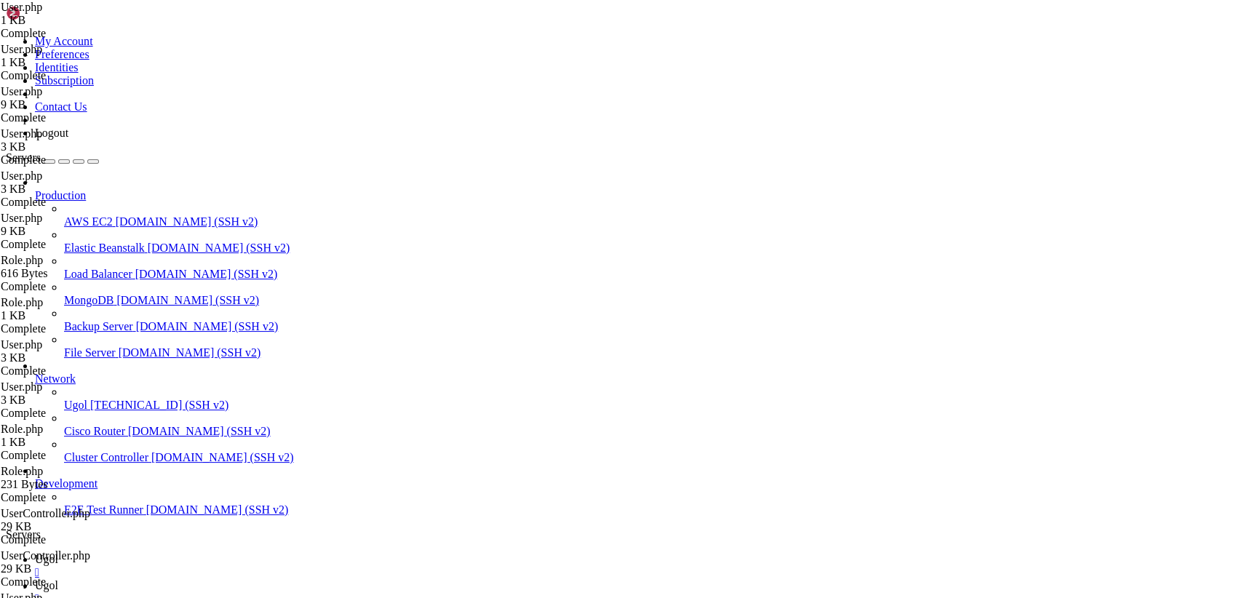
drag, startPoint x: 218, startPoint y: 75, endPoint x: 599, endPoint y: 636, distance: 677.8
type textarea "} }"
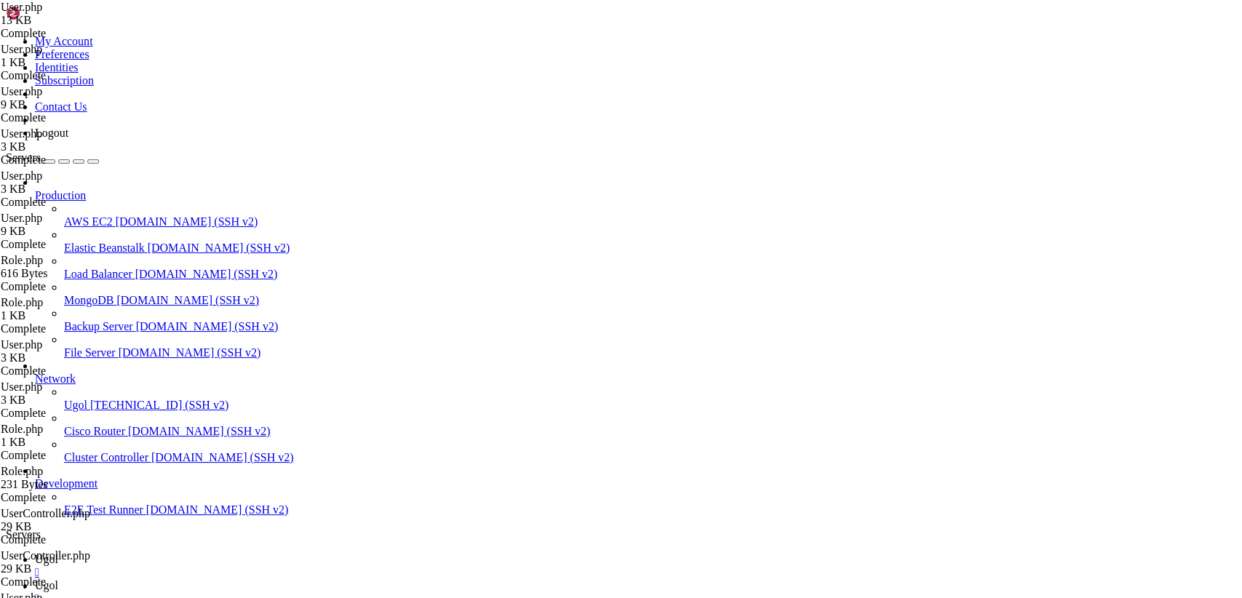
type textarea "use App\Role; // Добавлен импорт для связи с ролями"
paste textarea "use App\Models\User;"
type textarea "use App\Models\User;"
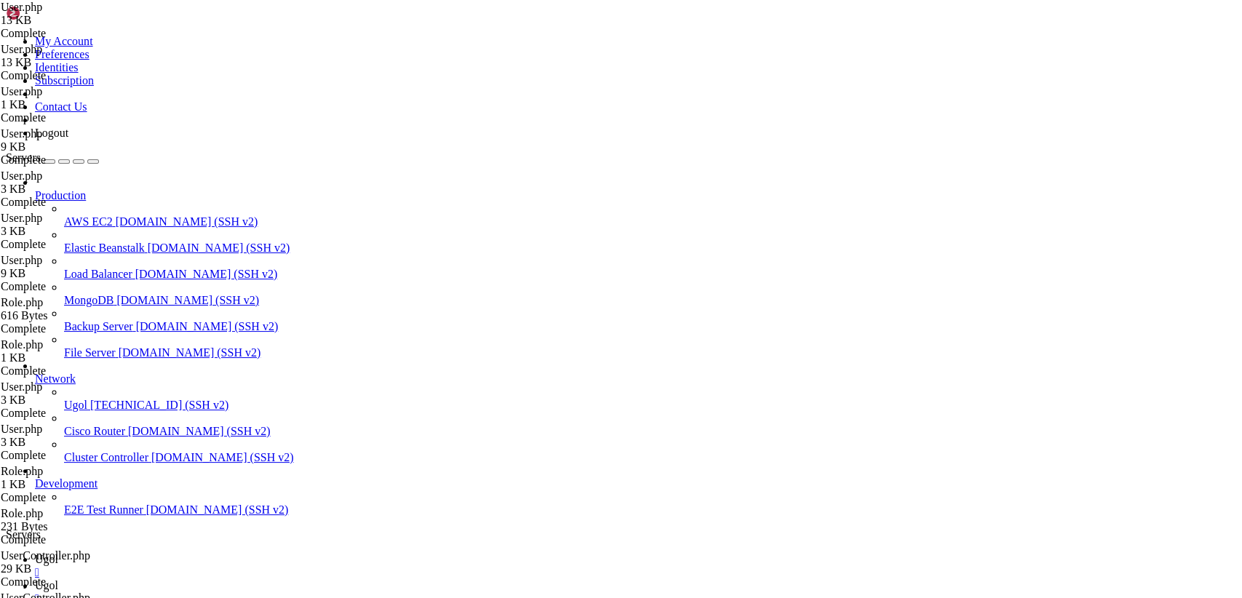
drag, startPoint x: 218, startPoint y: 71, endPoint x: 607, endPoint y: 623, distance: 675.6
type textarea "}"
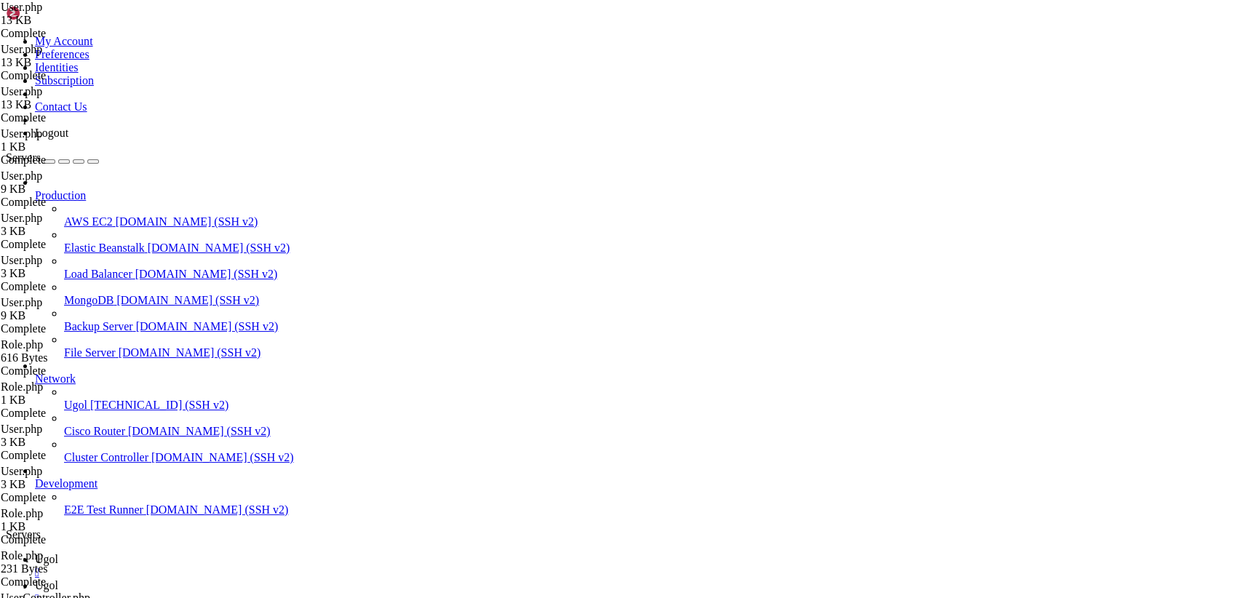
paste textarea
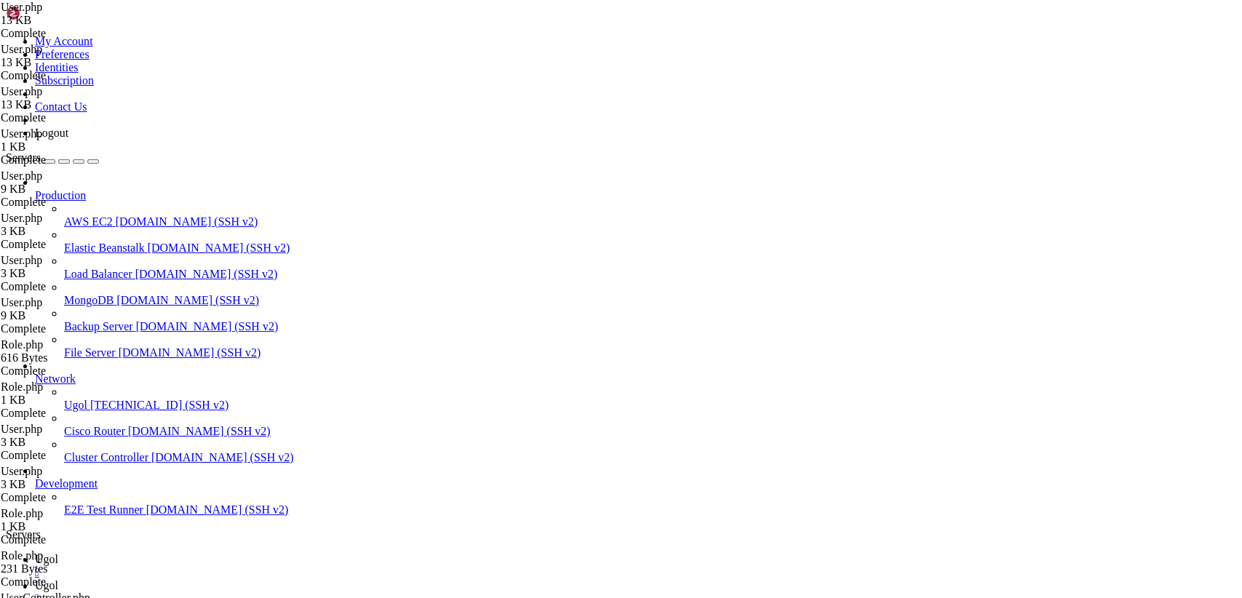
type input "/var/www/my-old-laravel-app/app/Http/Controllers"
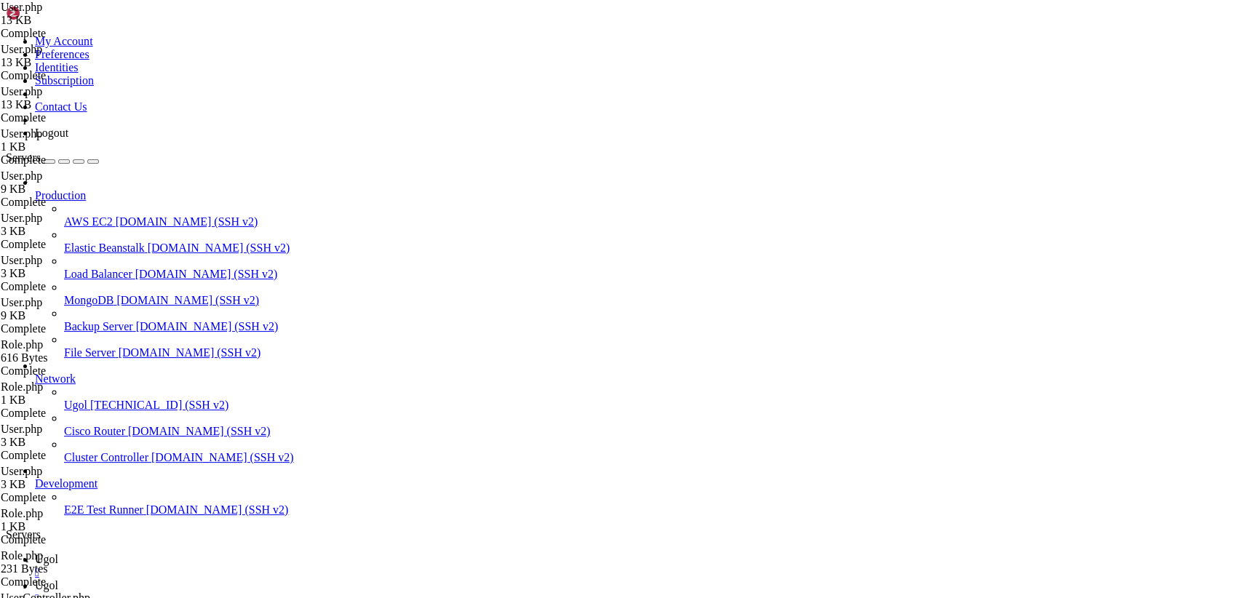
drag, startPoint x: 220, startPoint y: 71, endPoint x: 515, endPoint y: 636, distance: 636.8
type textarea "} }"
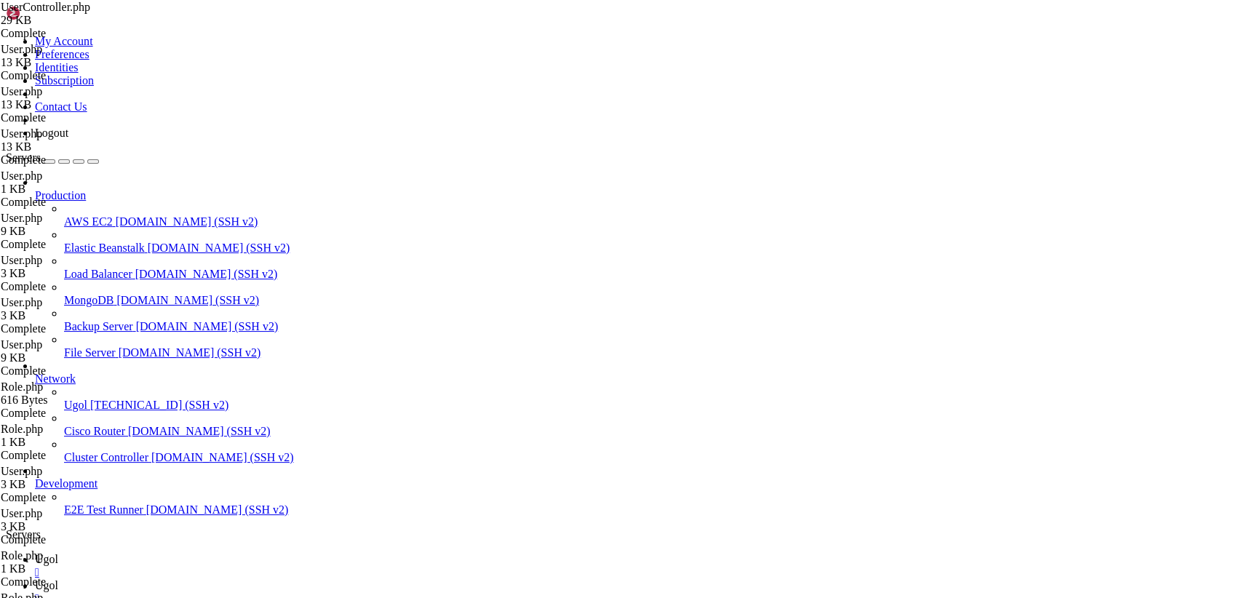
scroll to position [5592, 0]
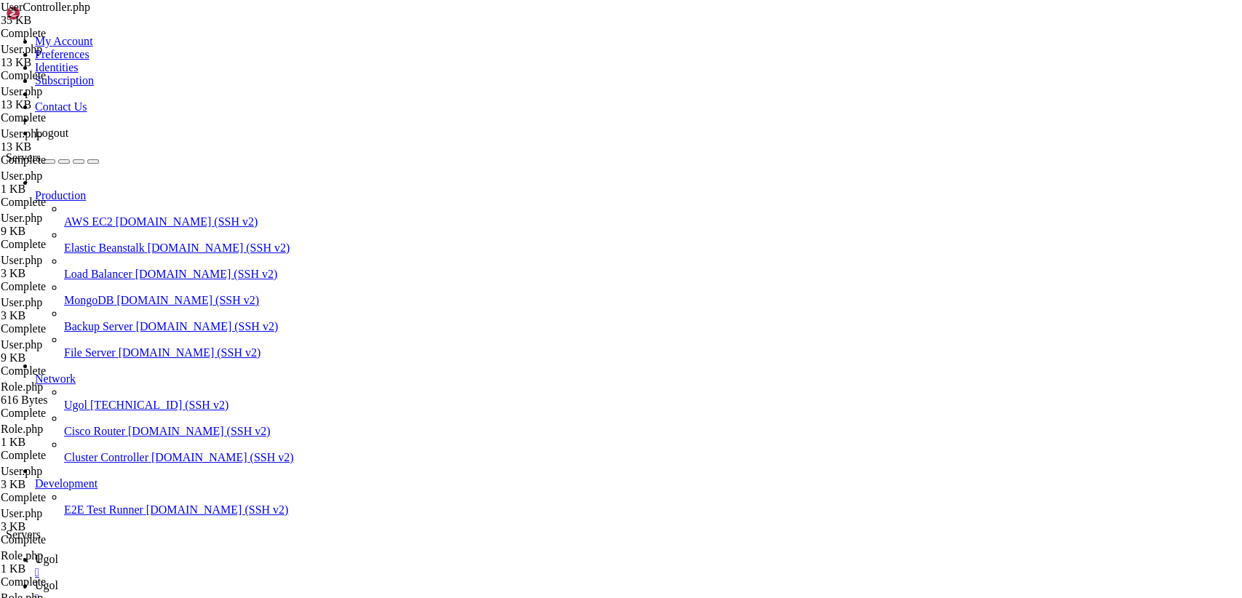
scroll to position [135, 0]
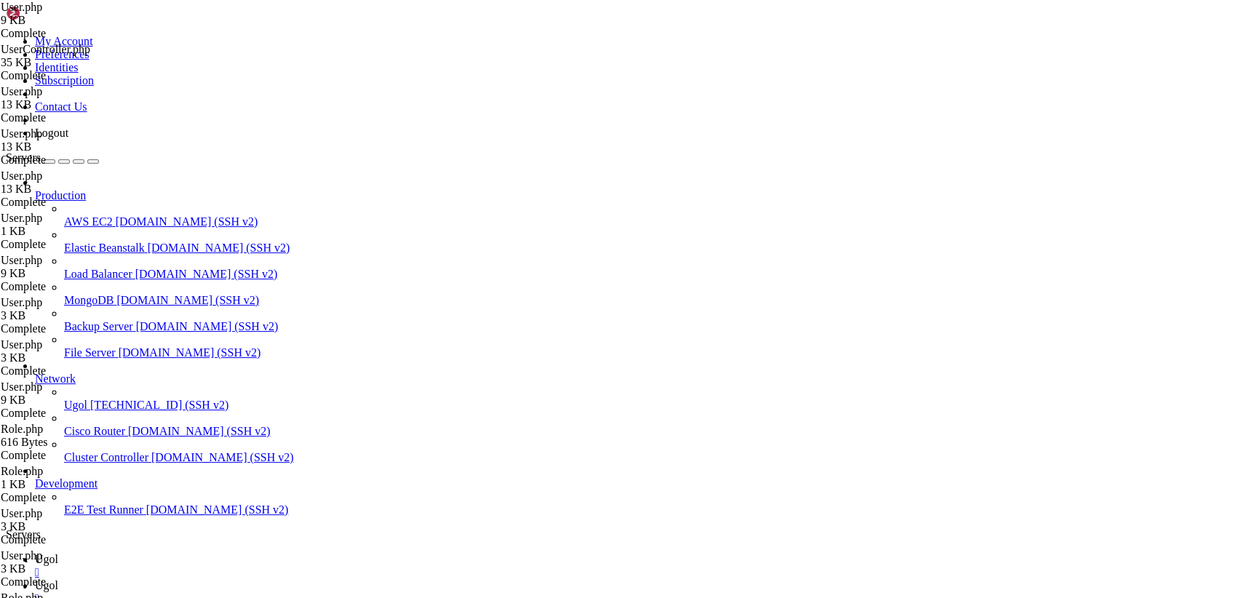
scroll to position [0, 0]
type input "/var/www/my-old-laravel-app/app/Models"
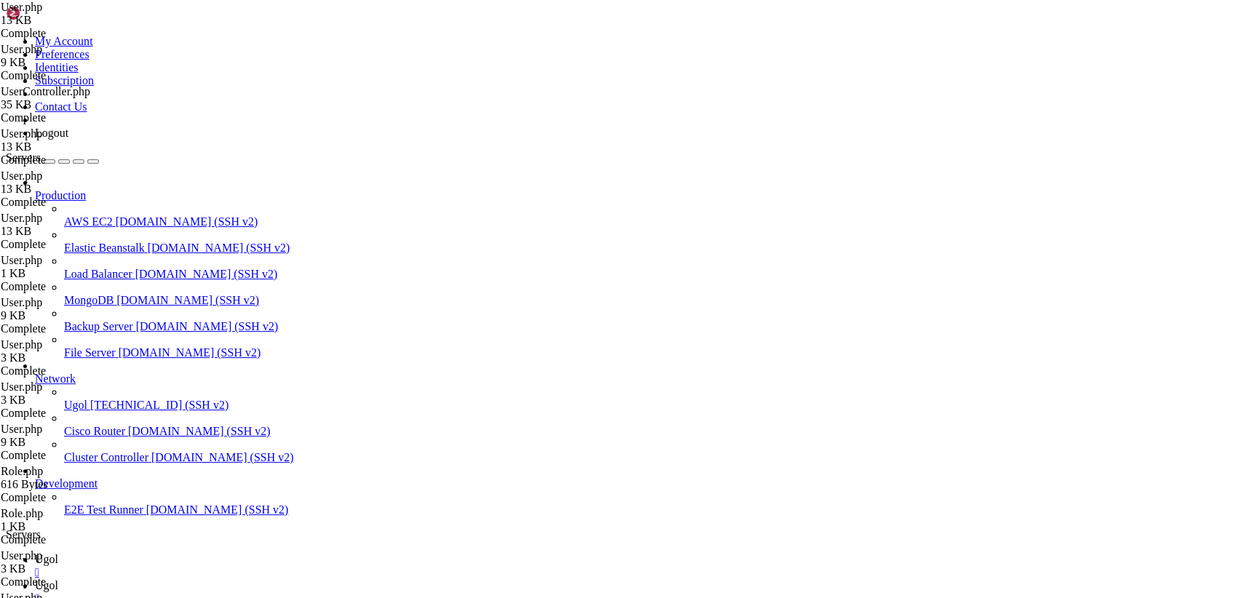
scroll to position [2117, 0]
drag, startPoint x: 218, startPoint y: 70, endPoint x: 626, endPoint y: 636, distance: 697.8
type textarea "}"
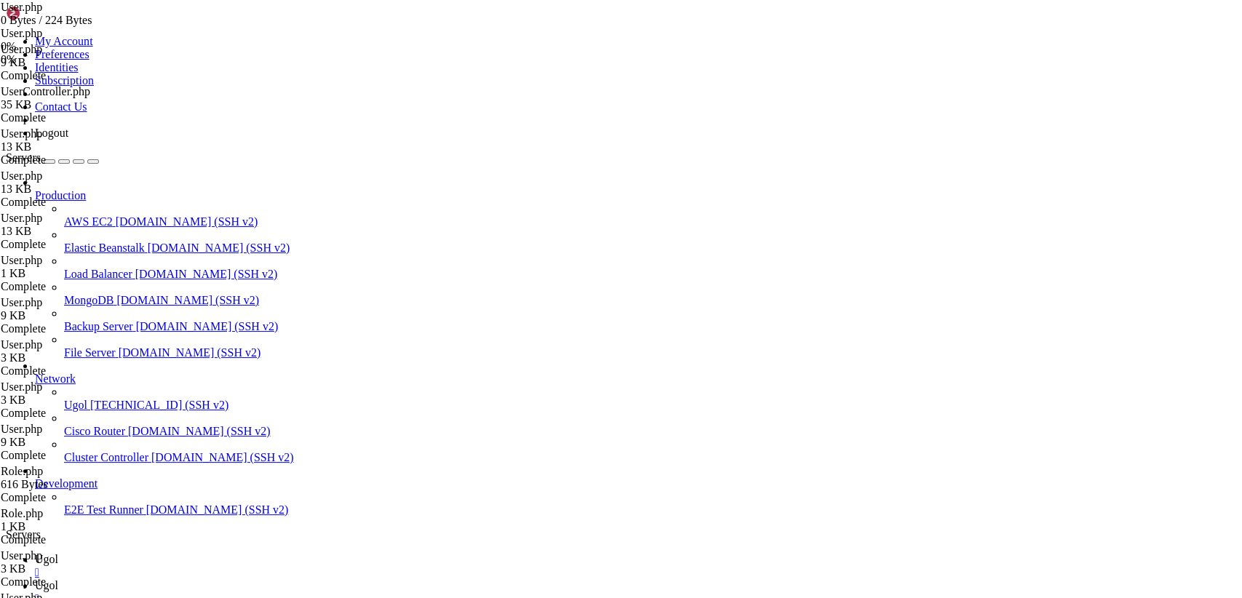
scroll to position [2287, 0]
drag, startPoint x: 251, startPoint y: 186, endPoint x: 185, endPoint y: 64, distance: 138.4
type textarea "}"
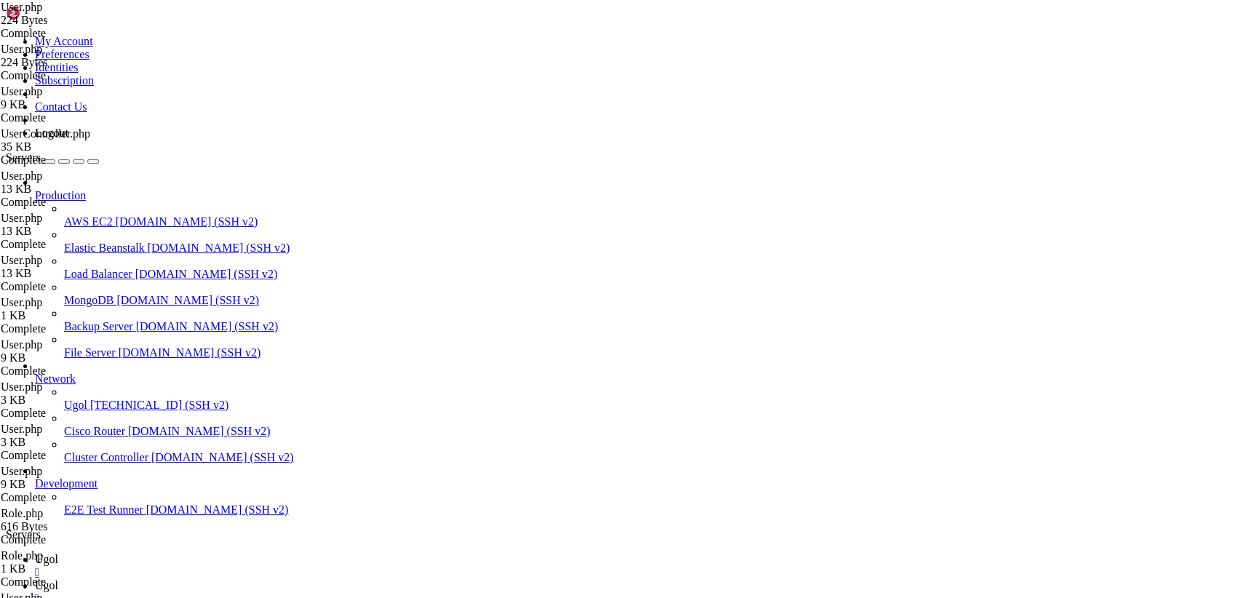
scroll to position [0, 0]
drag, startPoint x: 252, startPoint y: 471, endPoint x: 74, endPoint y: 19, distance: 486.1
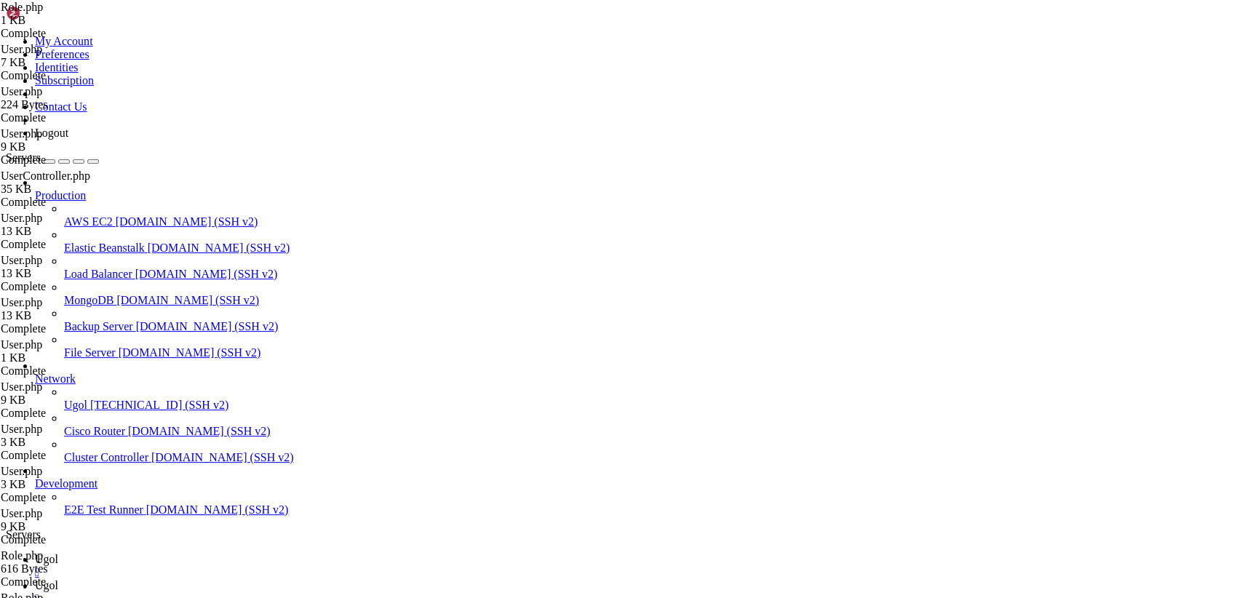
type textarea "}"
click at [226, 553] on link "Ugol " at bounding box center [635, 566] width 1201 height 26
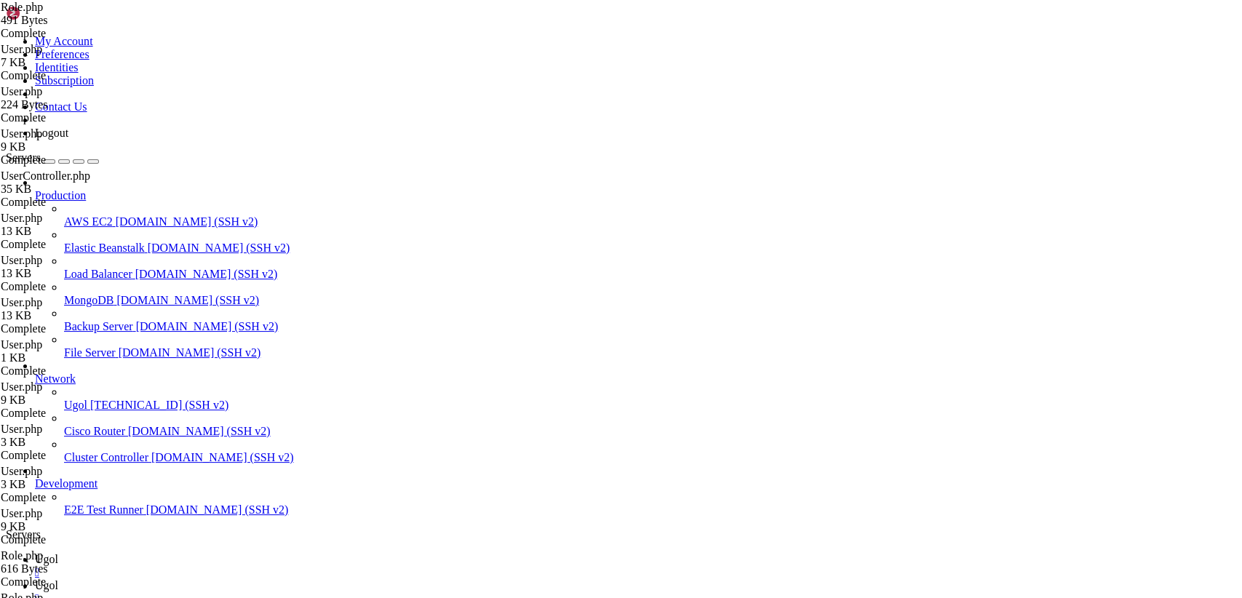
scroll to position [2820, 0]
click at [58, 579] on span "Ugol" at bounding box center [46, 585] width 23 height 12
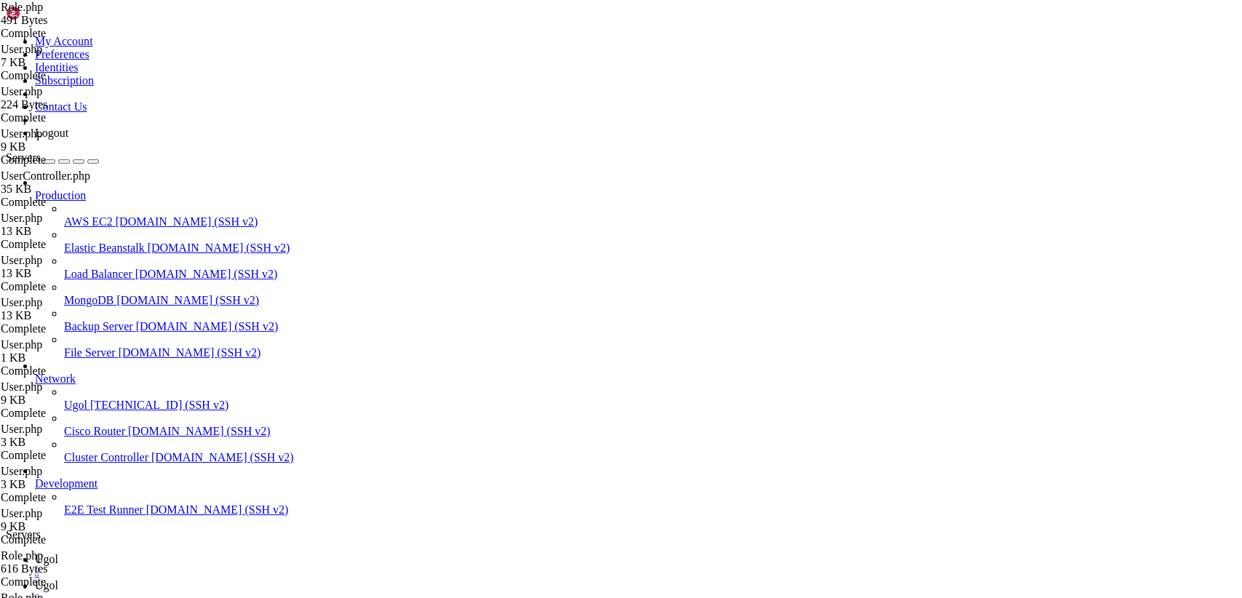
type input "/var/www/my-old-laravel-app/app/Http/Controllers"
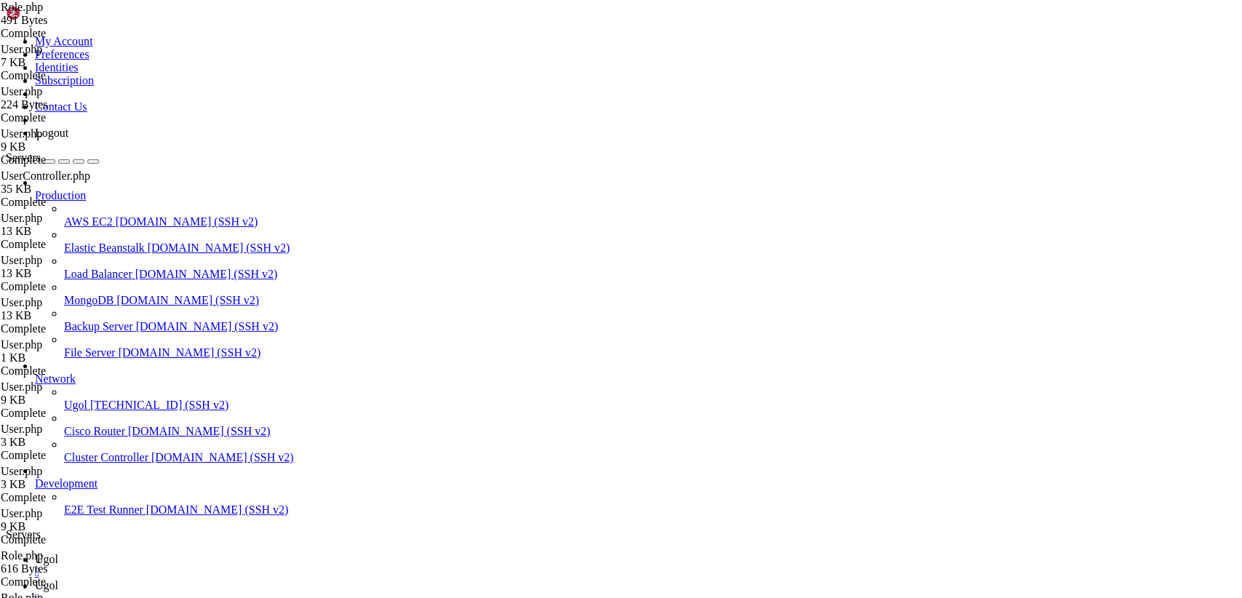
drag, startPoint x: 220, startPoint y: 72, endPoint x: 696, endPoint y: 636, distance: 738.3
drag, startPoint x: 262, startPoint y: 571, endPoint x: 33, endPoint y: -62, distance: 672.9
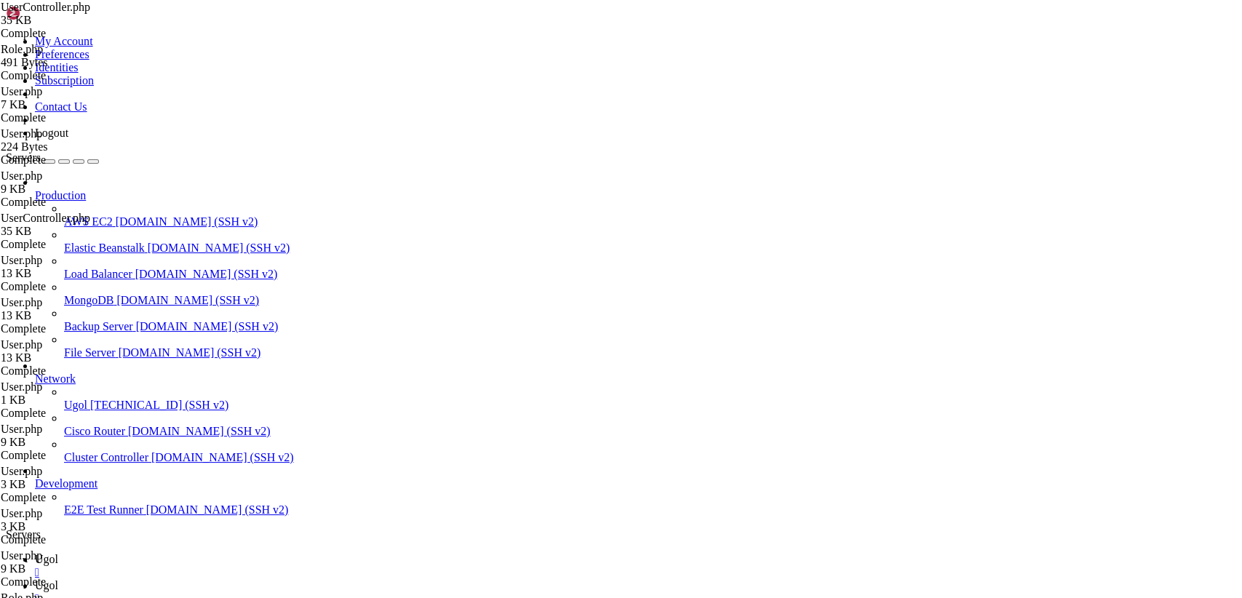
drag, startPoint x: 219, startPoint y: 70, endPoint x: 594, endPoint y: 608, distance: 655.9
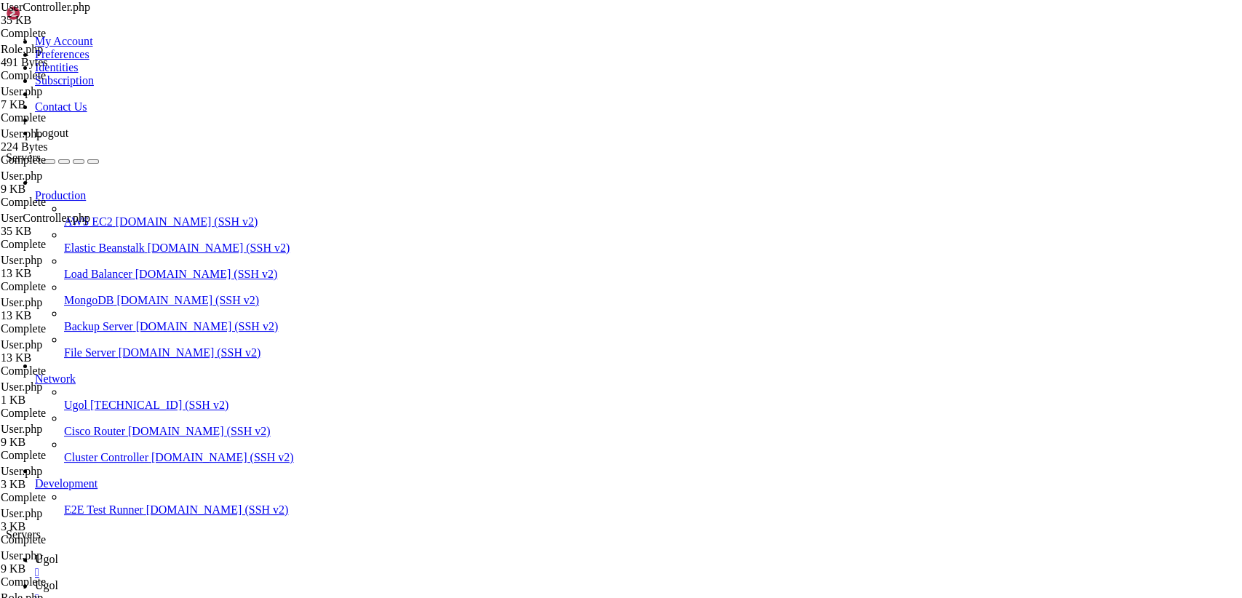
paste textarea
type textarea "}"
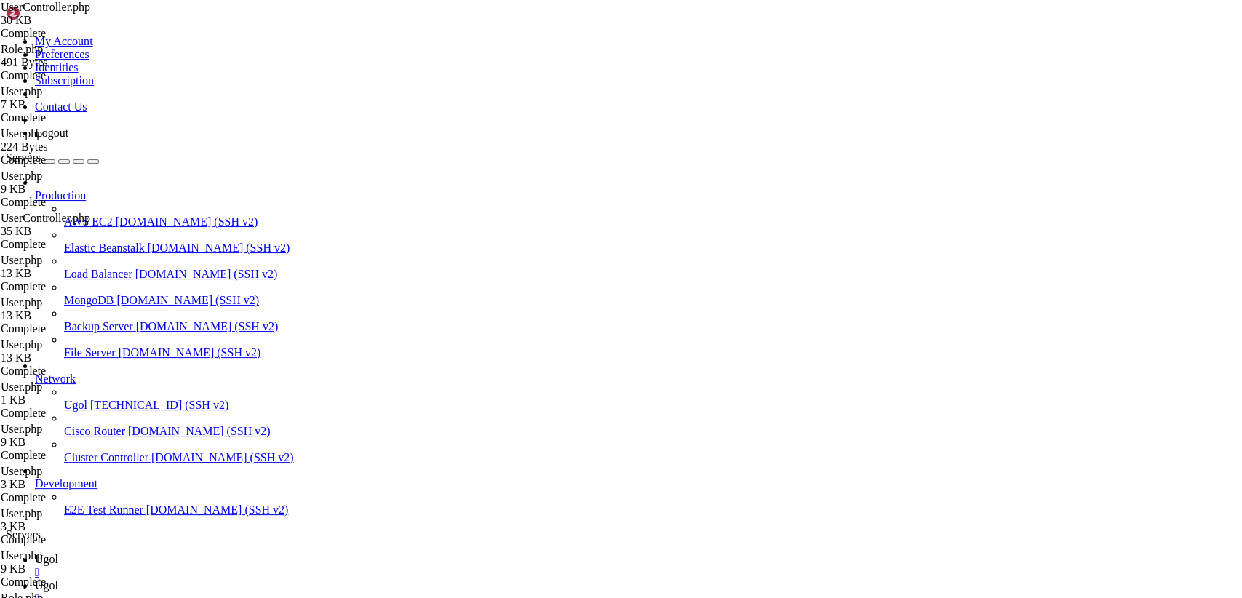
type input "/var/www/my-old-laravel-app/app/Models"
drag, startPoint x: 216, startPoint y: 70, endPoint x: 733, endPoint y: 636, distance: 766.3
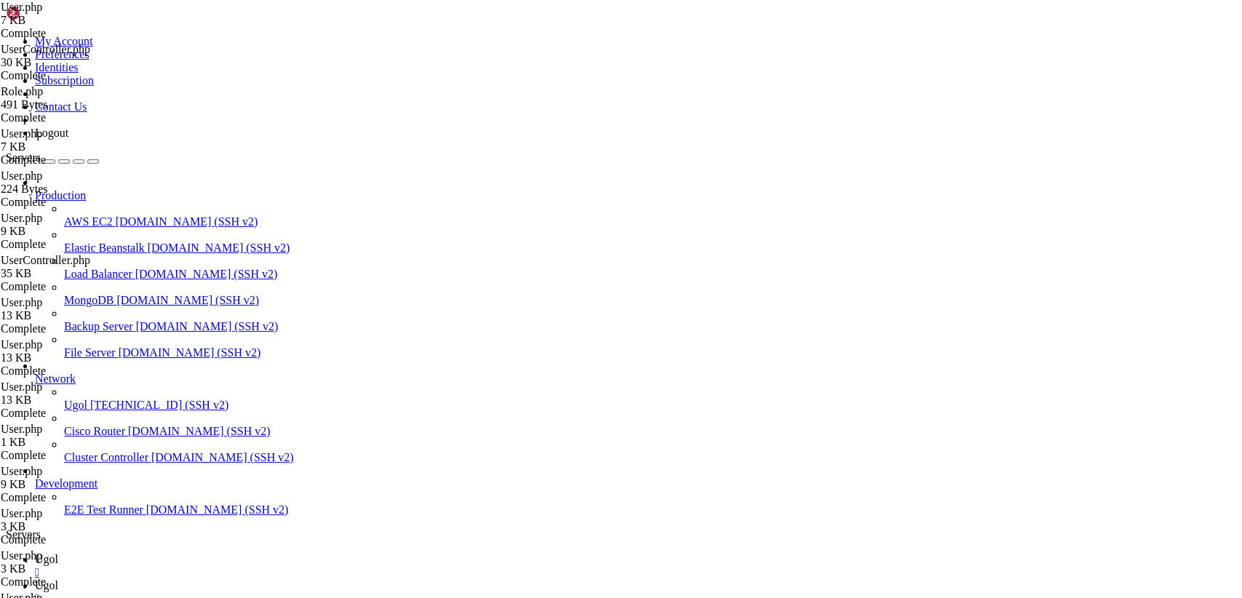
type textarea "}"
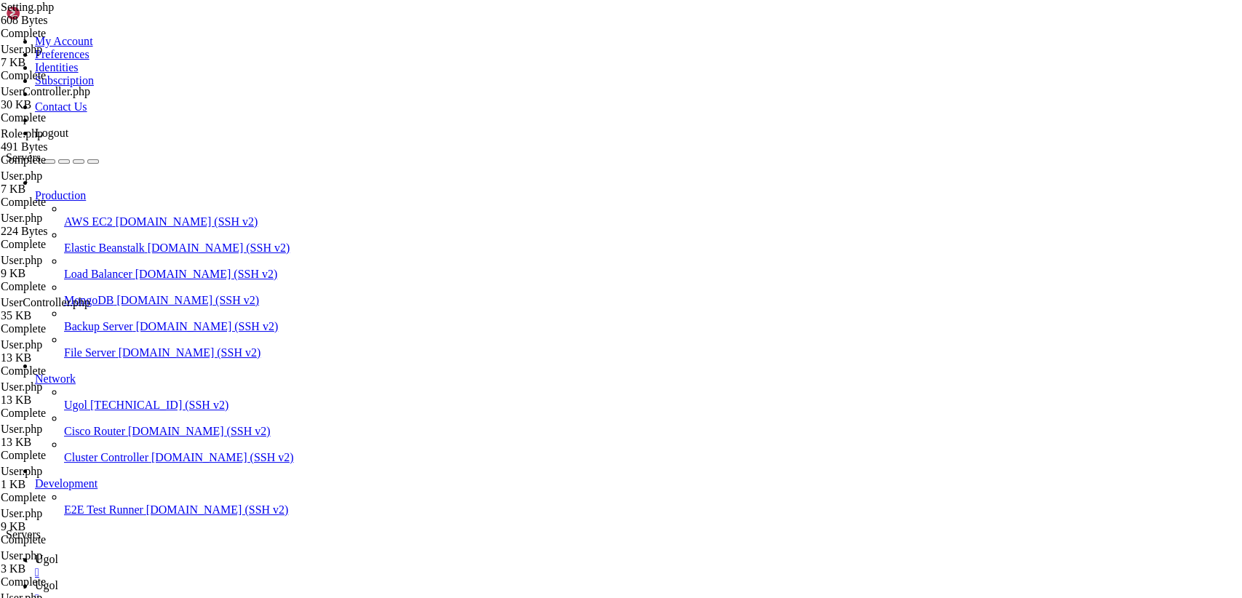
type input "/var/www/my-old-laravel-app/app/Http/Controllers"
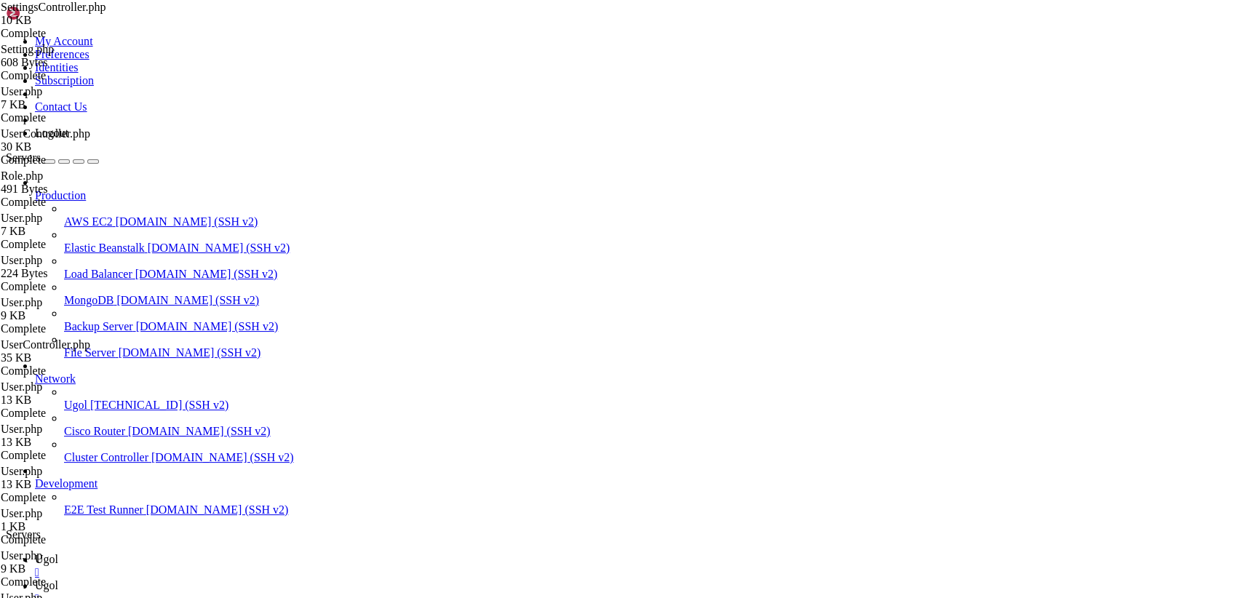
scroll to position [1479, 0]
drag, startPoint x: 216, startPoint y: 71, endPoint x: 786, endPoint y: 636, distance: 802.6
drag, startPoint x: 233, startPoint y: 574, endPoint x: 220, endPoint y: 482, distance: 92.5
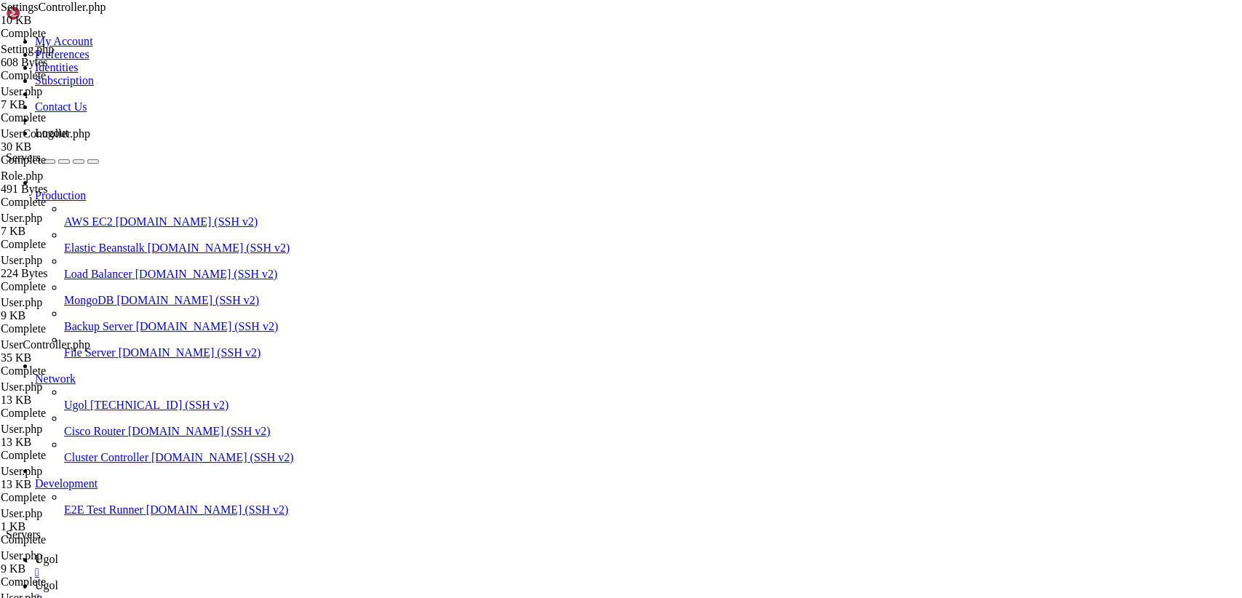
drag, startPoint x: 246, startPoint y: 573, endPoint x: 81, endPoint y: -62, distance: 656.3
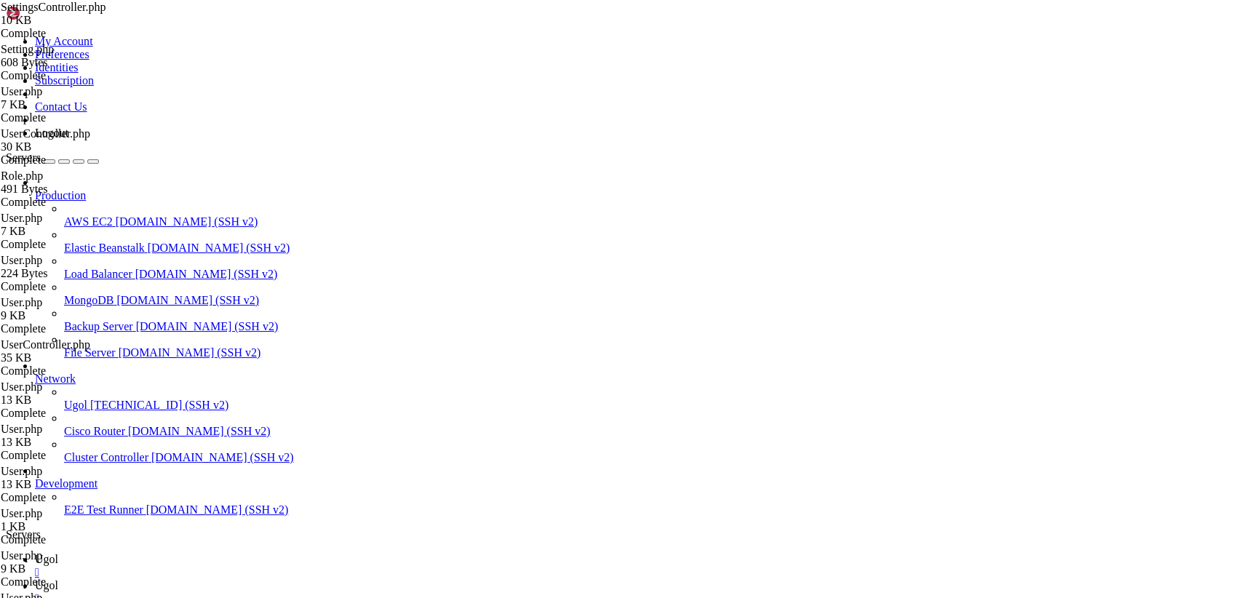
paste textarea "}"
type textarea "}"
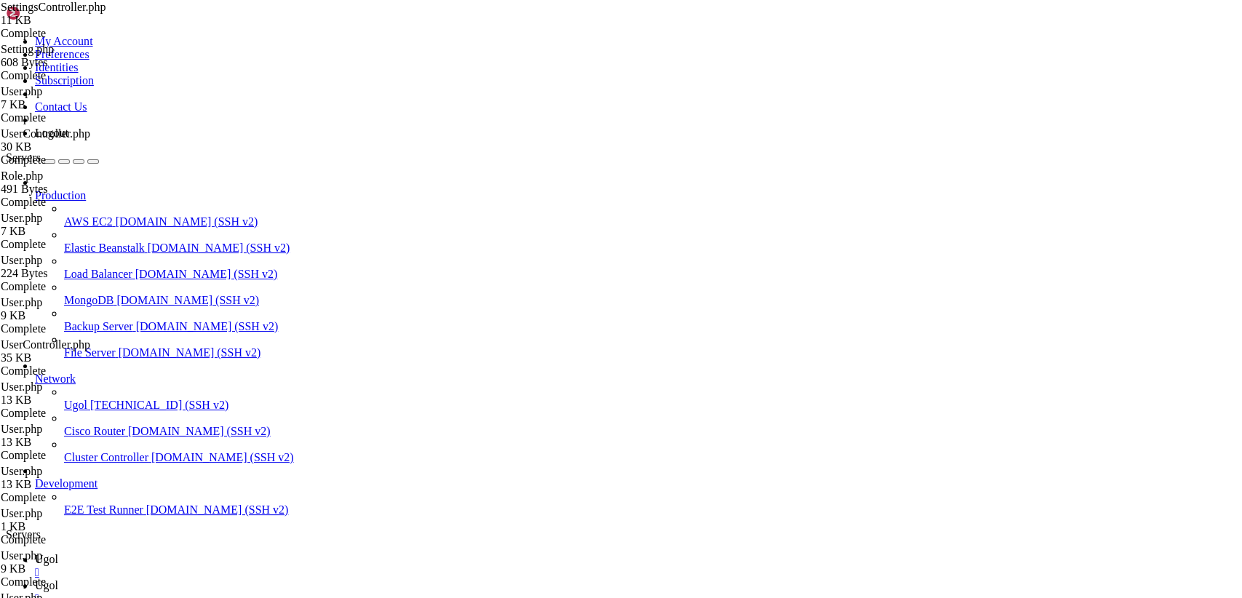
scroll to position [87, 0]
drag, startPoint x: 215, startPoint y: 75, endPoint x: 616, endPoint y: 636, distance: 689.5
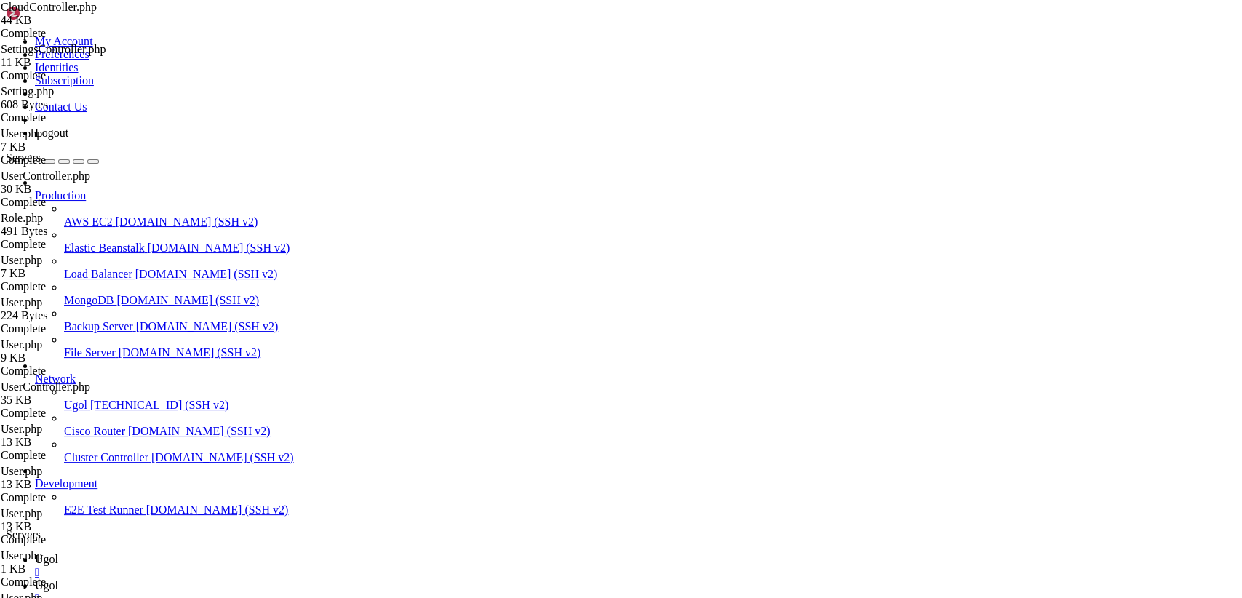
drag, startPoint x: 241, startPoint y: 567, endPoint x: 47, endPoint y: -62, distance: 658.6
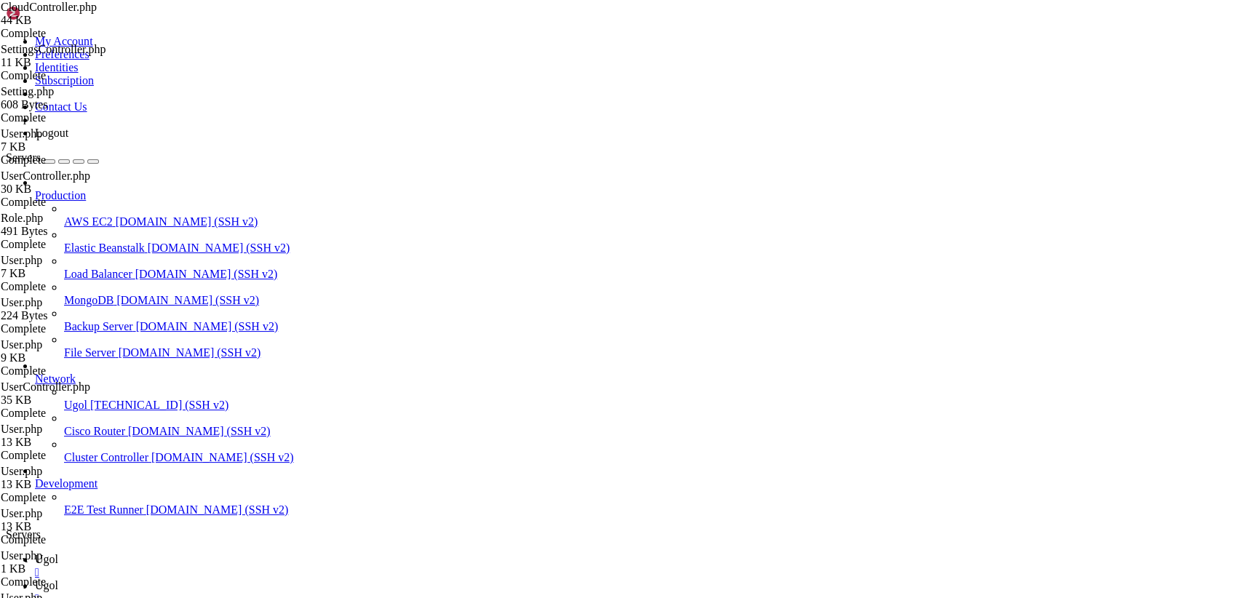
paste textarea "}"
type textarea "}"
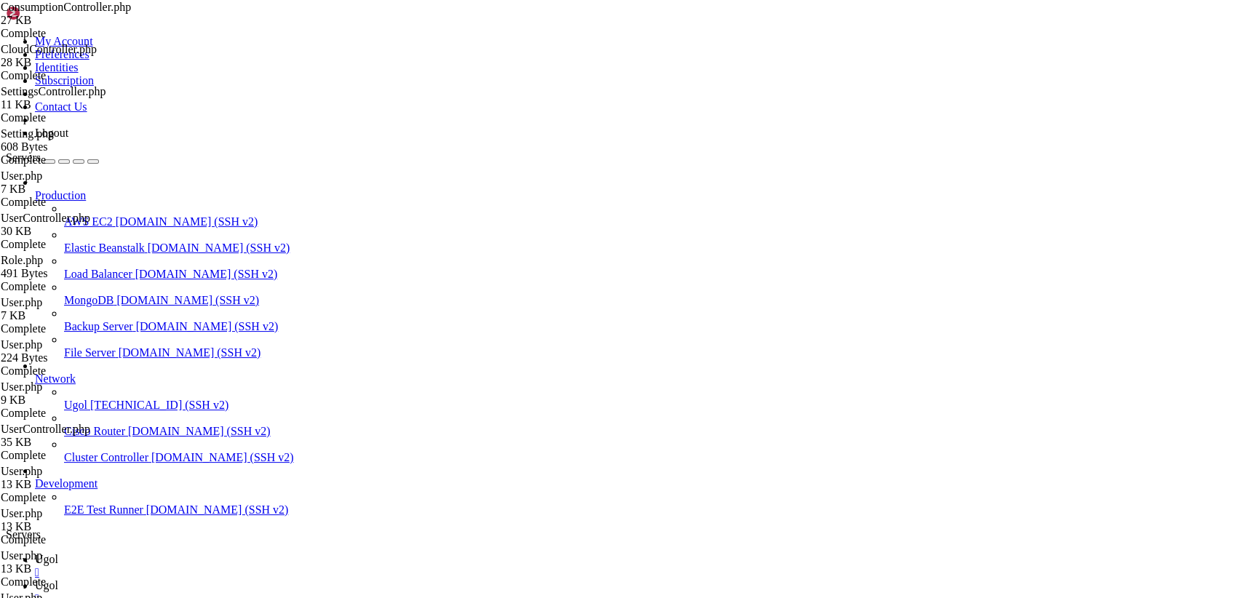
scroll to position [4203, 0]
drag, startPoint x: 219, startPoint y: 70, endPoint x: 676, endPoint y: 636, distance: 727.4
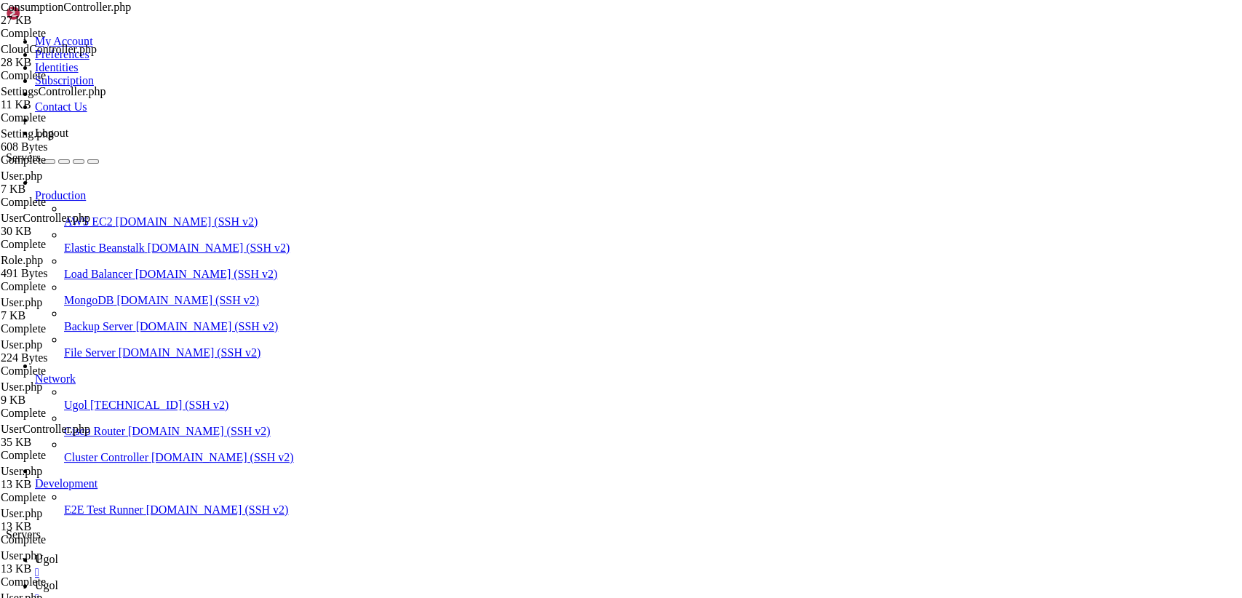
drag, startPoint x: 233, startPoint y: 576, endPoint x: 140, endPoint y: 263, distance: 326.2
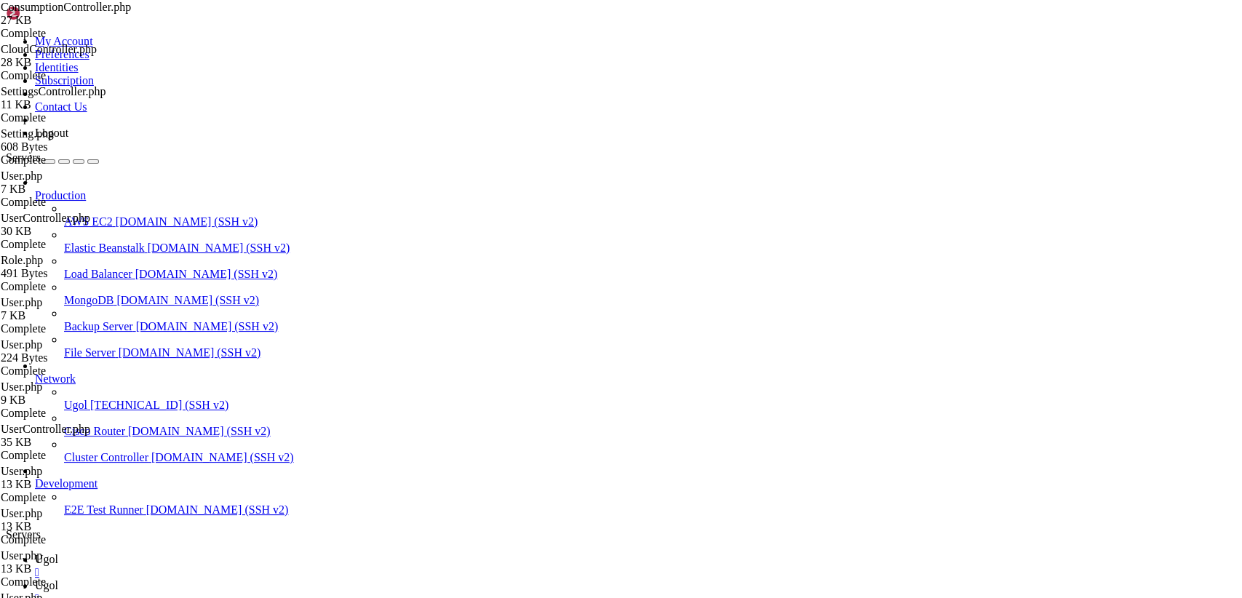
drag, startPoint x: 231, startPoint y: 575, endPoint x: 73, endPoint y: -62, distance: 655.7
type textarea "<?php"
paste textarea "}"
type textarea "}"
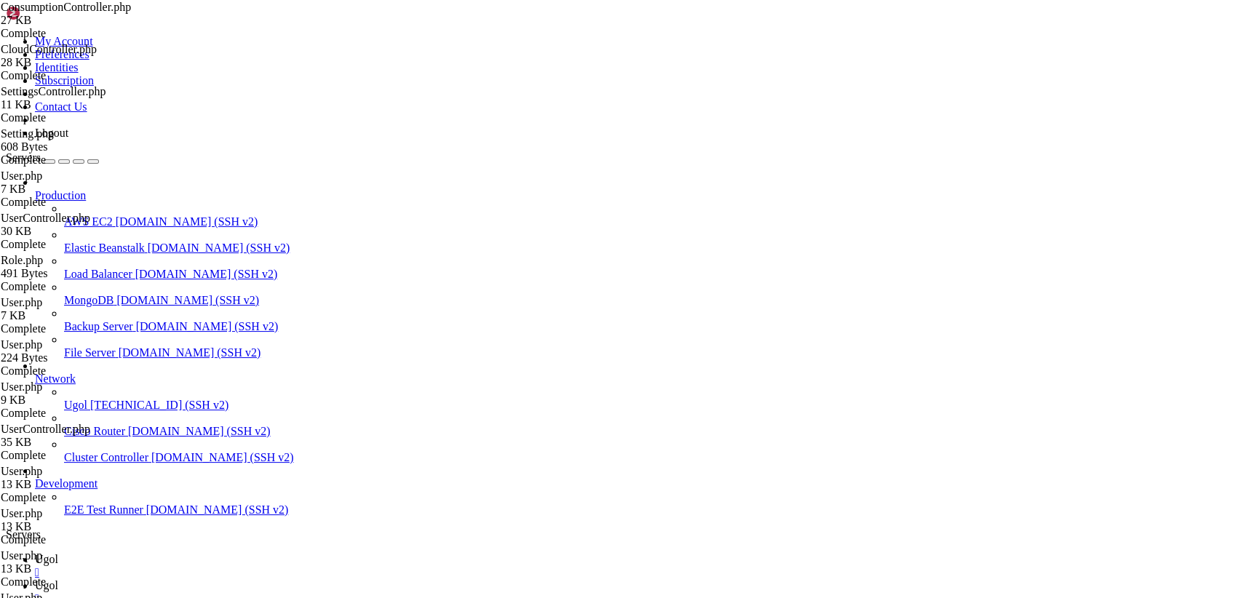
scroll to position [4230, 0]
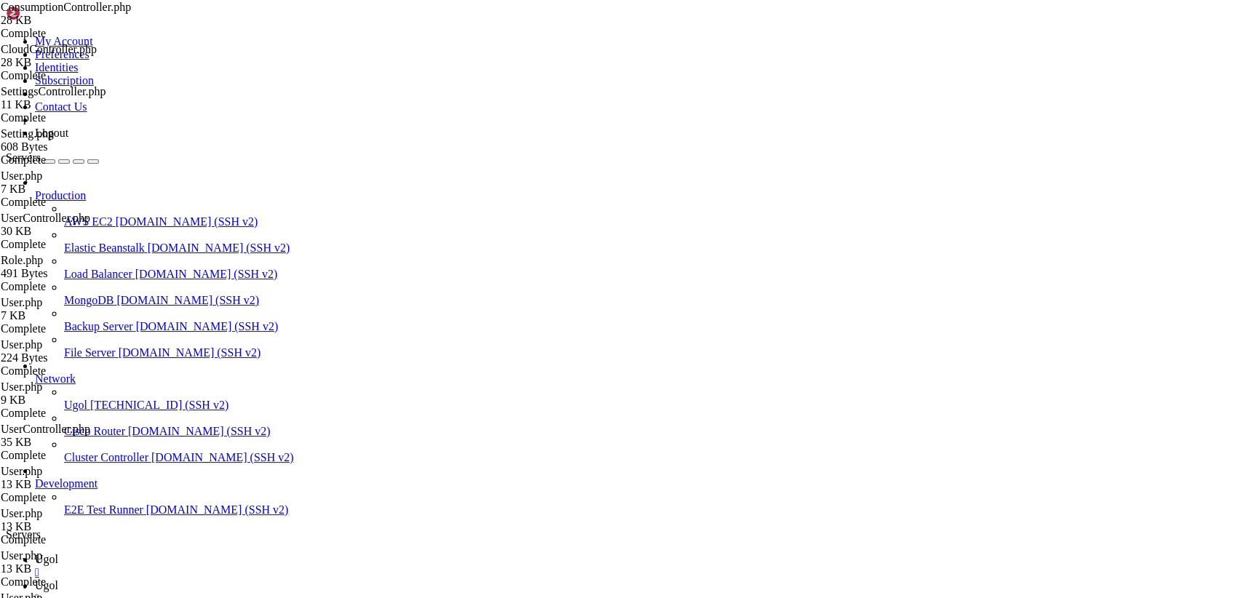
type input "/var/www/my-old-laravel-app"
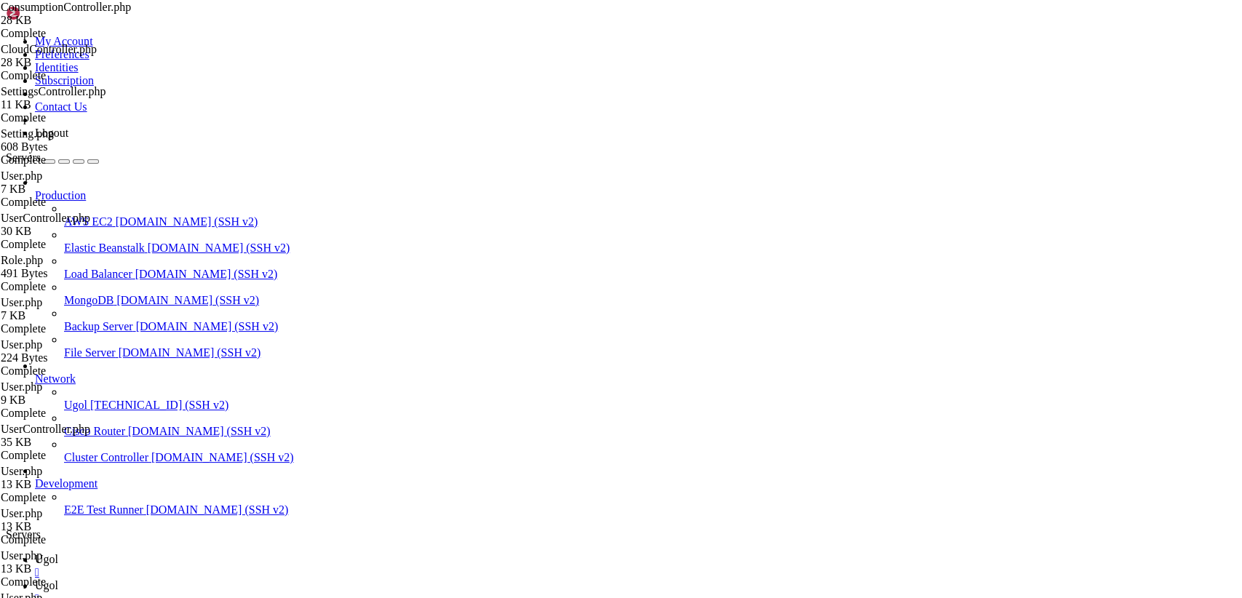
click at [6, 35] on link at bounding box center [6, 35] width 0 height 0
click at [68, 139] on link "Logout" at bounding box center [51, 133] width 33 height 12
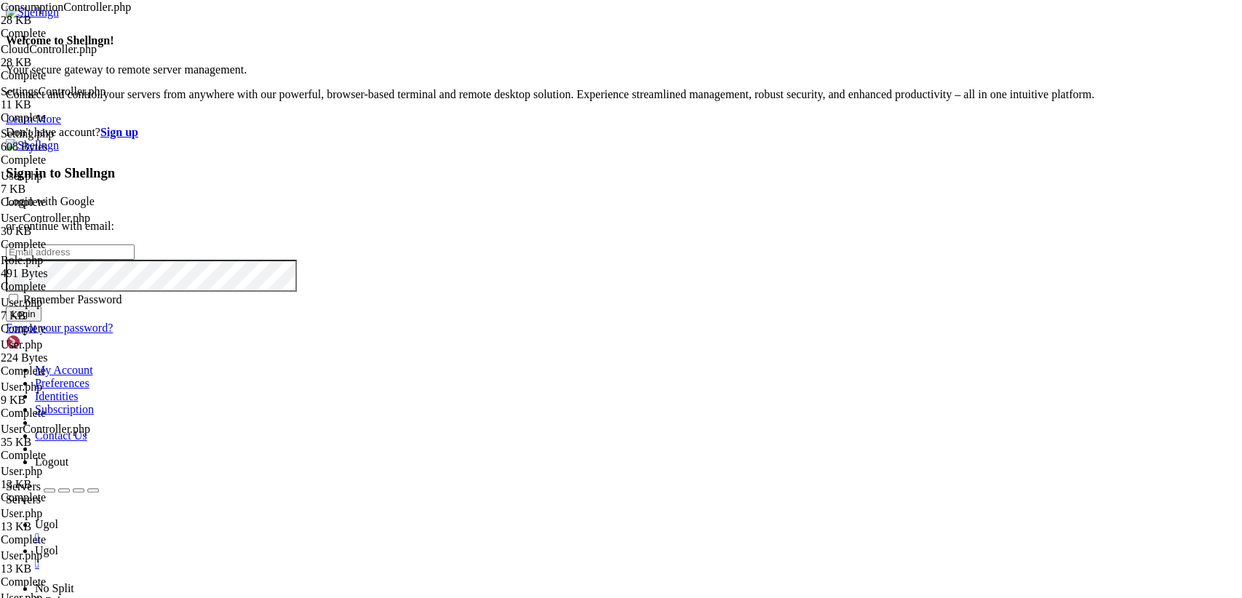
type input "[TECHNICAL_ID]"
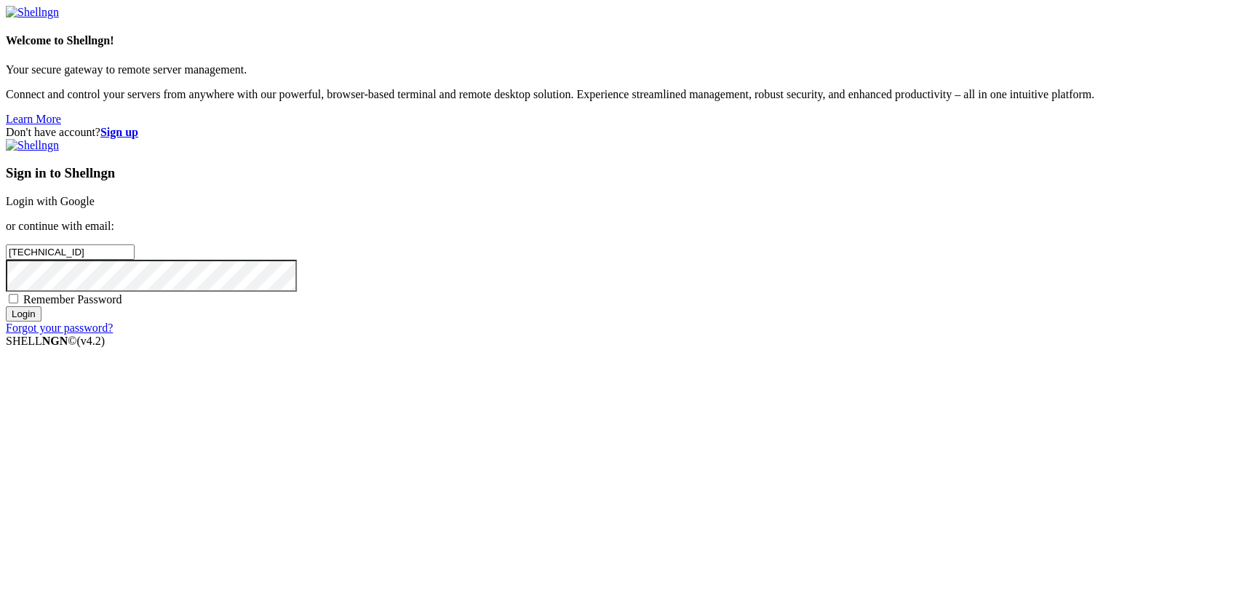
click at [809, 233] on p "or continue with email:" at bounding box center [621, 226] width 1230 height 13
click at [95, 207] on link "Login with Google" at bounding box center [50, 201] width 89 height 12
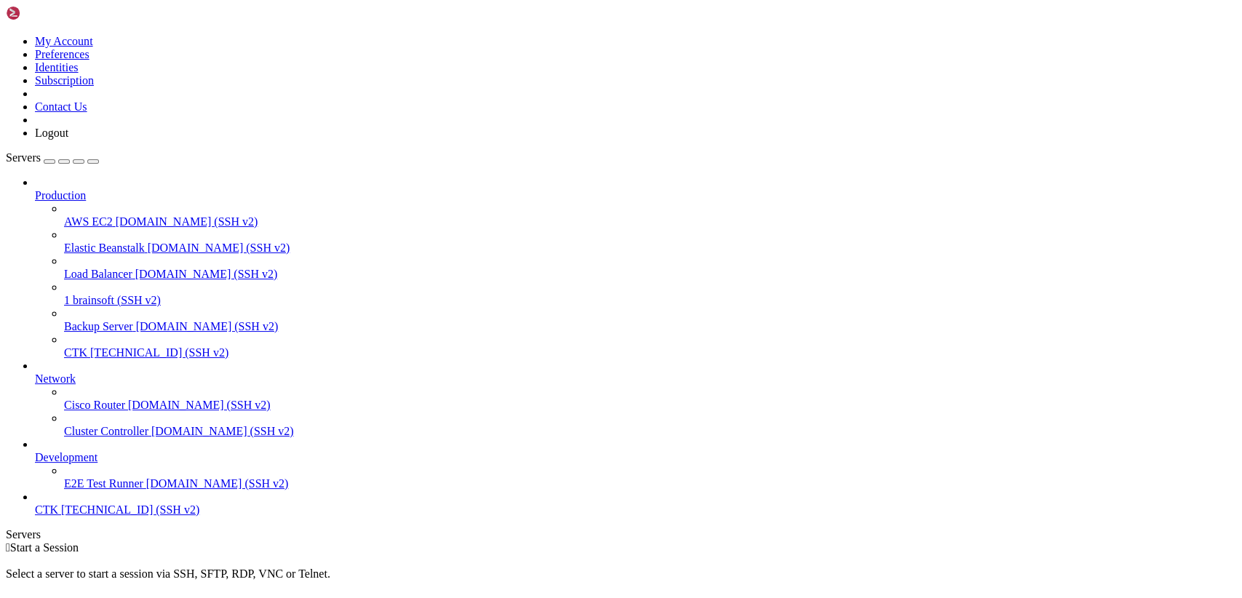
click at [204, 553] on link "CTK " at bounding box center [635, 566] width 1201 height 26
click at [58, 579] on span "CTK" at bounding box center [46, 585] width 23 height 12
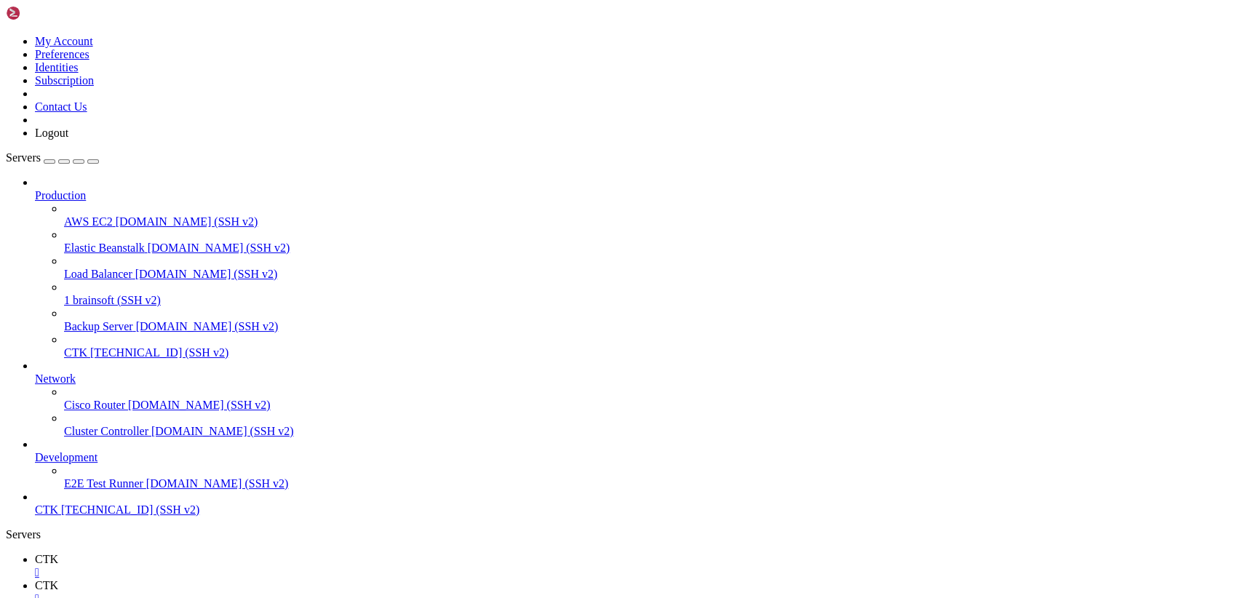
scroll to position [0, 0]
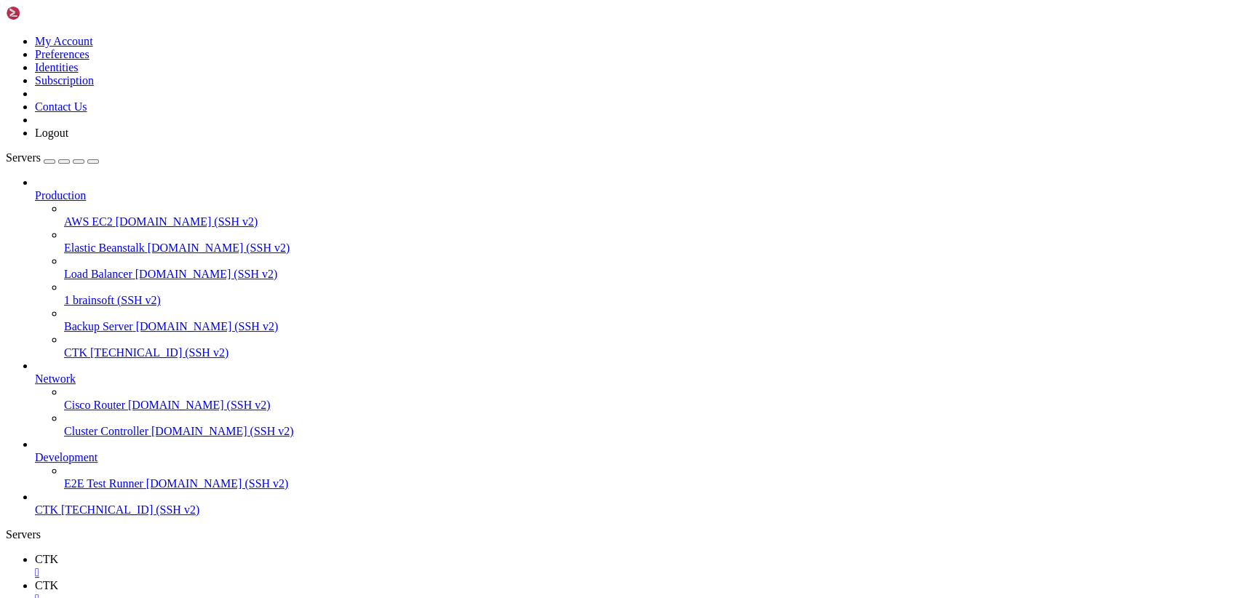
type input "/var/www/brainsoft/app"
drag, startPoint x: 221, startPoint y: 68, endPoint x: 681, endPoint y: 636, distance: 731.0
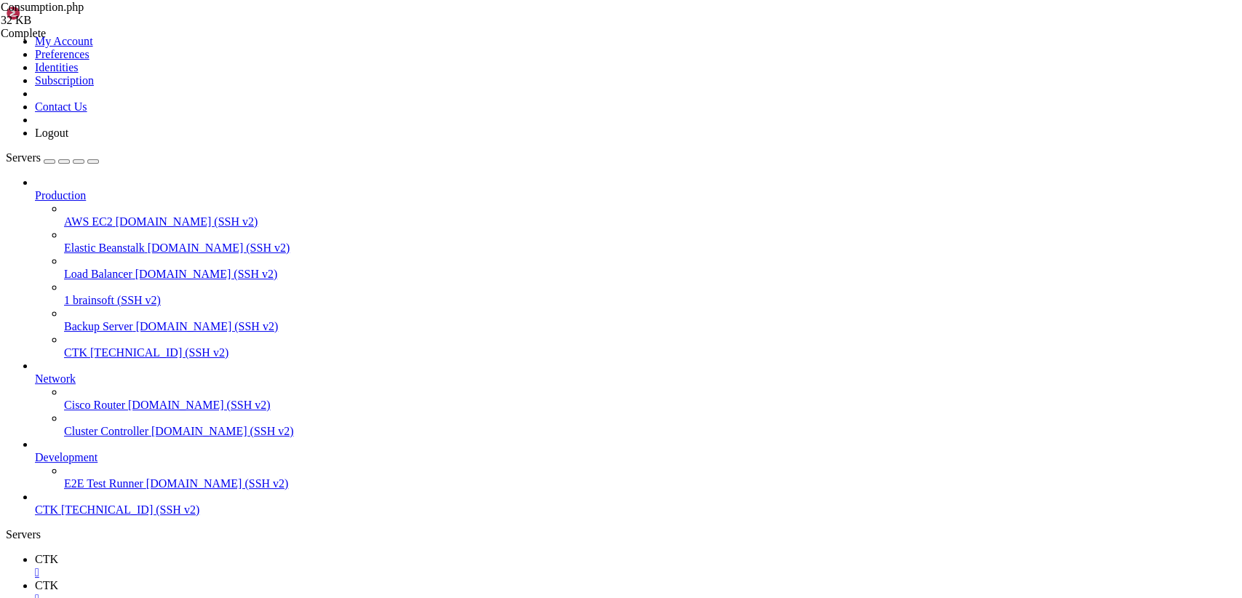
type textarea "}"
click at [6, 35] on icon at bounding box center [6, 35] width 0 height 0
click at [68, 139] on link "Logout" at bounding box center [51, 133] width 33 height 12
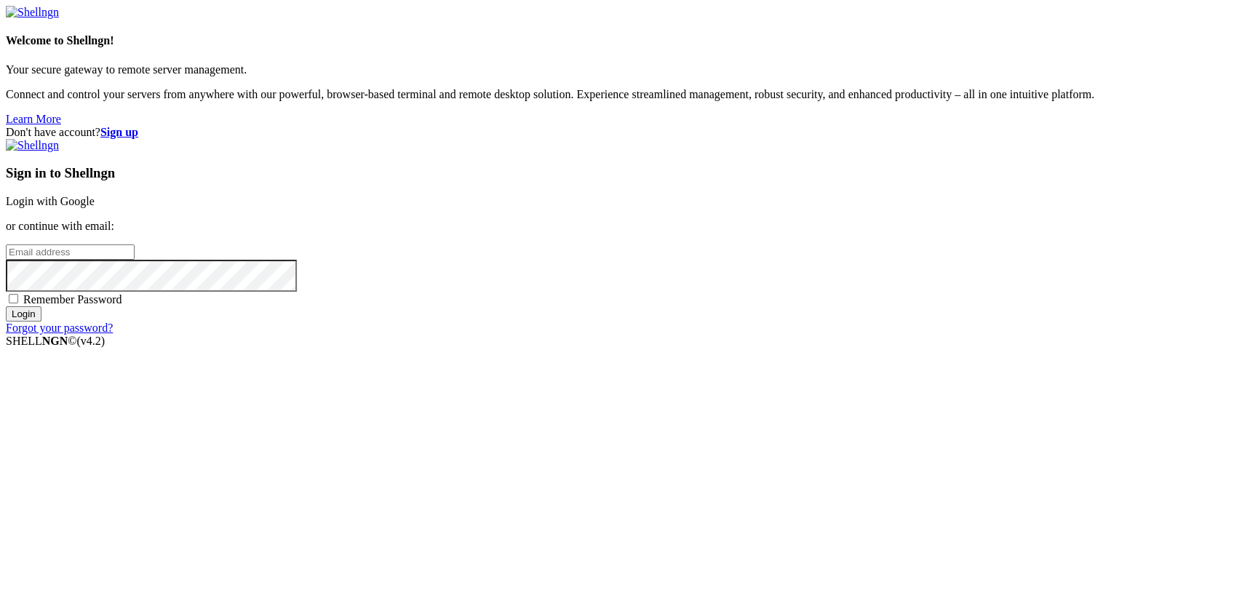
type input "[TECHNICAL_ID]"
click at [95, 207] on link "Login with Google" at bounding box center [50, 201] width 89 height 12
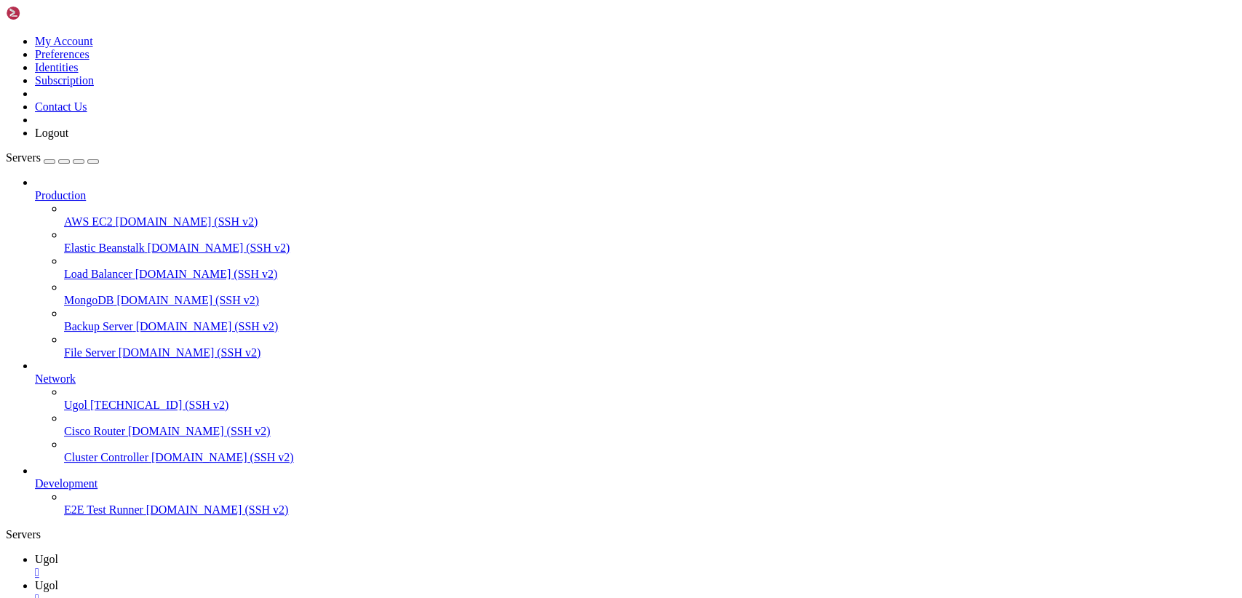
scroll to position [0, 0]
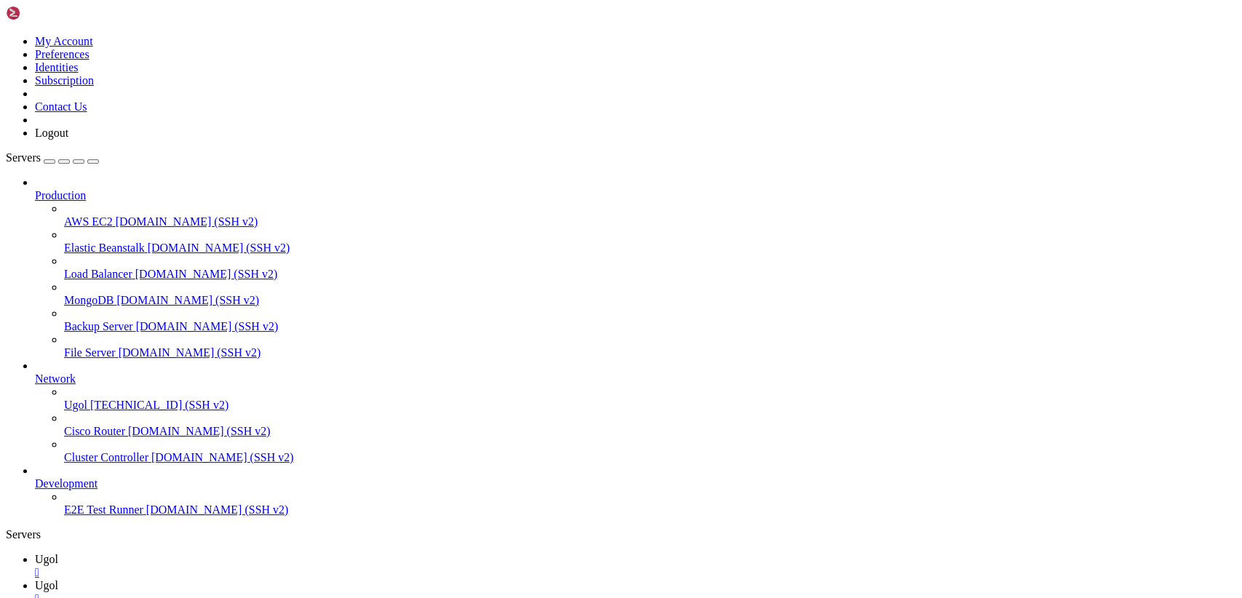
type input "/var/www/my-old-laravel-app/app/Models"
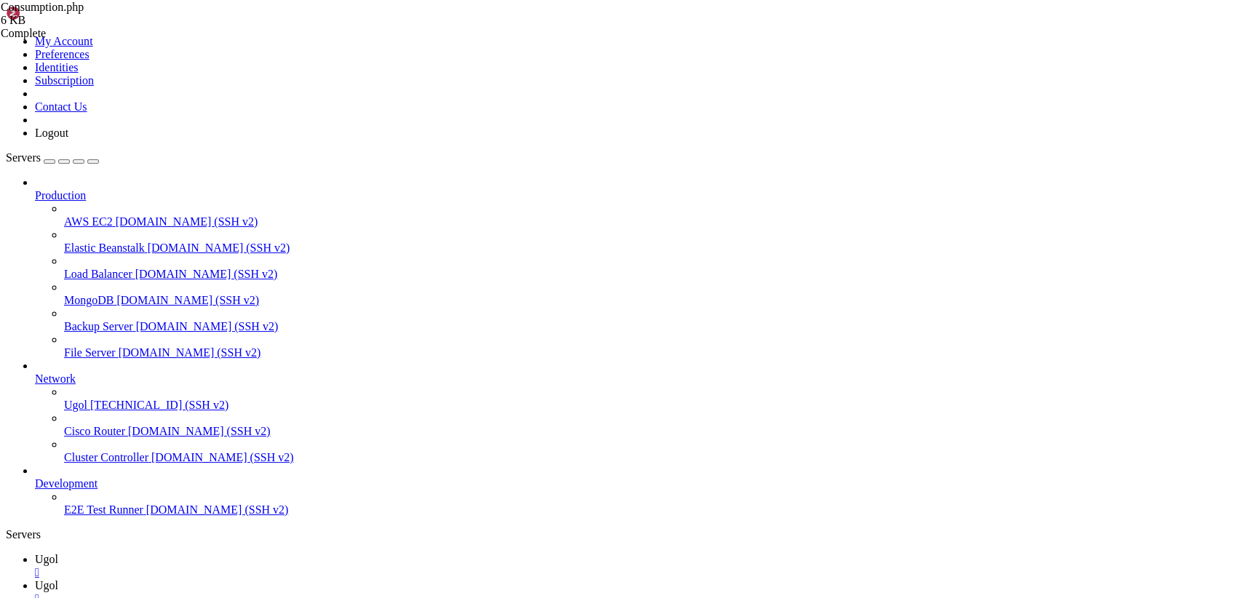
drag, startPoint x: 217, startPoint y: 69, endPoint x: 624, endPoint y: 594, distance: 664.8
type textarea "} }"
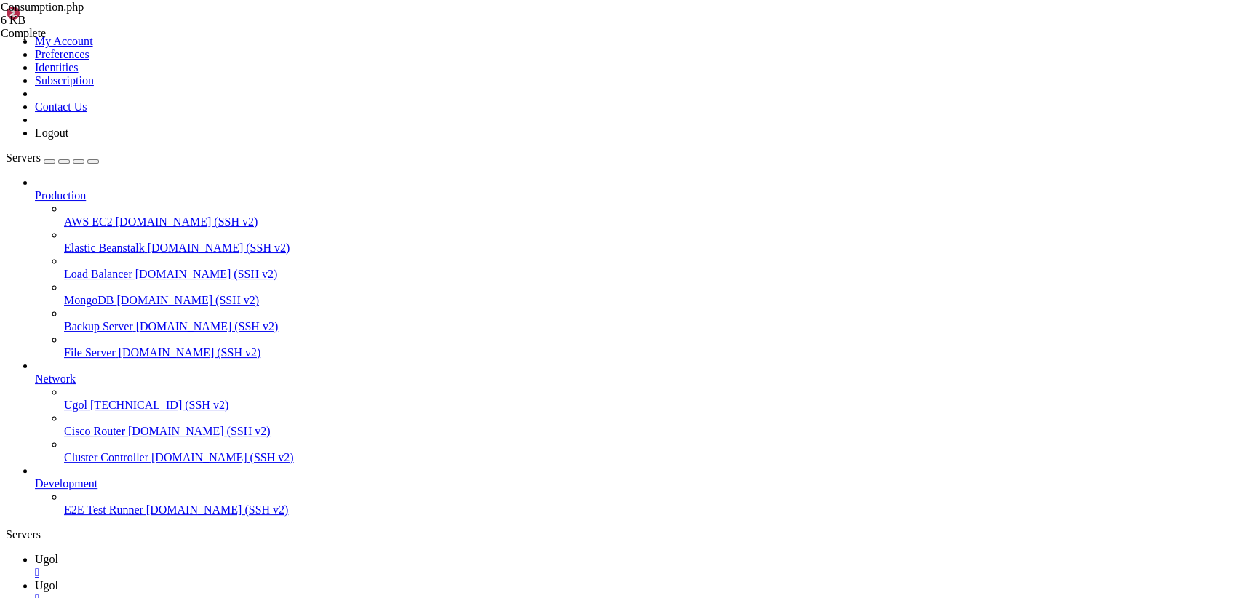
type textarea "?php"
type textarea "<?php"
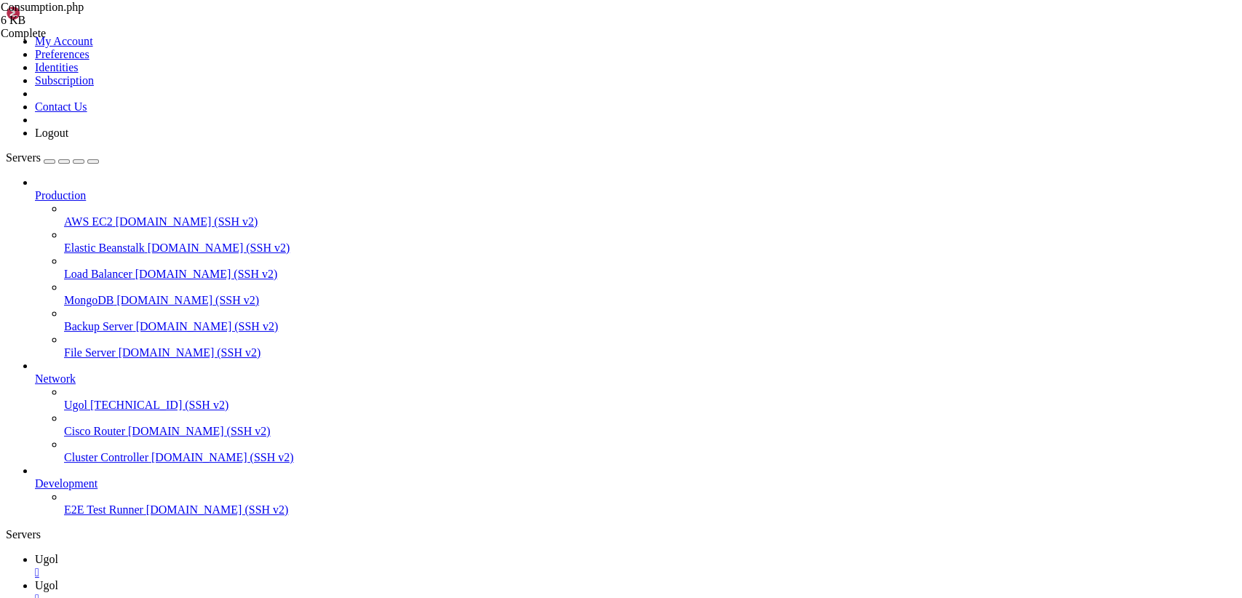
paste textarea "use App\Models\Consumption;"
type textarea "use App\Models\Consumption;"
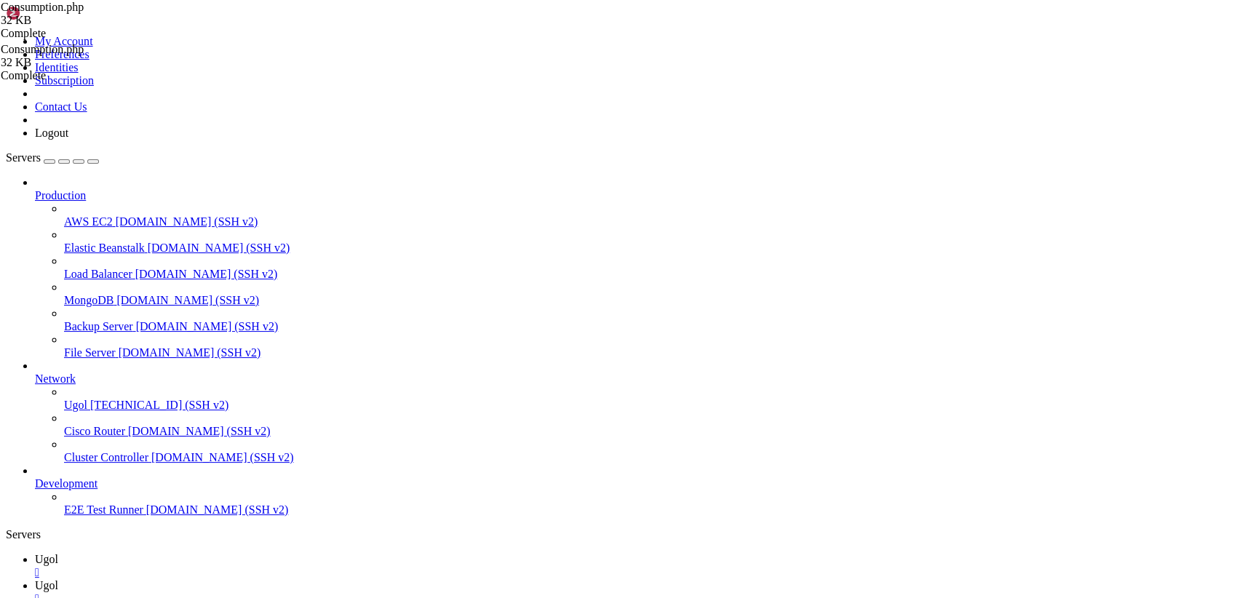
drag, startPoint x: 220, startPoint y: 74, endPoint x: 582, endPoint y: 636, distance: 668.4
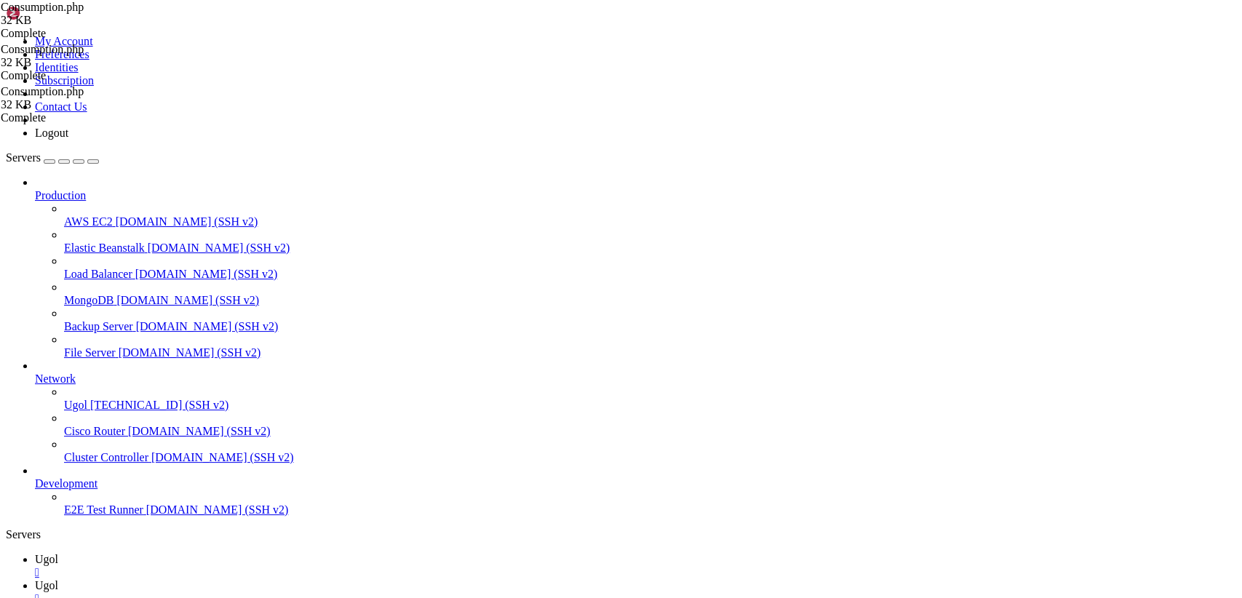
drag, startPoint x: 546, startPoint y: 465, endPoint x: 235, endPoint y: 466, distance: 311.4
paste textarea "public static function objectSeasonTotalLogist($object_id, $table"
type textarea "public static function objectSeasonTotalLogist($object_id, $table)"
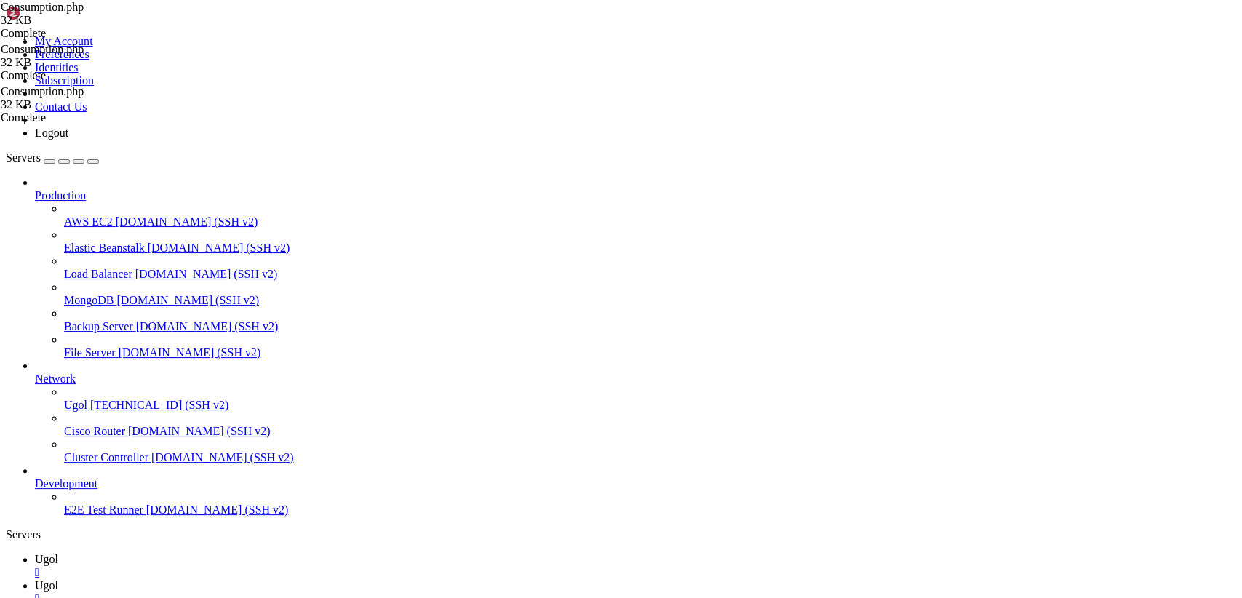
drag, startPoint x: 218, startPoint y: 70, endPoint x: 540, endPoint y: 634, distance: 649.7
type textarea "}"
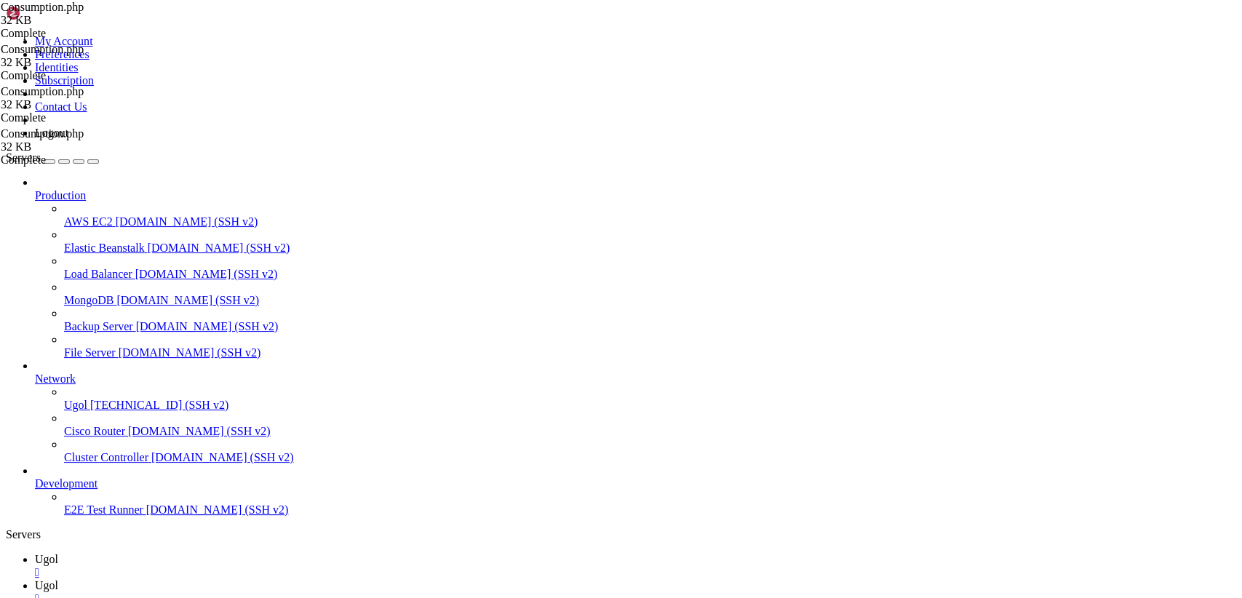
scroll to position [4966, 0]
type textarea "use App\Models\Consumption;"
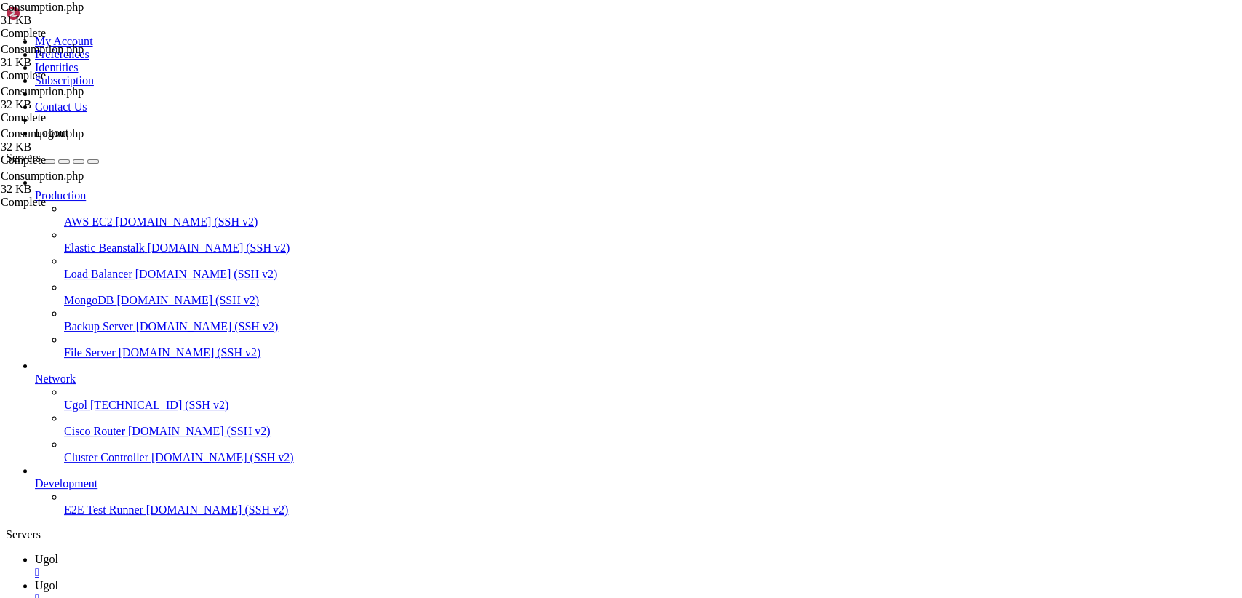
drag, startPoint x: 215, startPoint y: 89, endPoint x: 396, endPoint y: 155, distance: 192.9
drag, startPoint x: 358, startPoint y: 155, endPoint x: 212, endPoint y: 93, distance: 158.8
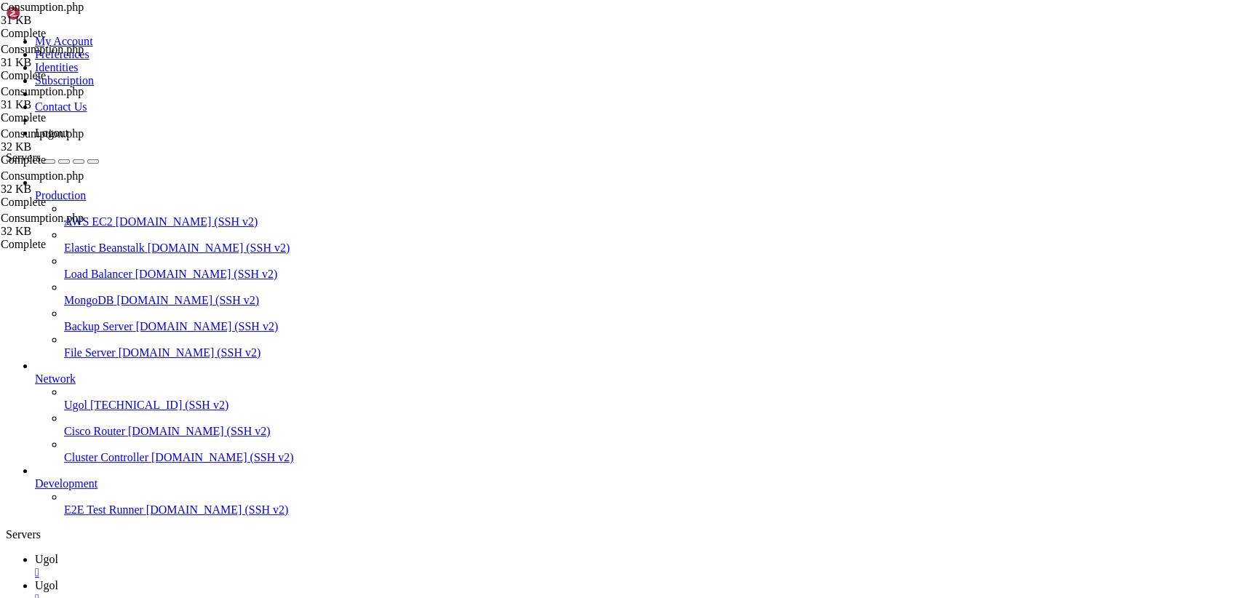
type textarea "namespace App;"
paste textarea
drag, startPoint x: 221, startPoint y: 89, endPoint x: 371, endPoint y: 139, distance: 158.1
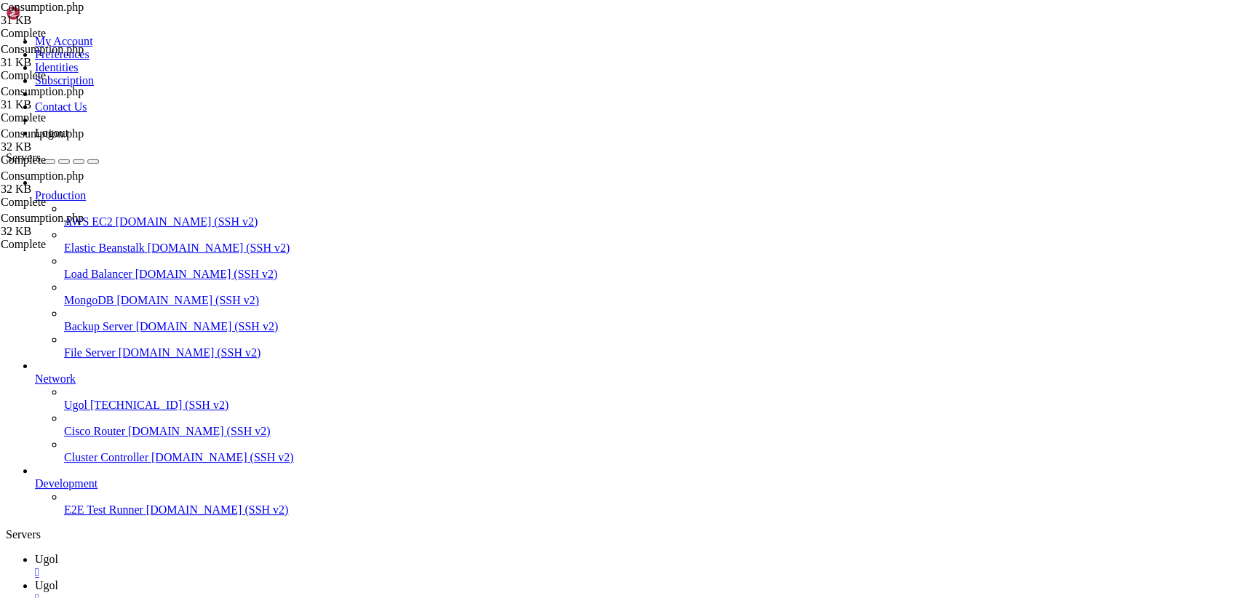
type textarea "use Illuminate\Support\Facades\Log; use App\Models\Consumption;"
paste textarea
type textarea "use Illuminate\Support\Facades\Log; use App\Models\Consumption;"
paste textarea
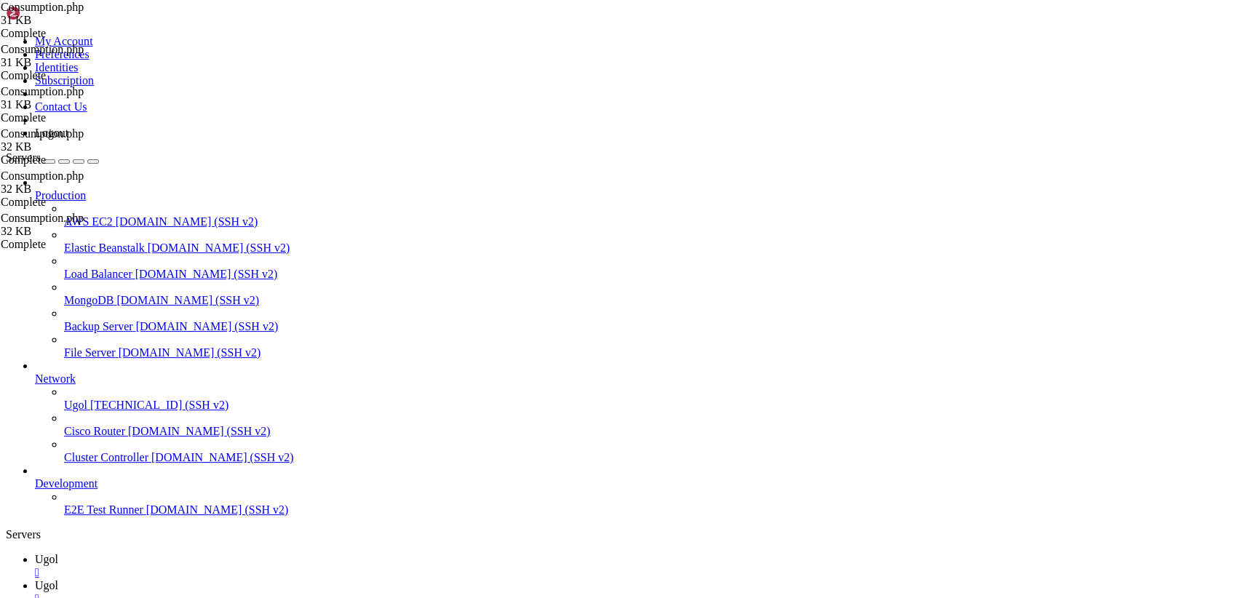
type input "/var/www/my-old-laravel-app/app/Http/Controllers"
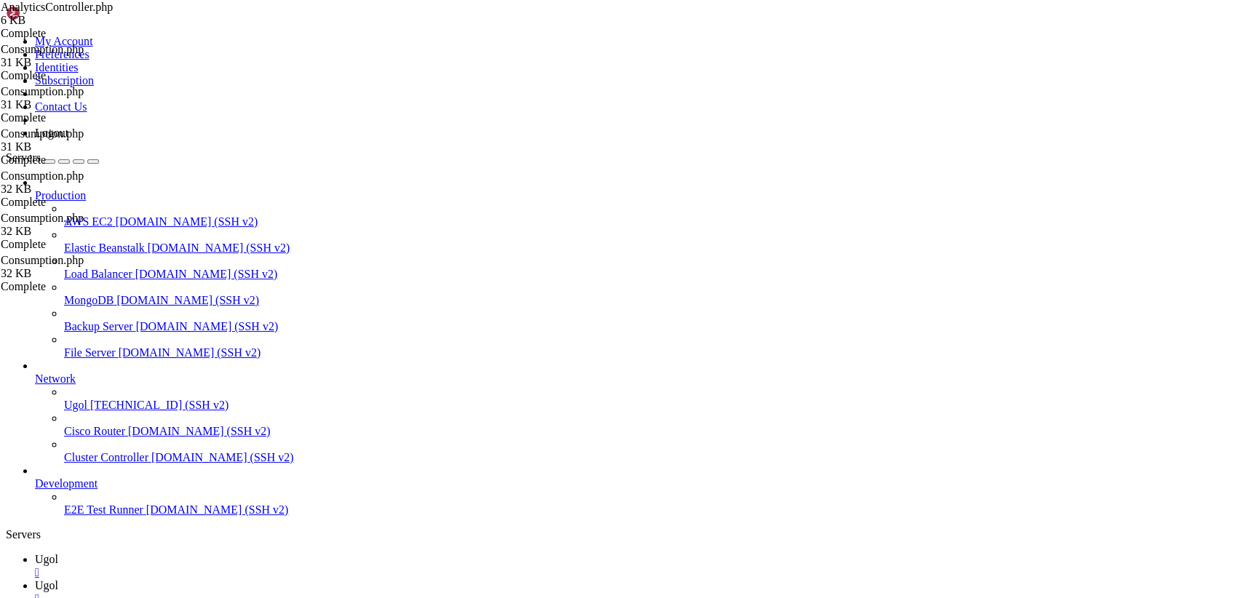
type textarea "use Illuminate\Support\Facades\Log;"
paste textarea "use App\Consumption;"
type textarea "use App\Consumption;"
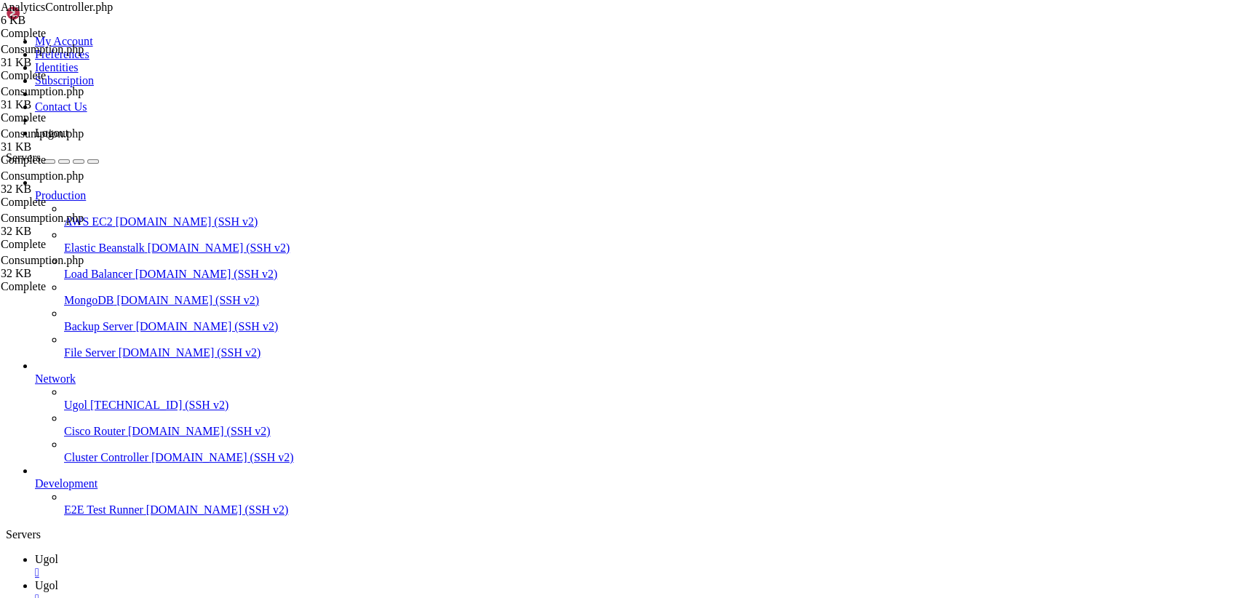
scroll to position [868, 0]
drag, startPoint x: 215, startPoint y: 68, endPoint x: 578, endPoint y: 636, distance: 673.9
type textarea "} }"
drag, startPoint x: 445, startPoint y: 49, endPoint x: 180, endPoint y: 47, distance: 264.8
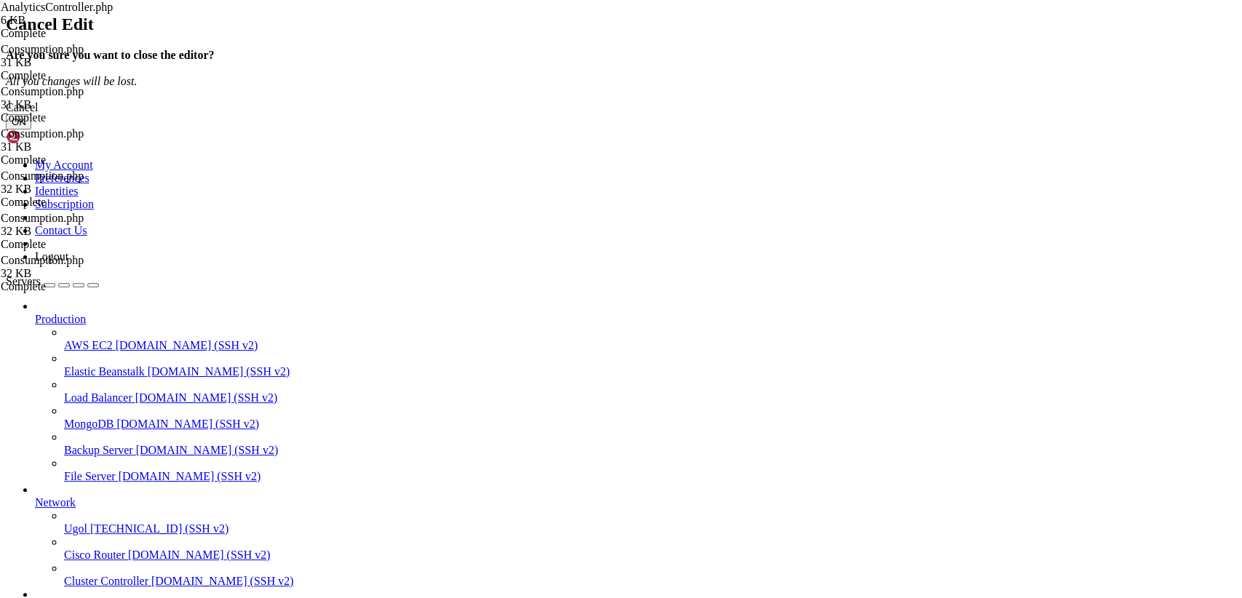
drag, startPoint x: 788, startPoint y: 357, endPoint x: 771, endPoint y: 343, distance: 22.2
click at [31, 130] on button "OK" at bounding box center [18, 121] width 25 height 15
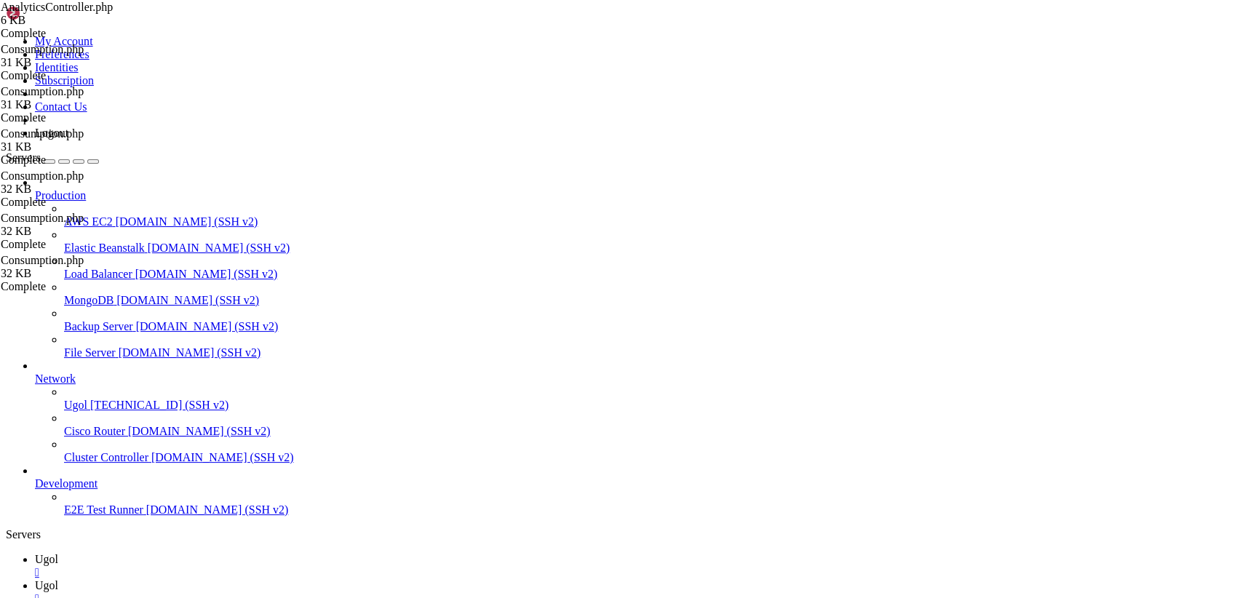
type input "/var/www/my-old-laravel-app/app/Models"
drag, startPoint x: 216, startPoint y: 89, endPoint x: 282, endPoint y: 91, distance: 66.2
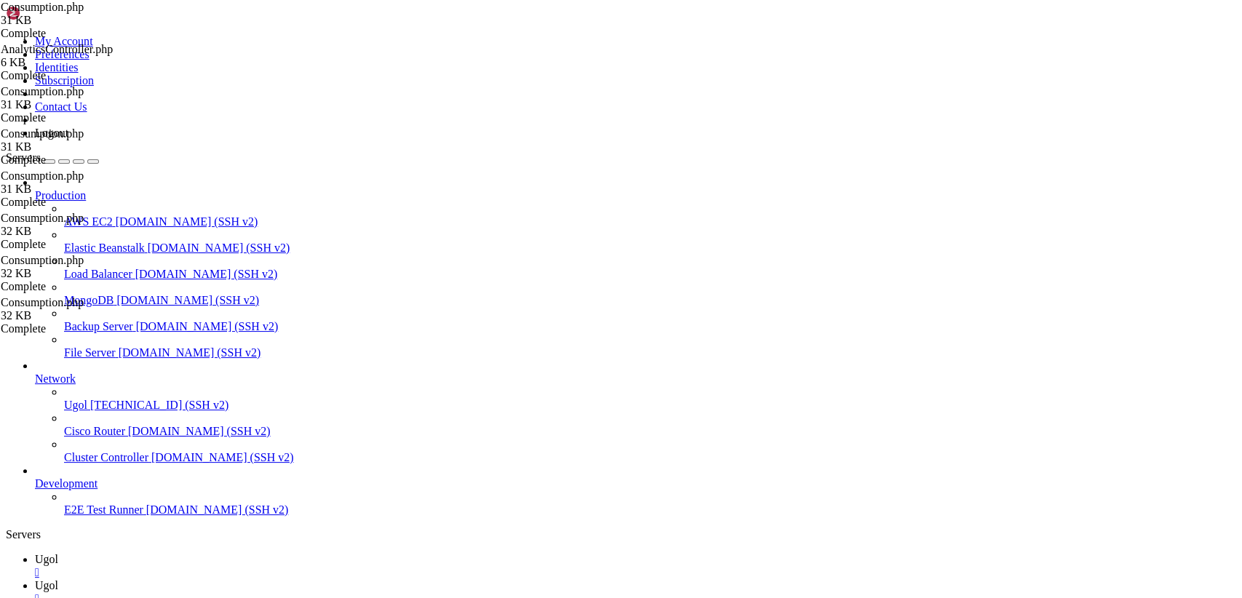
paste textarea "\Models;"
type textarea "namespace App\Models;"
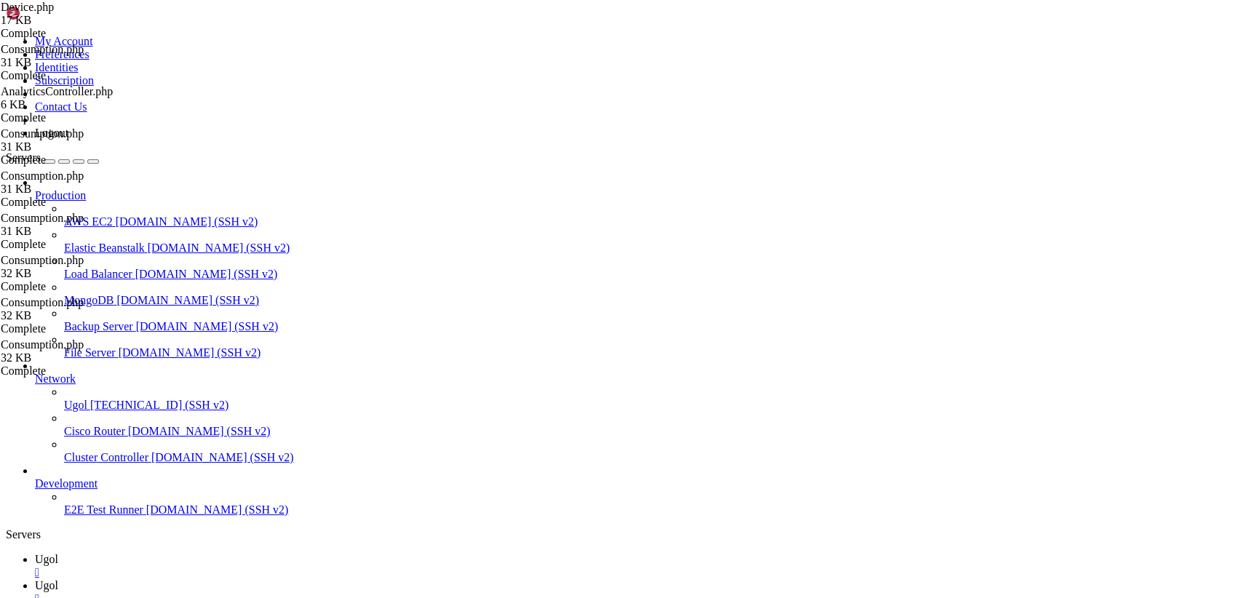
drag, startPoint x: 235, startPoint y: 311, endPoint x: 291, endPoint y: 350, distance: 68.4
drag, startPoint x: 218, startPoint y: 69, endPoint x: 589, endPoint y: 636, distance: 677.0
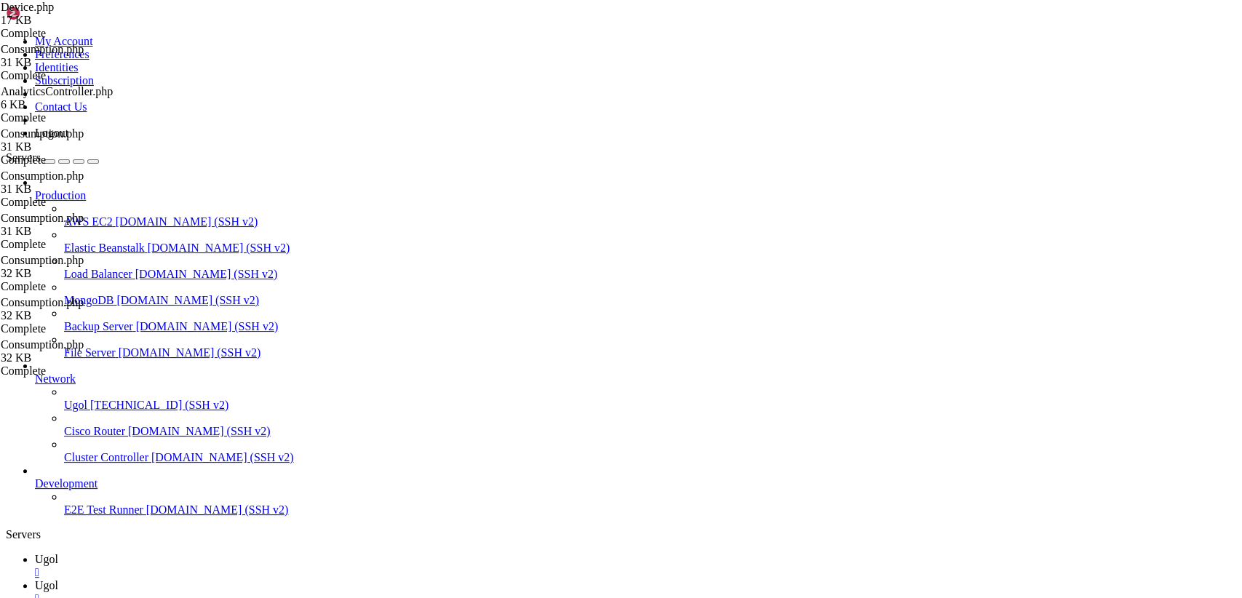
drag, startPoint x: 337, startPoint y: 52, endPoint x: 186, endPoint y: 51, distance: 150.6
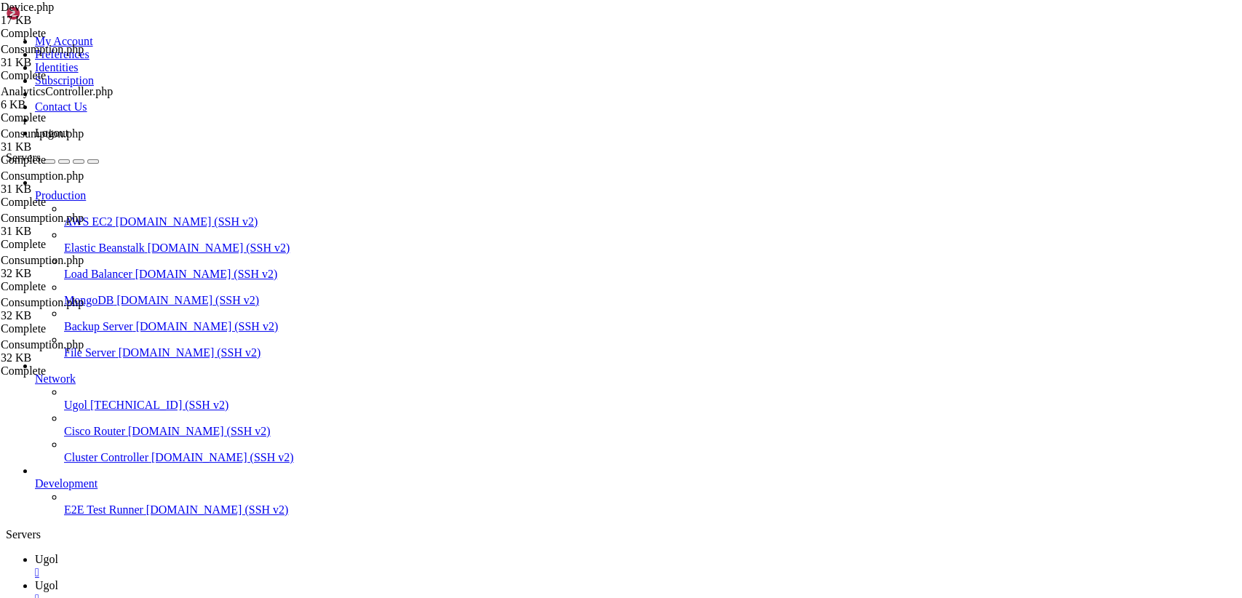
drag, startPoint x: 250, startPoint y: 576, endPoint x: 68, endPoint y: -62, distance: 663.7
paste textarea "}"
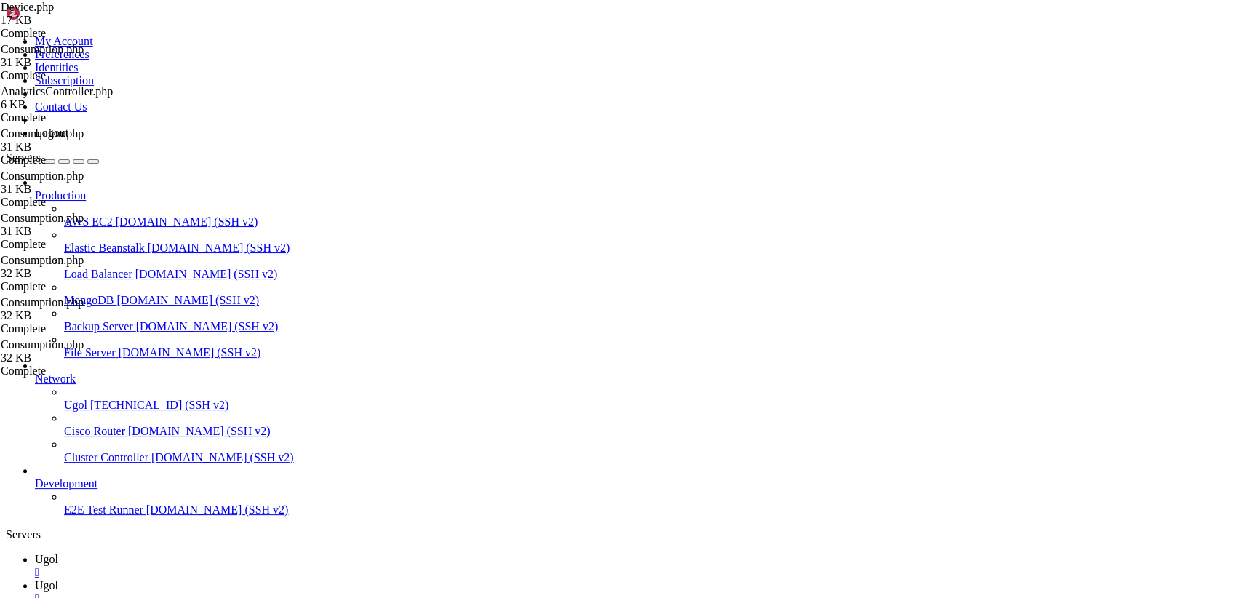
type textarea "}"
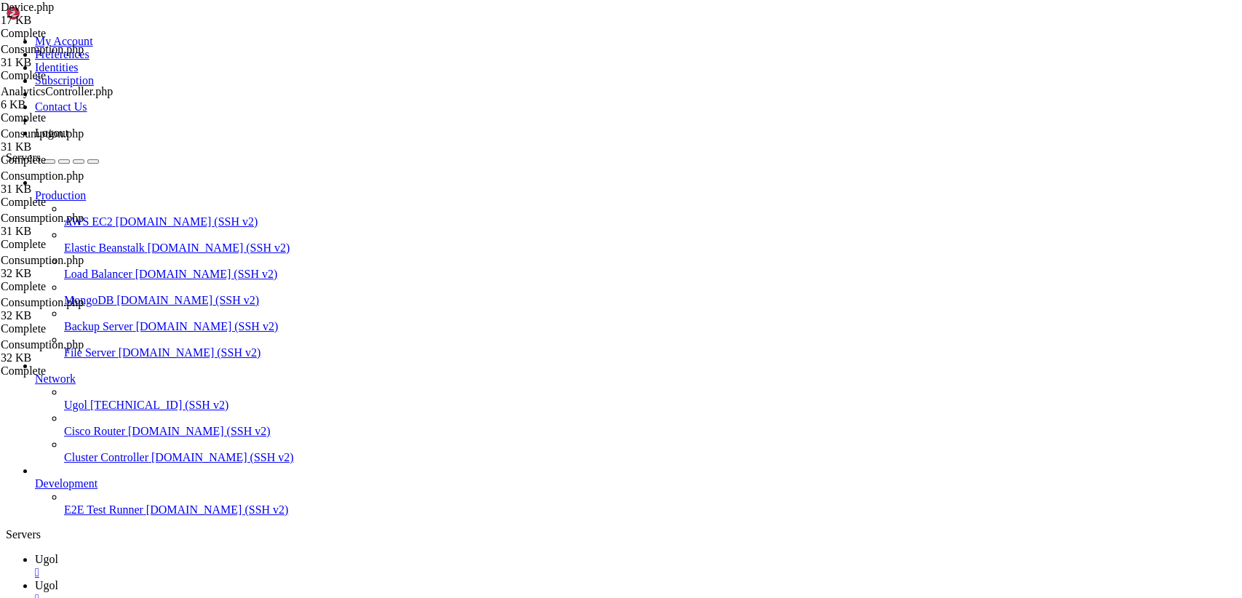
type input "/var/www/my-old-laravel-app/app/Http/Controllers"
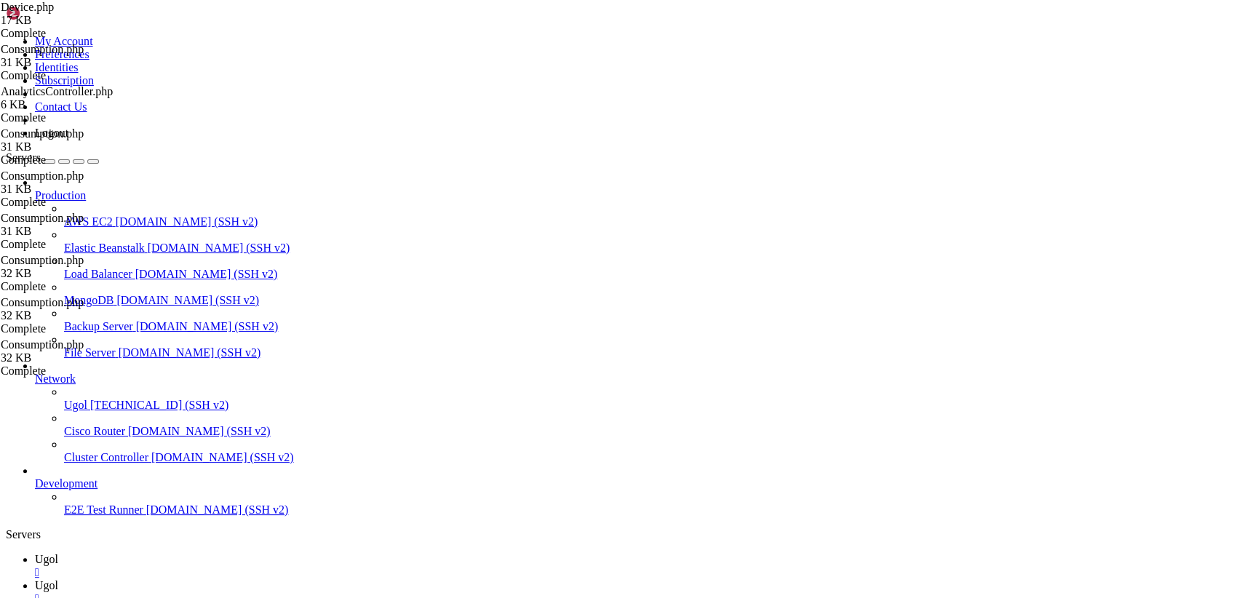
scroll to position [169, 0]
drag, startPoint x: 218, startPoint y: 71, endPoint x: 746, endPoint y: 636, distance: 773.2
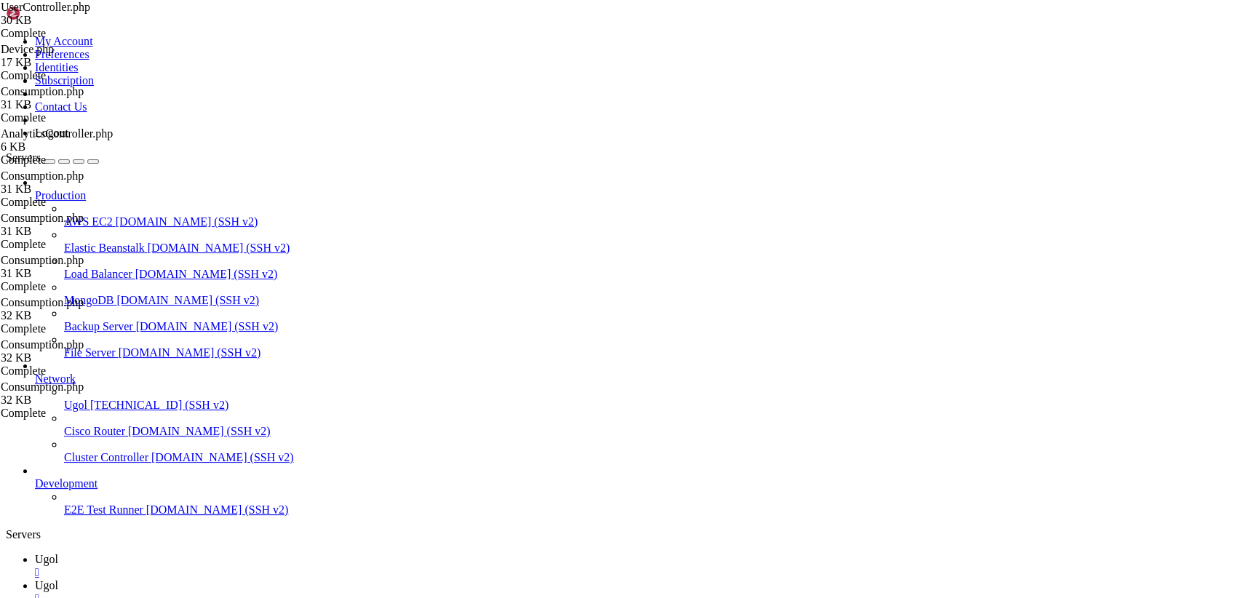
drag, startPoint x: 233, startPoint y: 578, endPoint x: 103, endPoint y: -27, distance: 618.5
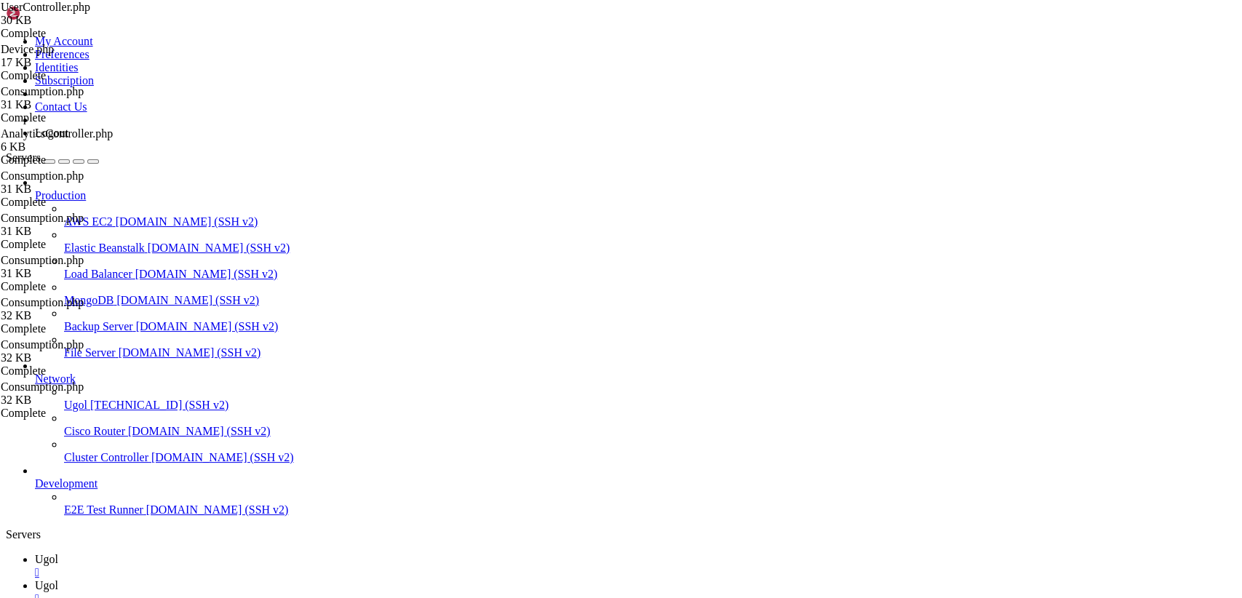
paste textarea "}"
type textarea "}"
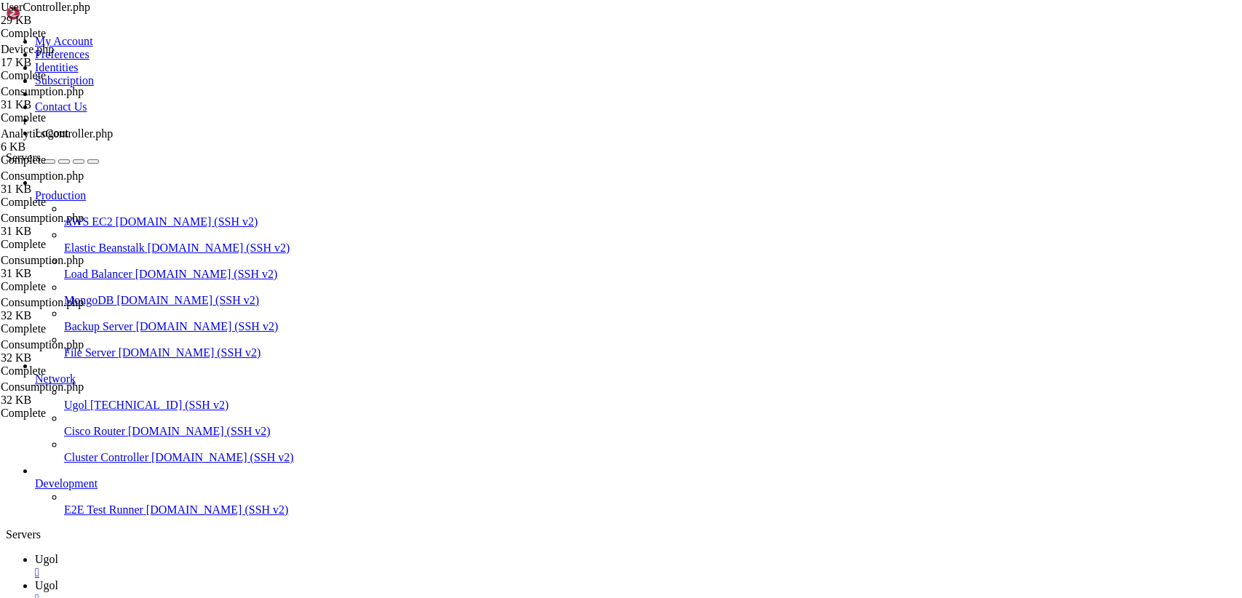
type input "/var/www/my-old-laravel-app/app/Models"
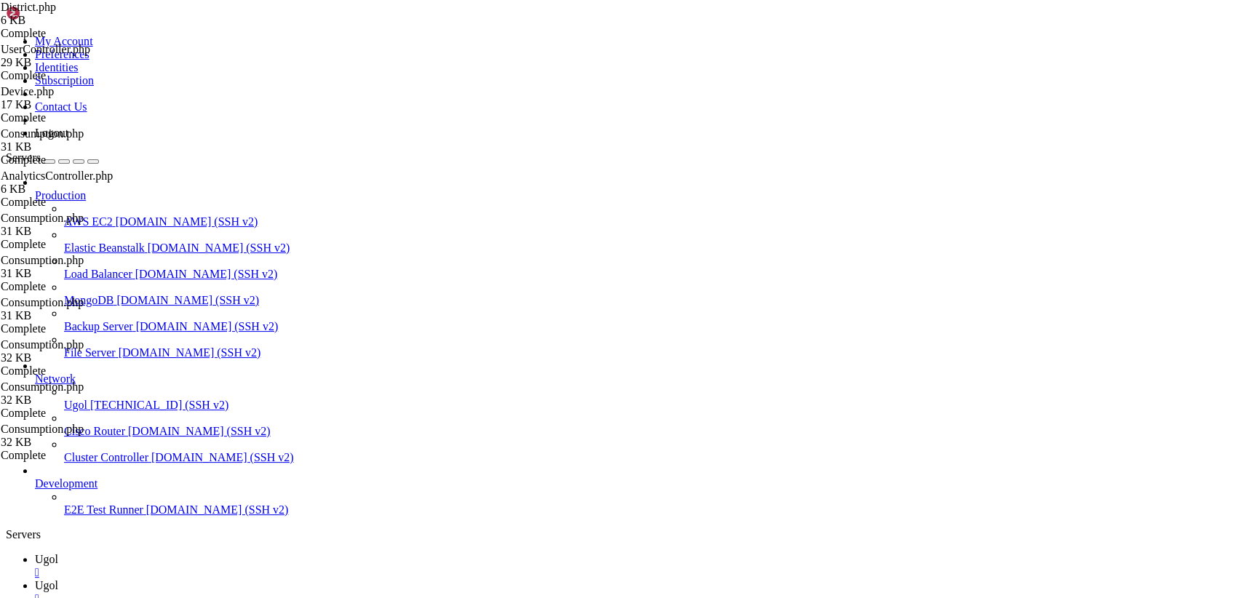
paste textarea "}"
type textarea "}"
drag, startPoint x: 217, startPoint y: 68, endPoint x: 664, endPoint y: 636, distance: 722.2
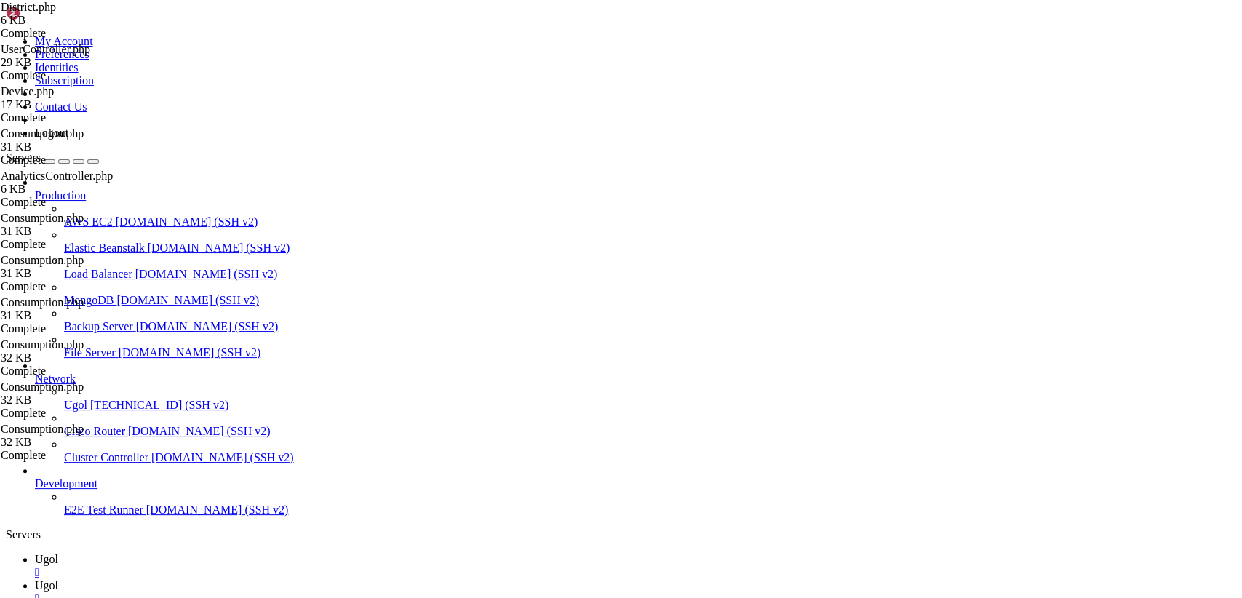
type textarea "} }"
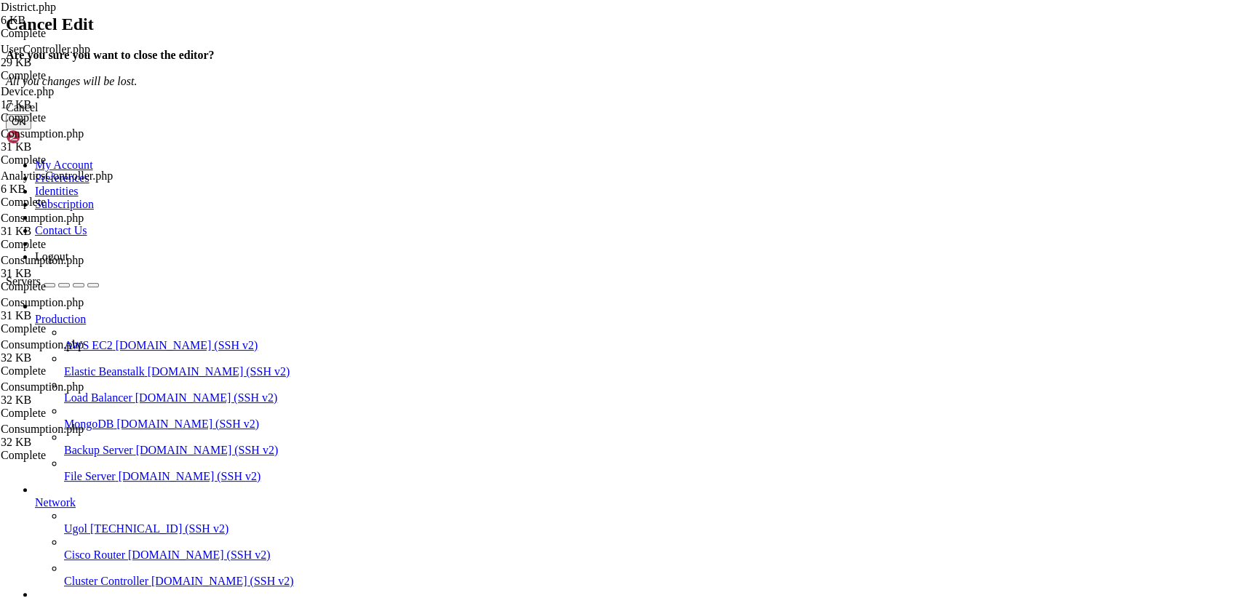
click at [31, 130] on button "OK" at bounding box center [18, 121] width 25 height 15
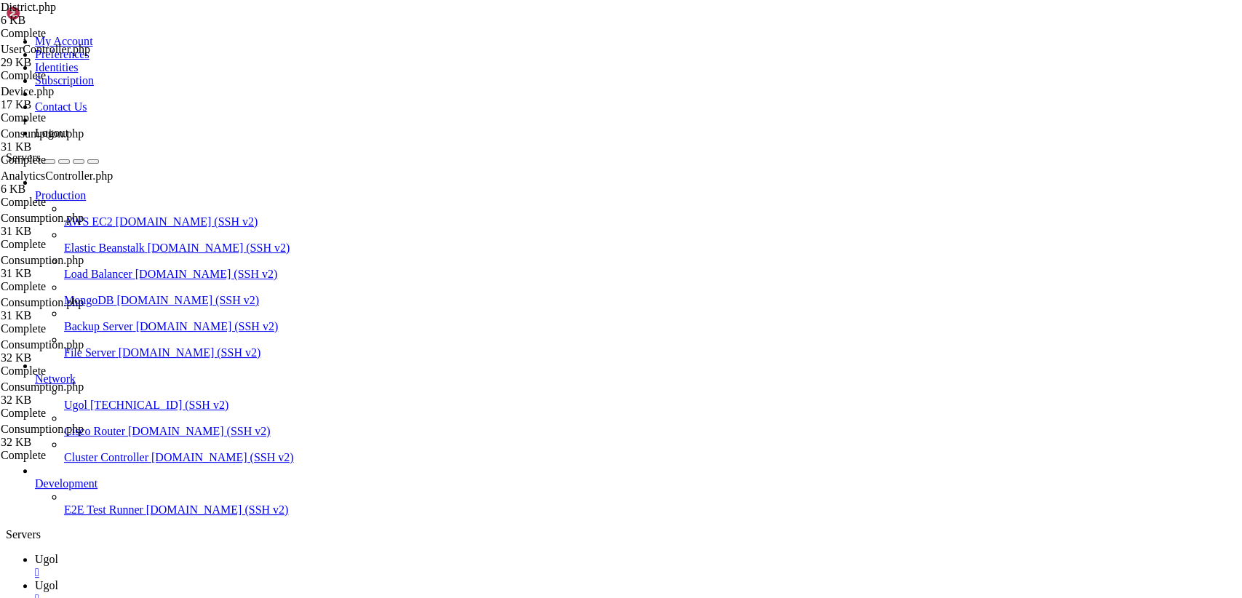
type input "/var/www/my-old-laravel-app/app/Http"
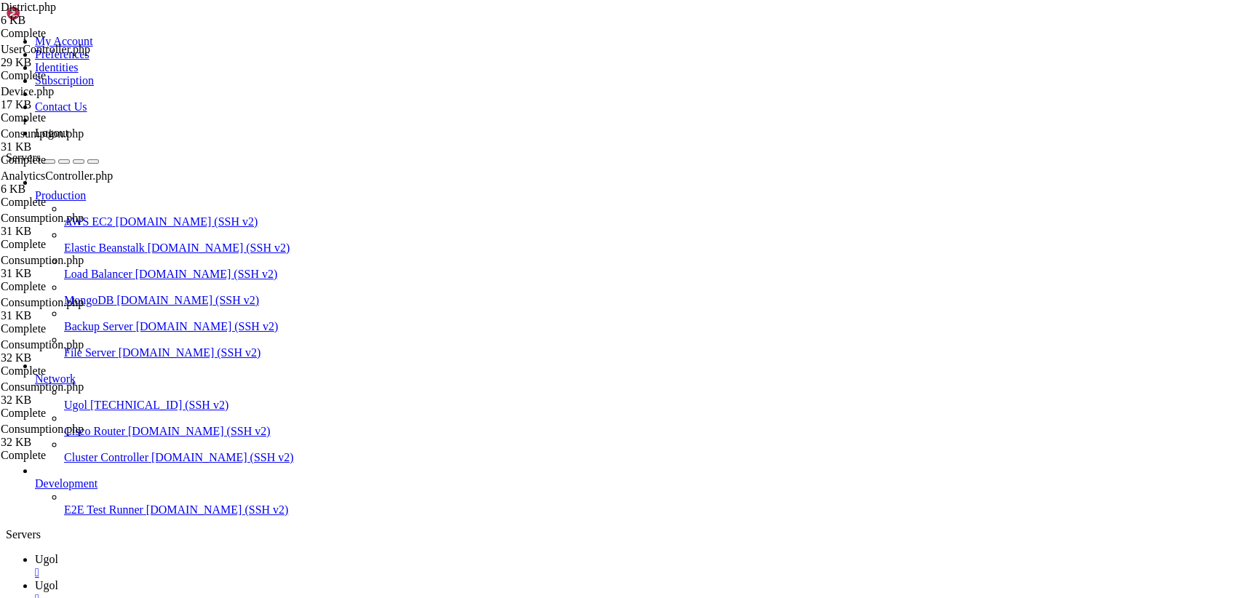
type input "/var/www/my-old-laravel-app/app/Http/Controllers"
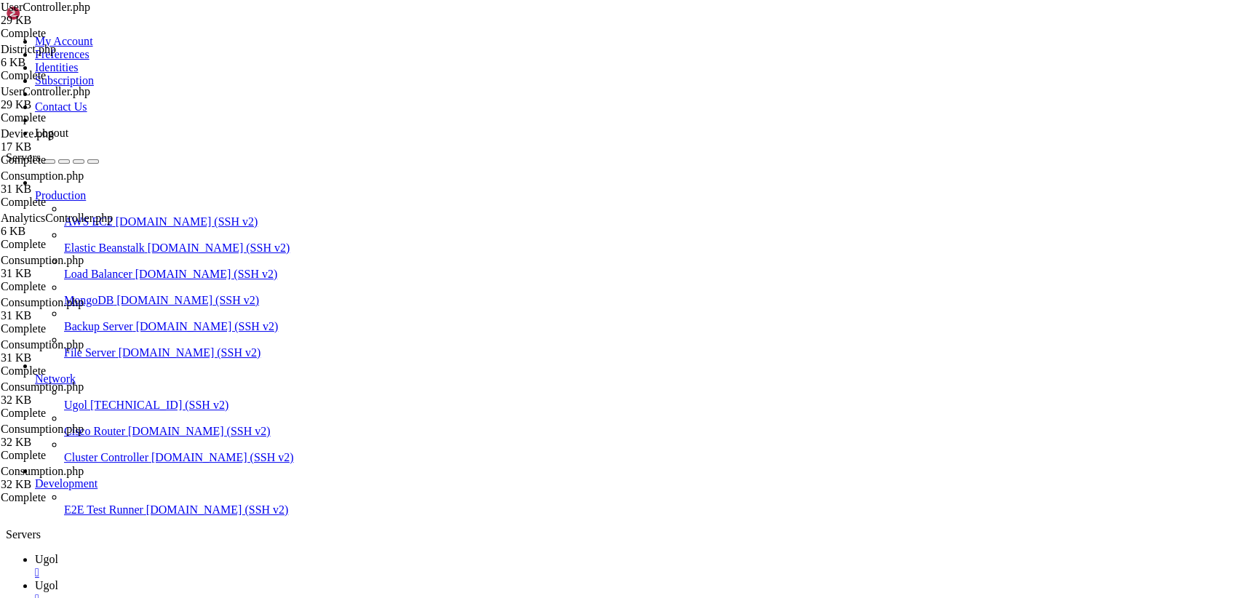
drag, startPoint x: 218, startPoint y: 71, endPoint x: 547, endPoint y: 636, distance: 654.4
paste textarea
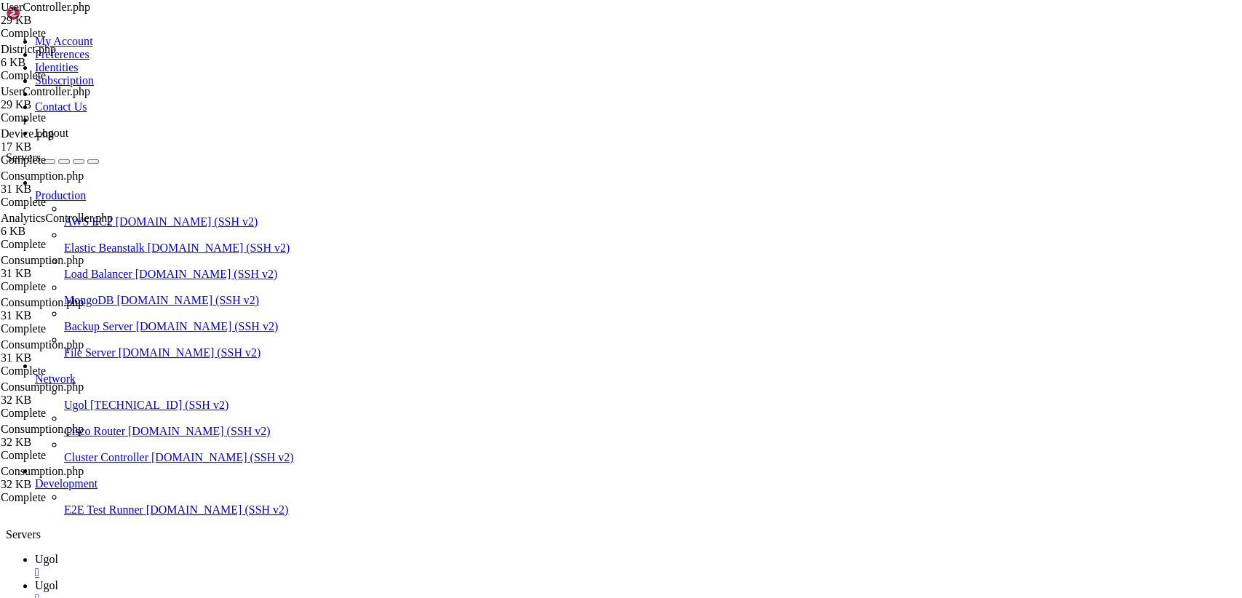
type textarea "}"
drag, startPoint x: 210, startPoint y: 24, endPoint x: 81, endPoint y: 49, distance: 131.1
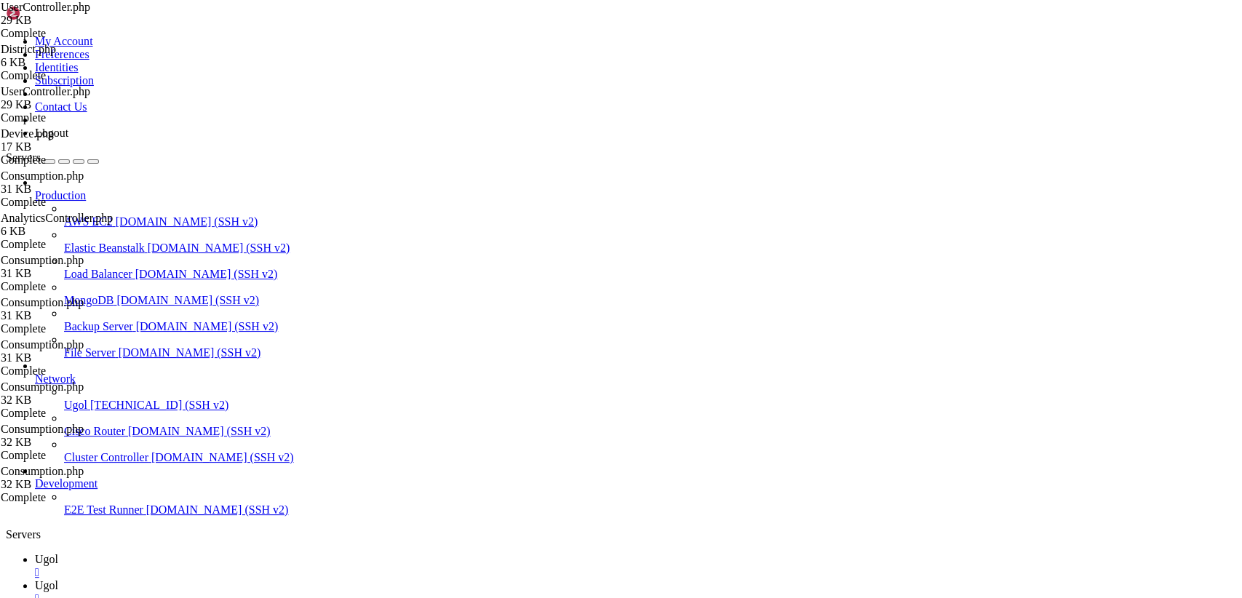
click at [210, 553] on link "Ugol " at bounding box center [635, 566] width 1201 height 26
drag, startPoint x: 162, startPoint y: 1236, endPoint x: -7, endPoint y: 1220, distance: 168.8
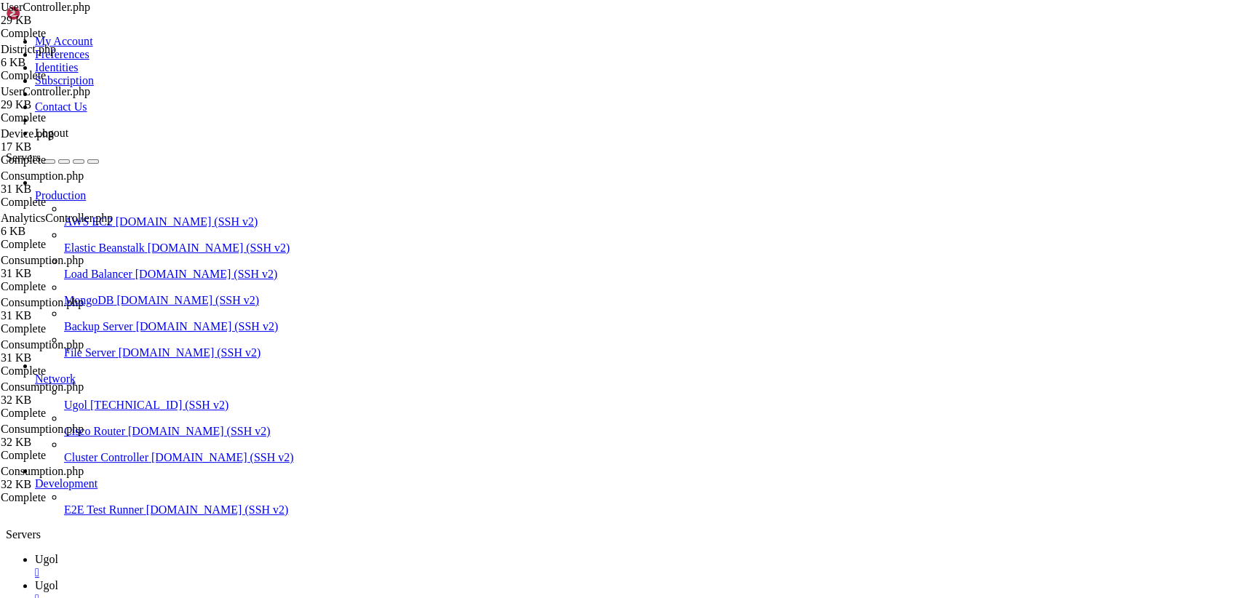
scroll to position [74, 0]
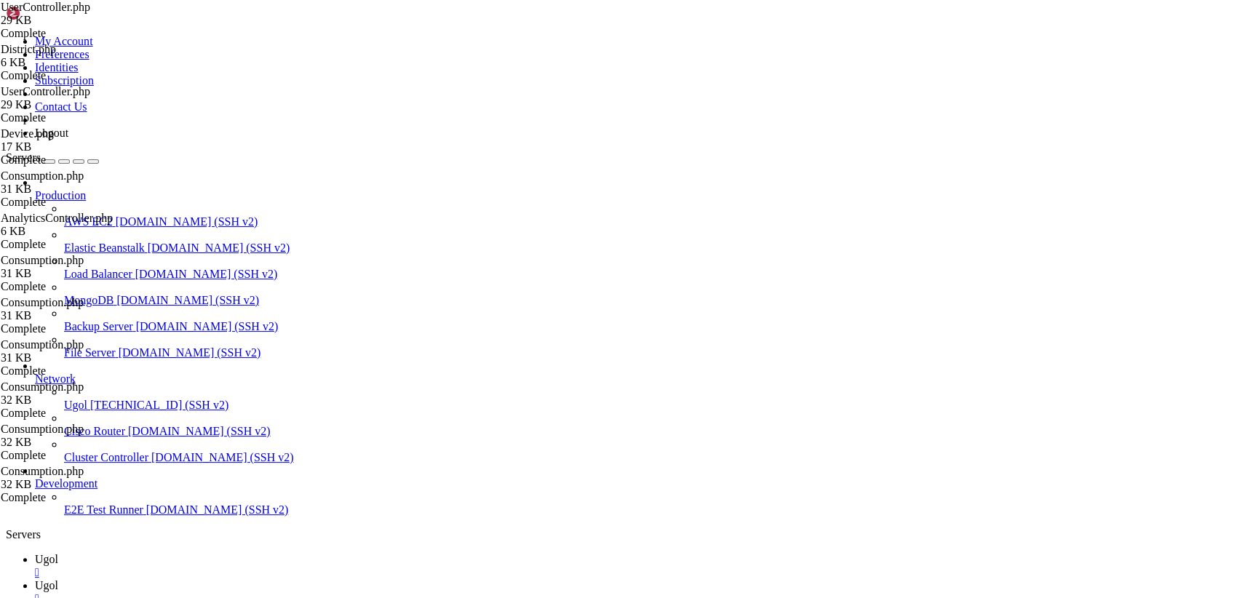
drag, startPoint x: 37, startPoint y: 1333, endPoint x: 26, endPoint y: 1099, distance: 233.8
drag, startPoint x: 26, startPoint y: 1096, endPoint x: 204, endPoint y: 1329, distance: 292.8
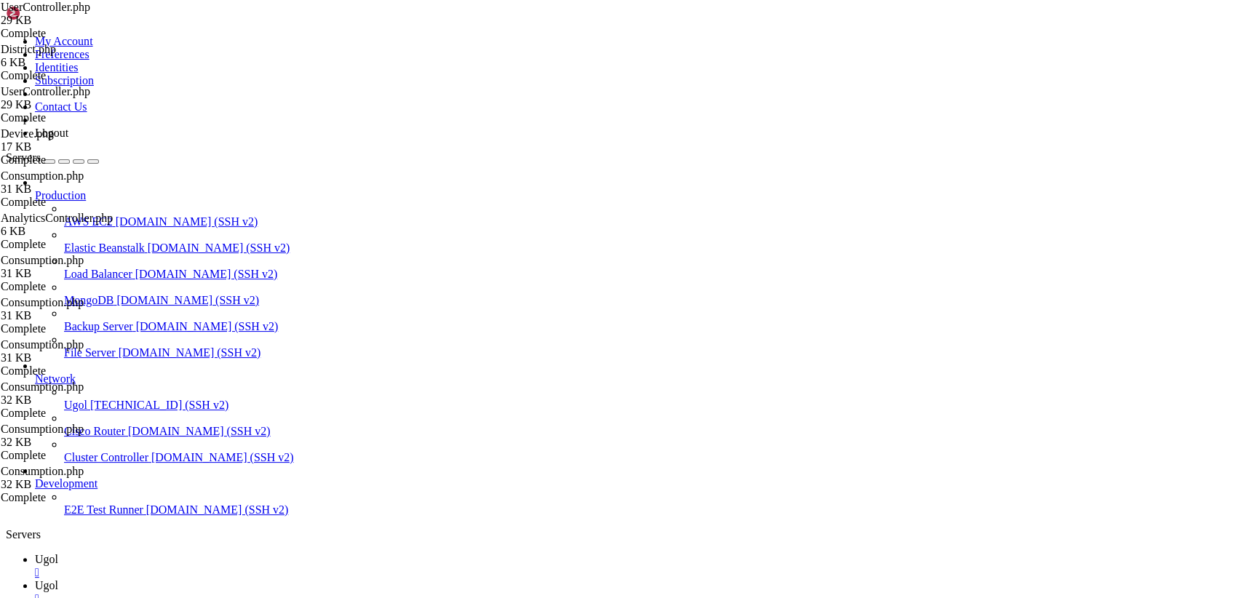
scroll to position [1026, 0]
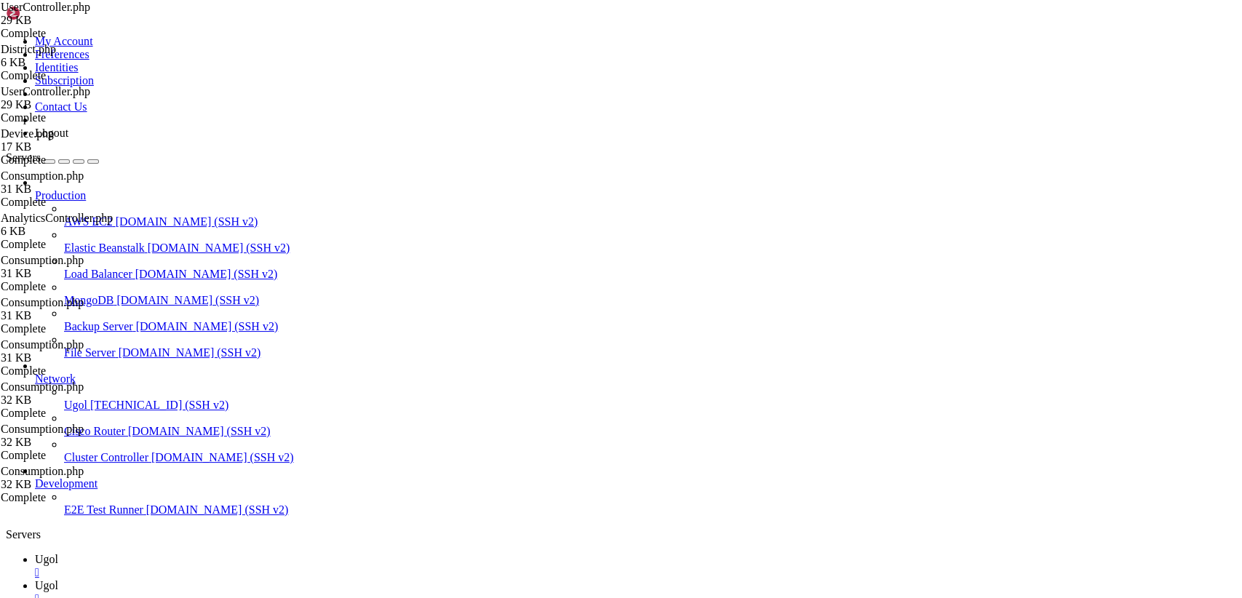
scroll to position [1422, 0]
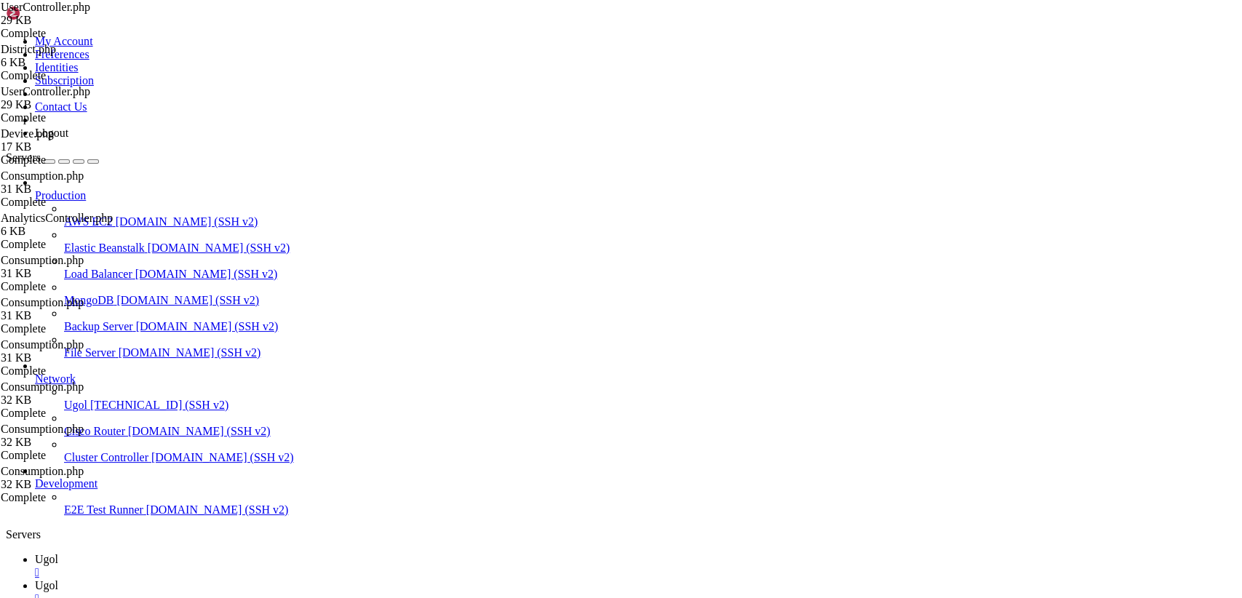
drag, startPoint x: 49, startPoint y: 1307, endPoint x: 15, endPoint y: 1270, distance: 50.0
